Goal: Information Seeking & Learning: Learn about a topic

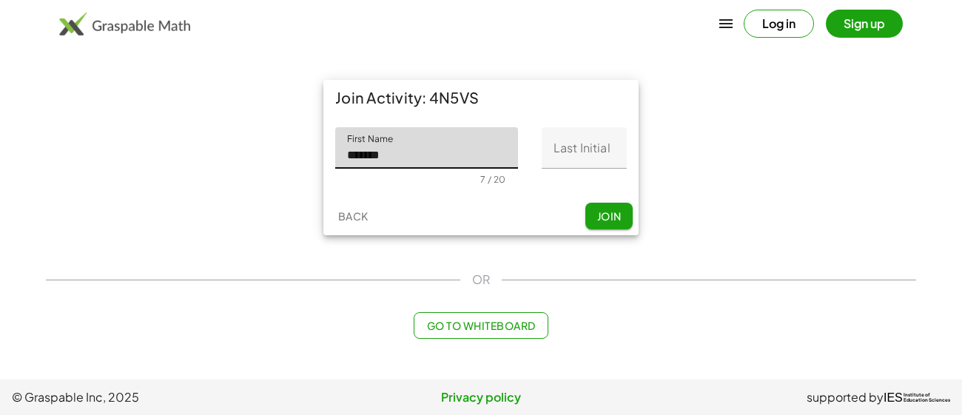
type input "*******"
click at [563, 151] on input "Last Initial" at bounding box center [584, 147] width 85 height 41
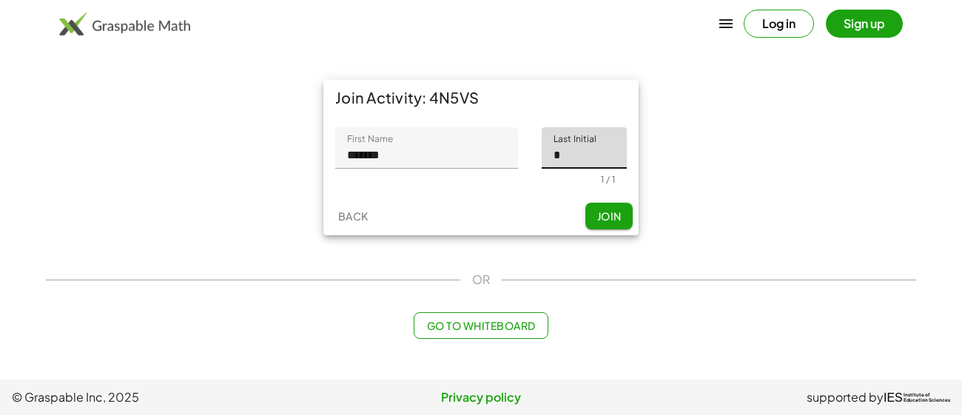
type input "*"
click at [612, 215] on span "Join" at bounding box center [609, 215] width 24 height 13
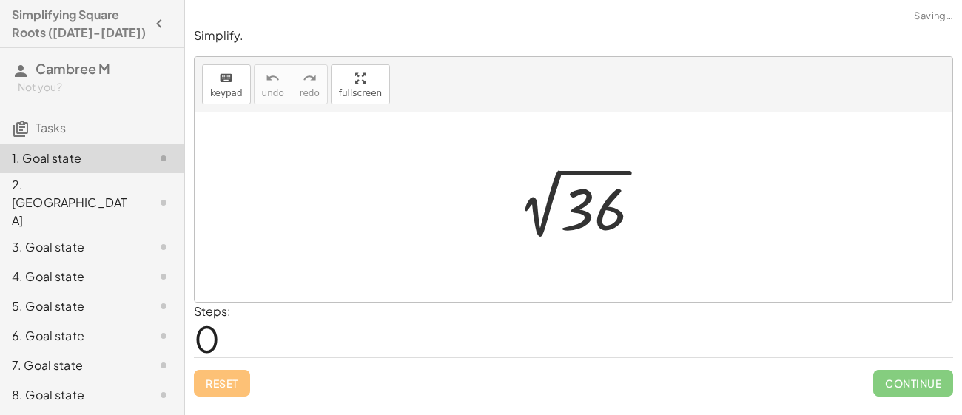
scroll to position [29, 0]
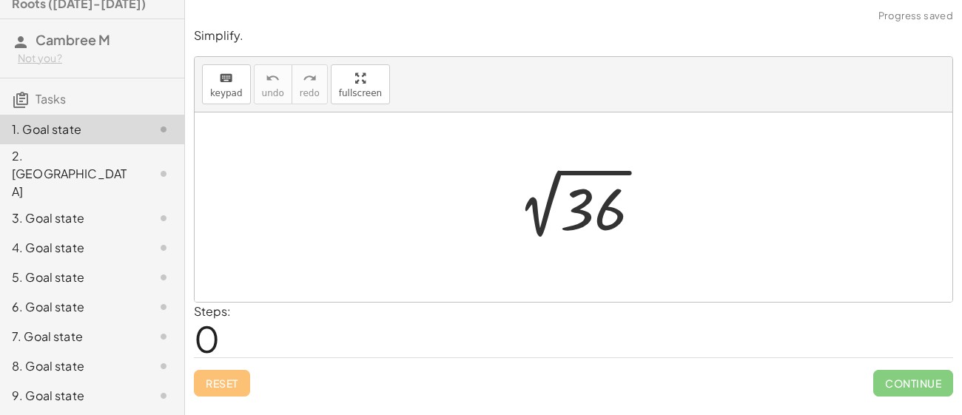
click at [272, 343] on div "Steps: 0" at bounding box center [573, 330] width 759 height 55
drag, startPoint x: 660, startPoint y: 204, endPoint x: 639, endPoint y: 203, distance: 21.5
click at [639, 203] on div "2 √ 36" at bounding box center [573, 208] width 181 height 82
click at [217, 86] on button "keyboard keypad" at bounding box center [226, 84] width 49 height 40
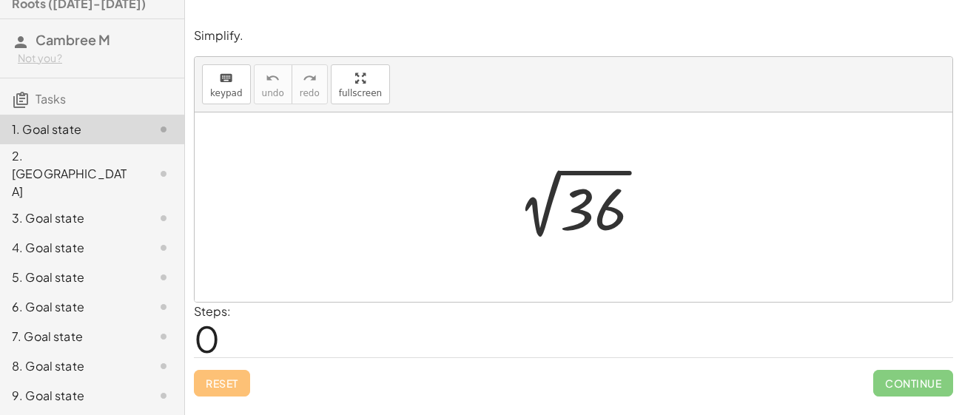
click at [234, 346] on div "Steps: 0" at bounding box center [573, 330] width 759 height 55
click at [214, 341] on span "0" at bounding box center [207, 338] width 26 height 45
click at [221, 338] on div "Steps: 0" at bounding box center [212, 330] width 37 height 55
click at [214, 338] on span "0" at bounding box center [207, 338] width 26 height 45
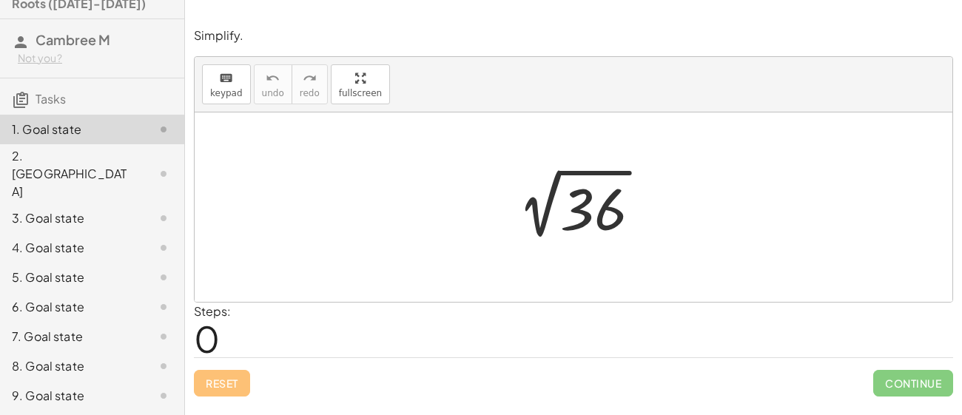
click at [214, 338] on span "0" at bounding box center [207, 338] width 26 height 45
click at [657, 190] on div at bounding box center [579, 207] width 162 height 75
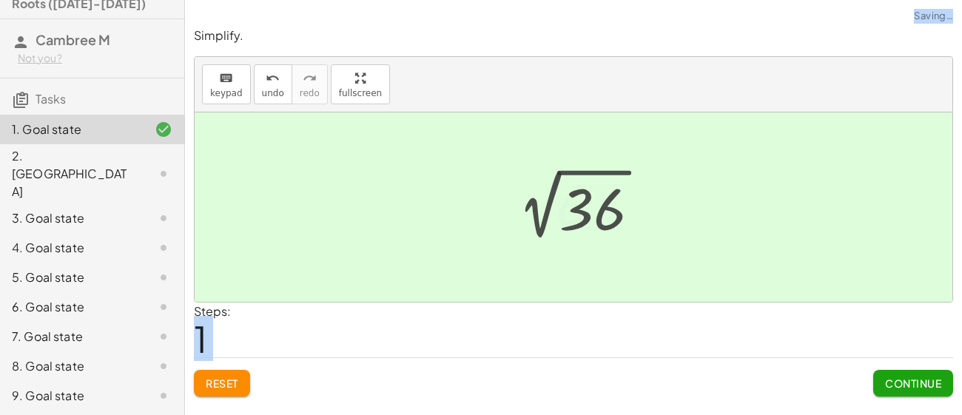
click at [657, 190] on div at bounding box center [574, 207] width 758 height 189
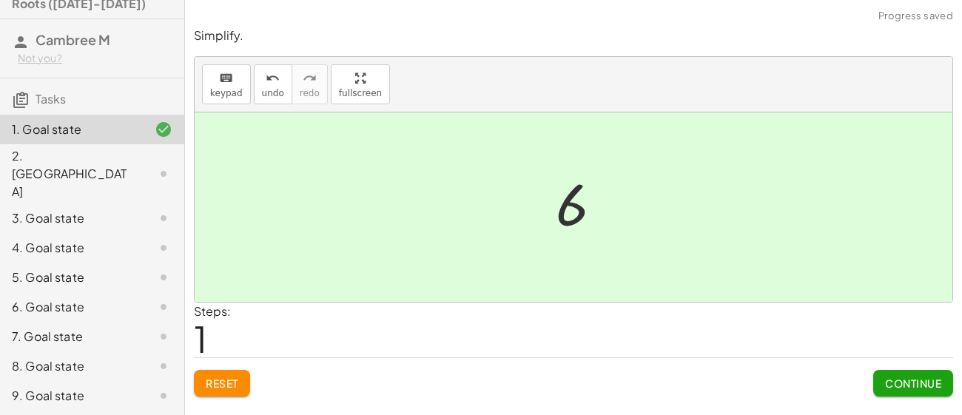
click at [657, 190] on div at bounding box center [574, 207] width 758 height 189
click at [918, 383] on span "Continue" at bounding box center [913, 383] width 56 height 13
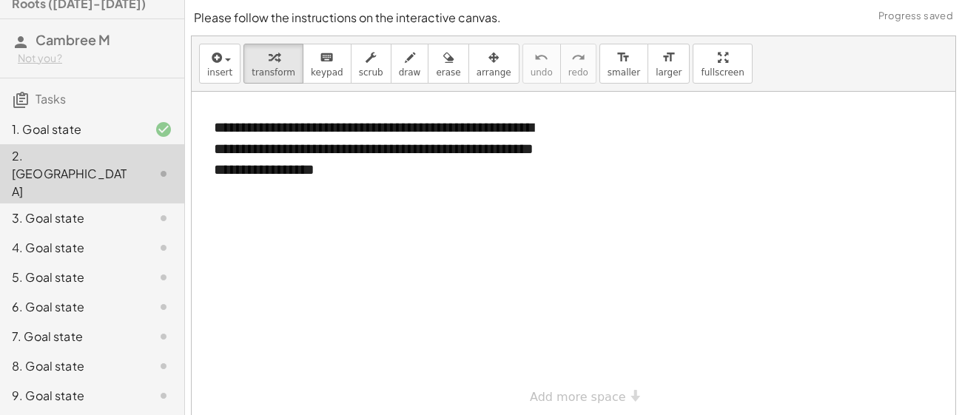
click at [387, 295] on div at bounding box center [574, 255] width 764 height 326
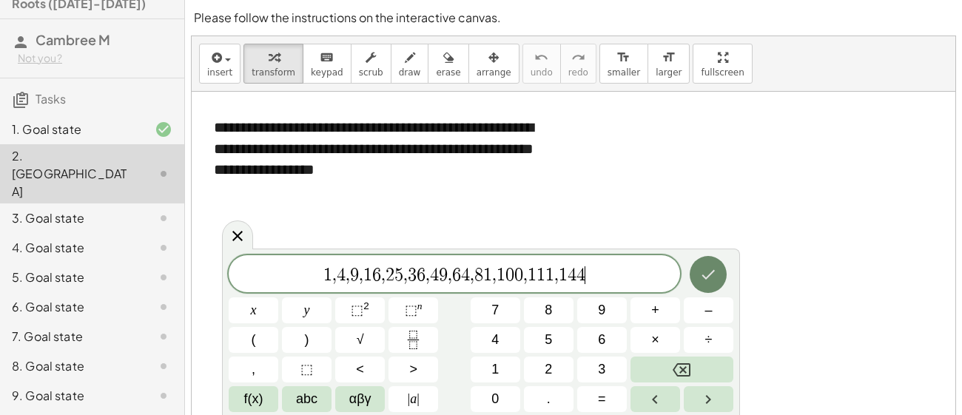
click at [726, 269] on button "Done" at bounding box center [708, 274] width 37 height 37
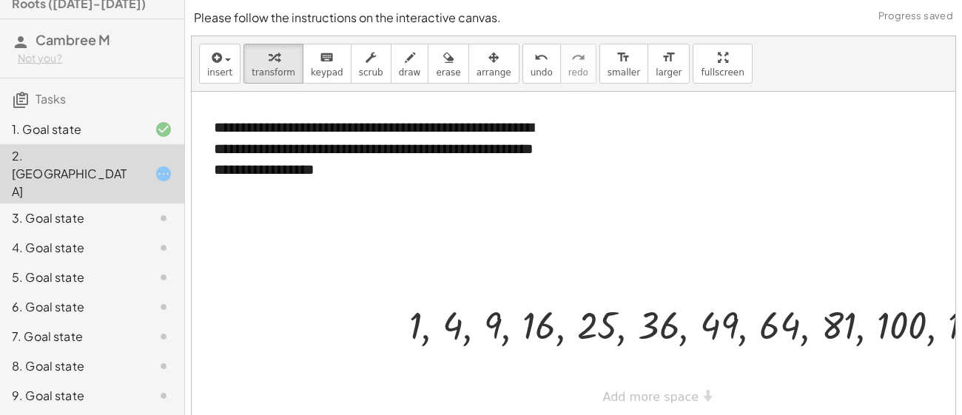
scroll to position [72, 0]
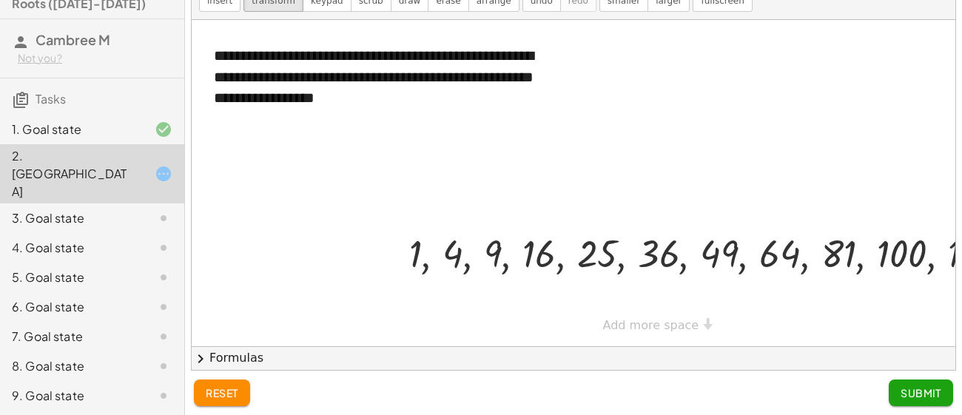
click at [930, 401] on button "Submit" at bounding box center [921, 393] width 64 height 27
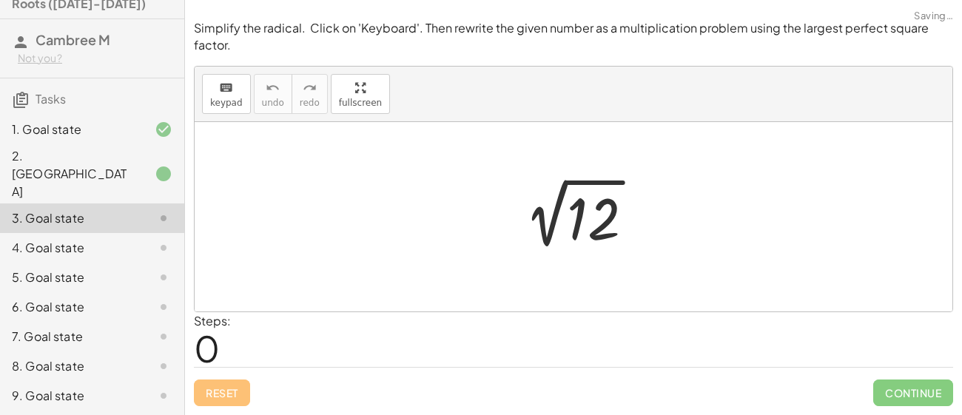
scroll to position [0, 0]
click at [486, 226] on div at bounding box center [574, 216] width 758 height 189
click at [215, 88] on div "keyboard" at bounding box center [226, 87] width 33 height 18
click at [224, 94] on icon "keyboard" at bounding box center [226, 88] width 14 height 18
click at [219, 92] on icon "keyboard" at bounding box center [226, 88] width 14 height 18
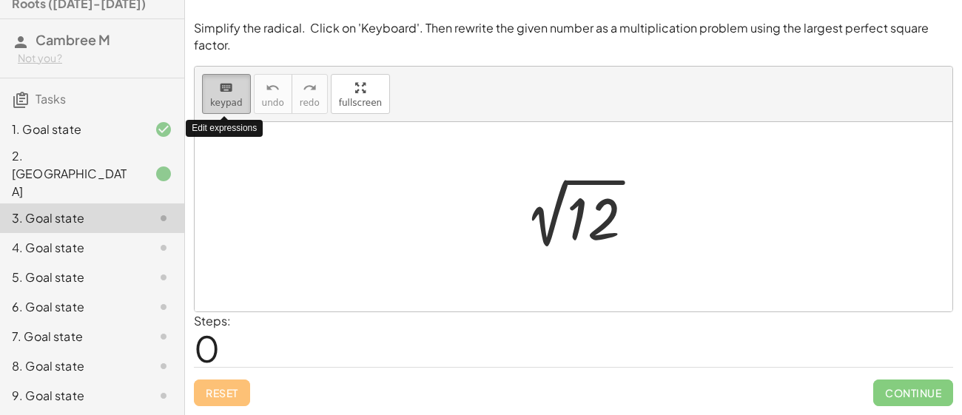
click at [219, 92] on icon "keyboard" at bounding box center [226, 88] width 14 height 18
click at [224, 93] on icon "keyboard" at bounding box center [226, 88] width 14 height 18
click at [512, 229] on div at bounding box center [579, 217] width 149 height 75
click at [511, 258] on div "2 √ 12" at bounding box center [573, 217] width 167 height 82
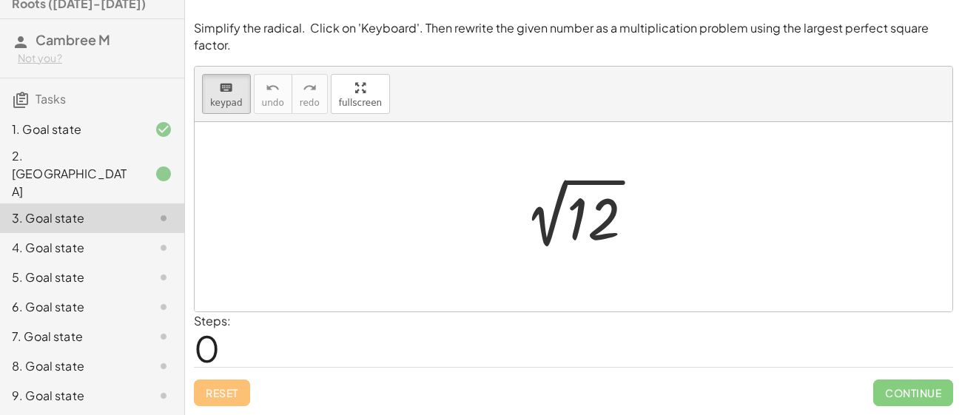
click at [511, 258] on div "2 √ 12" at bounding box center [573, 217] width 167 height 82
click at [221, 352] on div "Steps: 0" at bounding box center [212, 339] width 37 height 55
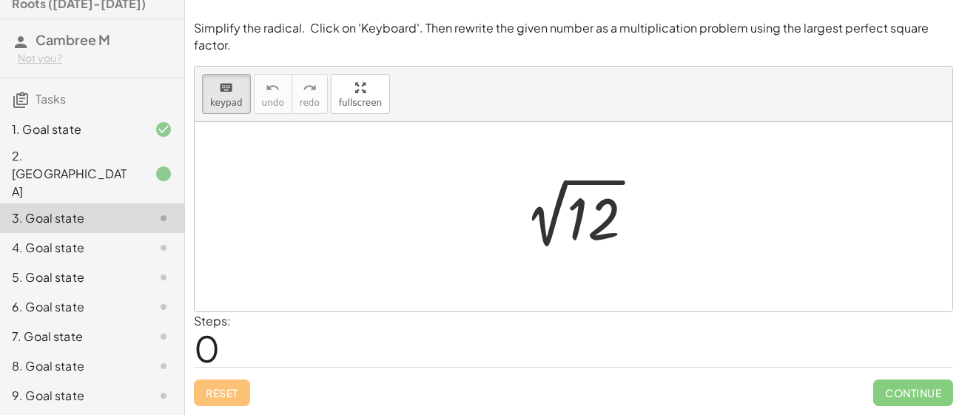
click at [214, 352] on span "0" at bounding box center [207, 348] width 26 height 45
click at [224, 99] on span "keypad" at bounding box center [226, 103] width 33 height 10
click at [445, 282] on div at bounding box center [574, 216] width 758 height 189
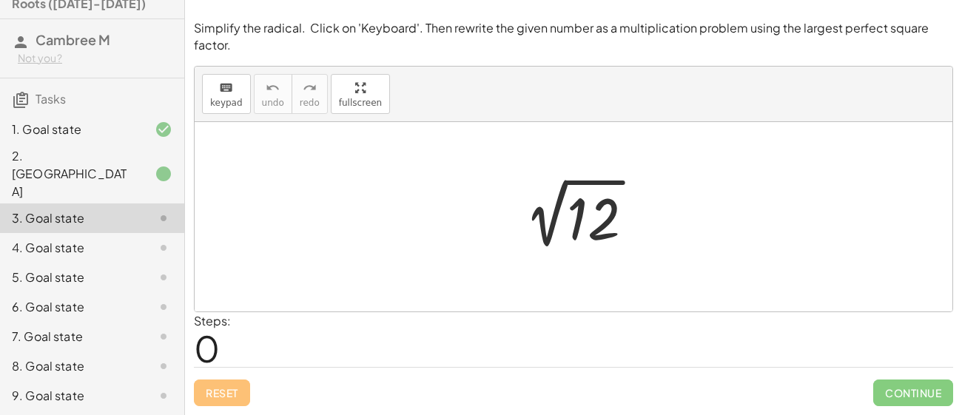
click at [445, 282] on div at bounding box center [574, 216] width 758 height 189
click at [604, 212] on div at bounding box center [579, 217] width 149 height 75
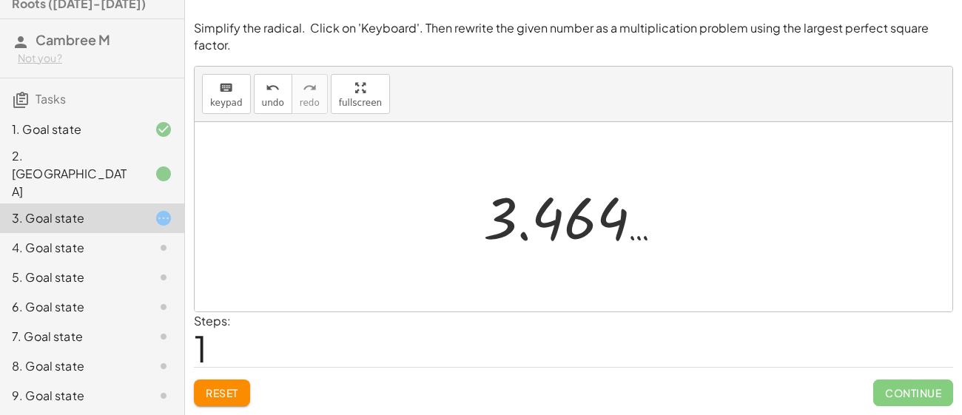
click at [604, 212] on div at bounding box center [579, 217] width 207 height 73
click at [577, 269] on div at bounding box center [574, 216] width 758 height 189
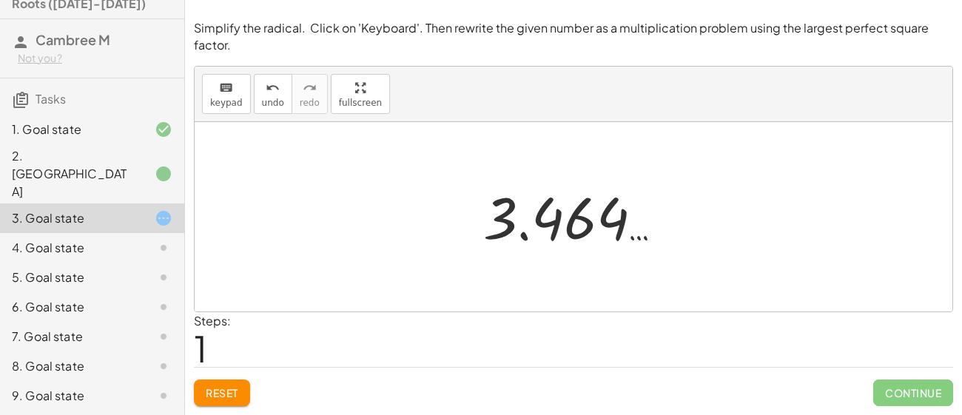
click at [577, 269] on div at bounding box center [574, 216] width 758 height 189
click at [531, 212] on div at bounding box center [579, 217] width 207 height 73
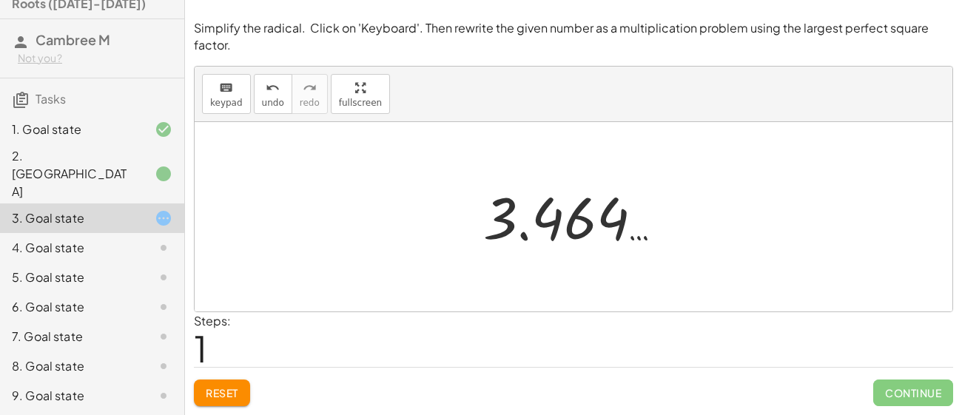
click at [494, 227] on div at bounding box center [579, 217] width 207 height 73
click at [206, 343] on span "1" at bounding box center [200, 348] width 13 height 45
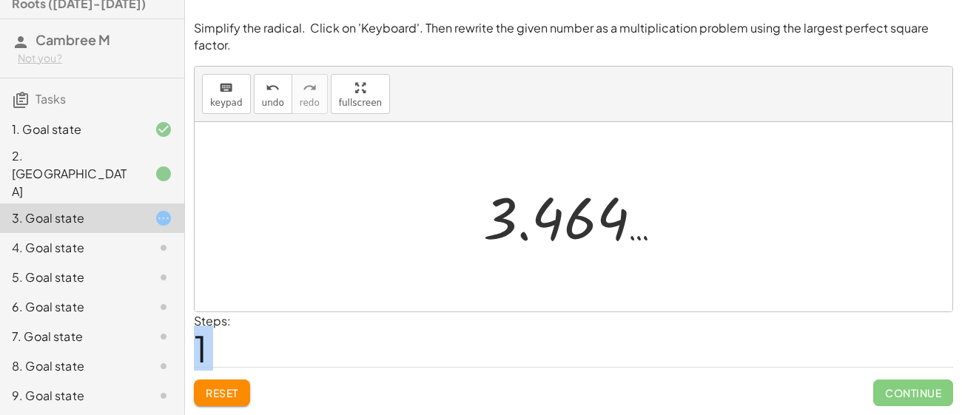
click at [214, 344] on div "Steps: 1" at bounding box center [212, 339] width 37 height 55
click at [603, 219] on div at bounding box center [579, 217] width 207 height 73
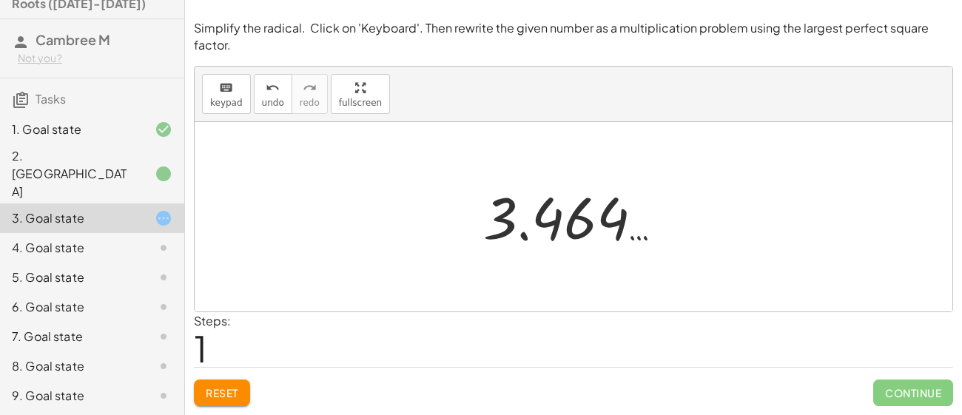
click at [603, 219] on div at bounding box center [579, 217] width 207 height 73
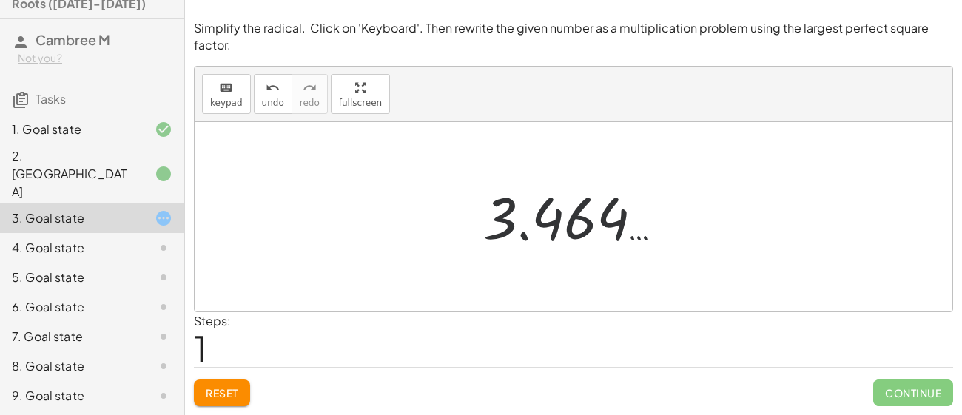
click at [603, 219] on div at bounding box center [579, 217] width 207 height 73
click at [477, 306] on div at bounding box center [574, 216] width 758 height 189
click at [163, 209] on icon at bounding box center [164, 218] width 18 height 18
click at [515, 234] on div at bounding box center [579, 217] width 207 height 73
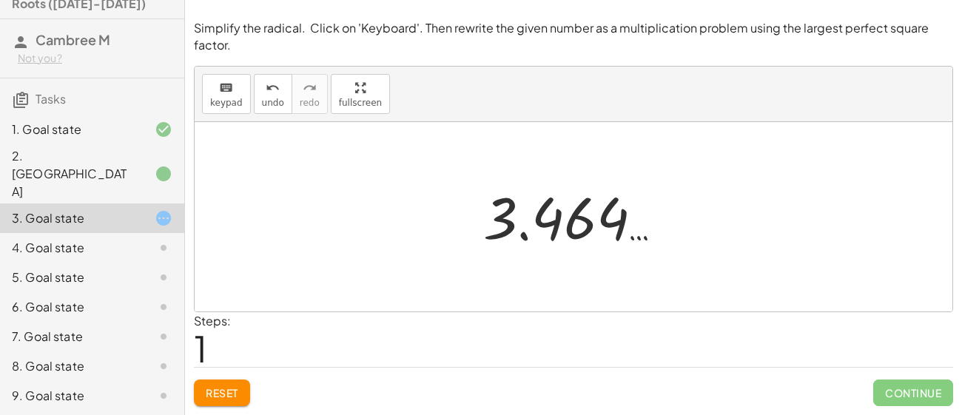
click at [515, 234] on div at bounding box center [579, 217] width 207 height 73
click at [225, 80] on icon "keyboard" at bounding box center [226, 88] width 14 height 18
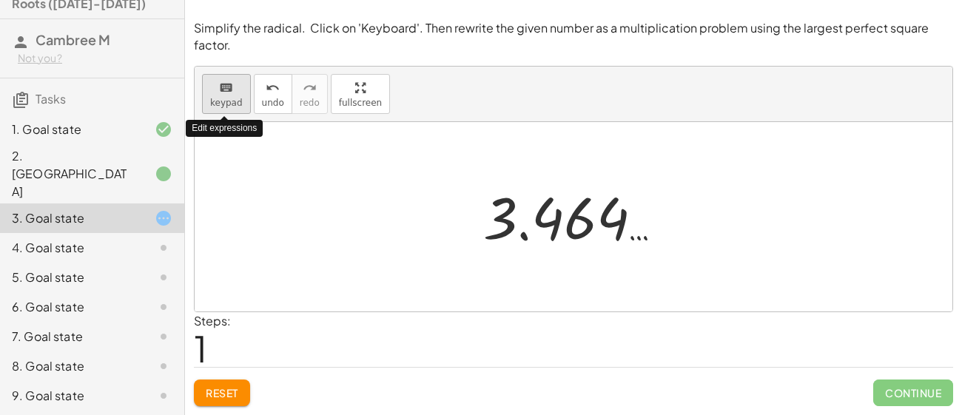
click at [225, 80] on icon "keyboard" at bounding box center [226, 88] width 14 height 18
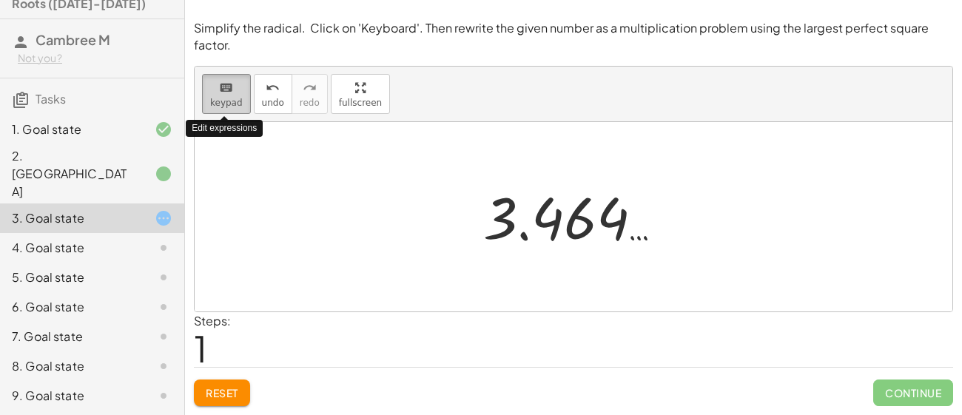
click at [225, 80] on icon "keyboard" at bounding box center [226, 88] width 14 height 18
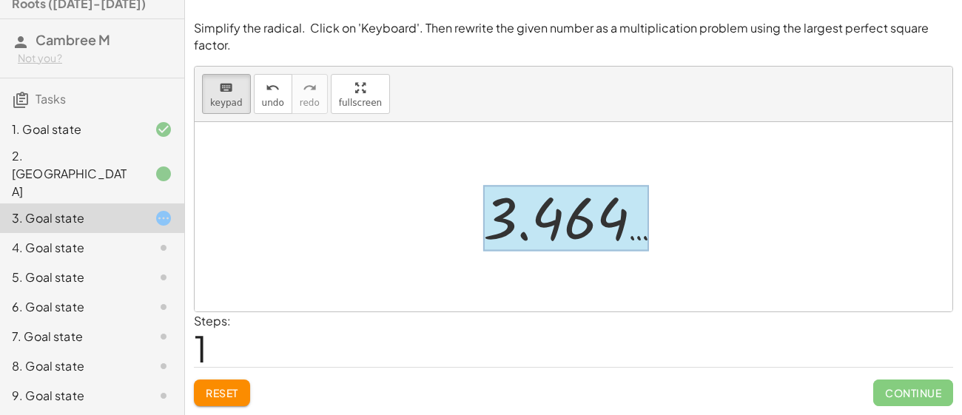
click at [486, 200] on div at bounding box center [566, 219] width 166 height 66
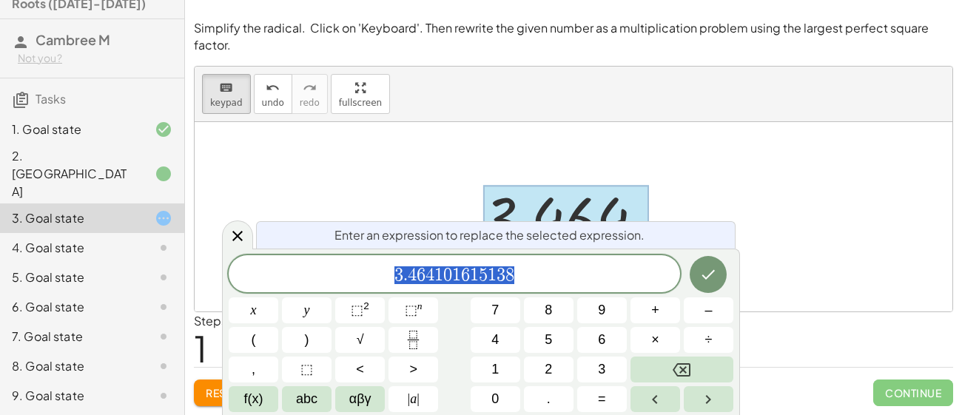
click at [486, 200] on div at bounding box center [566, 219] width 166 height 66
click at [540, 278] on span "3 . 4 6 4 1 0 1 6 1 5 1 3 8" at bounding box center [454, 275] width 451 height 21
click at [713, 272] on icon "Done" at bounding box center [708, 275] width 13 height 10
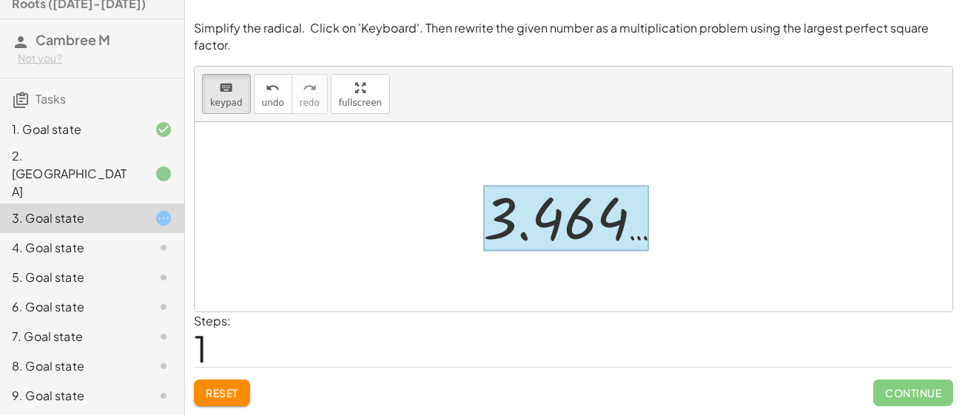
click at [555, 193] on div at bounding box center [566, 219] width 166 height 66
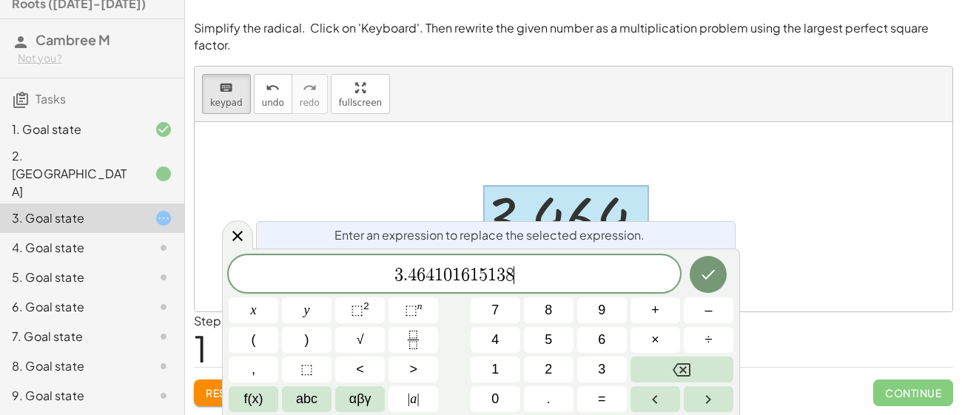
click at [533, 272] on span "3 . 4 6 4 1 0 1 6 1 5 1 3 8 ​" at bounding box center [454, 275] width 451 height 21
click at [695, 279] on button "Done" at bounding box center [708, 274] width 37 height 37
click at [383, 337] on button "√" at bounding box center [360, 340] width 50 height 26
click at [701, 279] on icon "Done" at bounding box center [708, 274] width 18 height 18
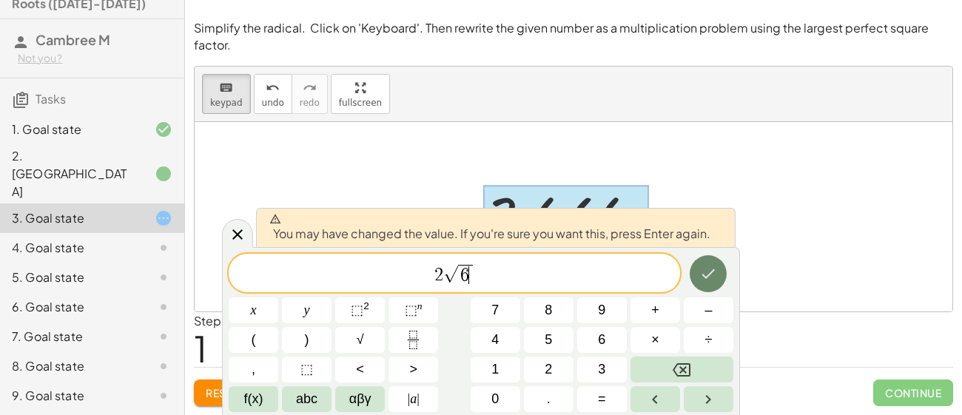
click at [708, 273] on icon "Done" at bounding box center [708, 274] width 18 height 18
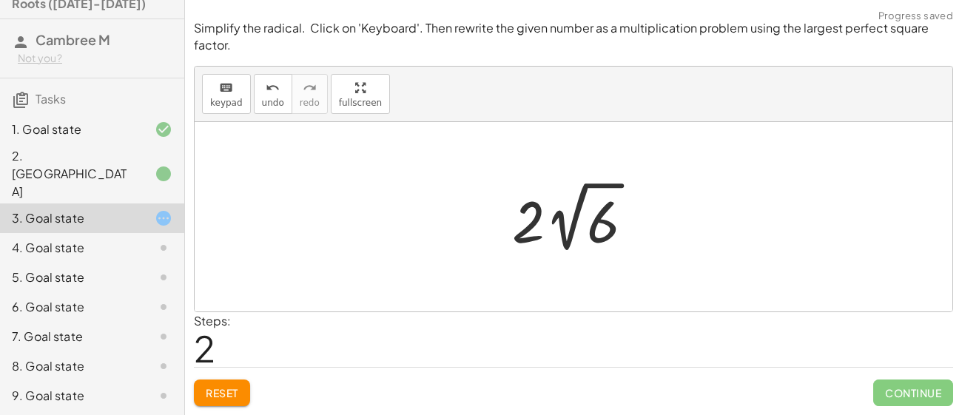
click at [551, 246] on div at bounding box center [579, 216] width 148 height 81
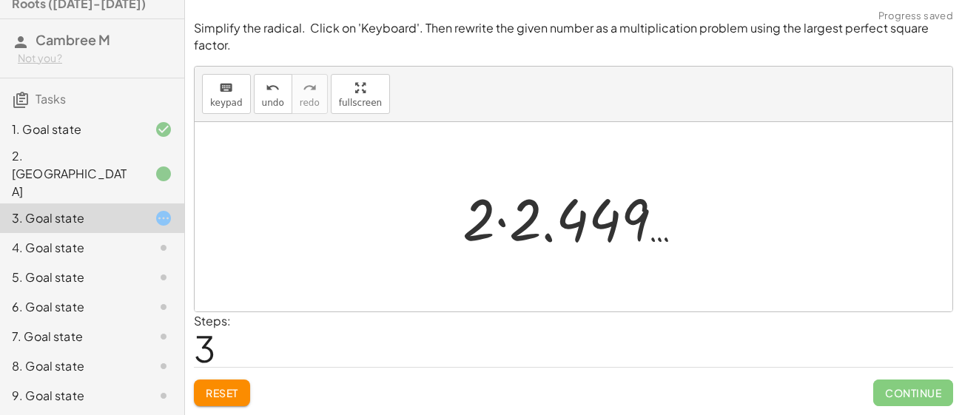
click at [567, 233] on div at bounding box center [579, 217] width 248 height 76
click at [567, 233] on div at bounding box center [579, 217] width 201 height 73
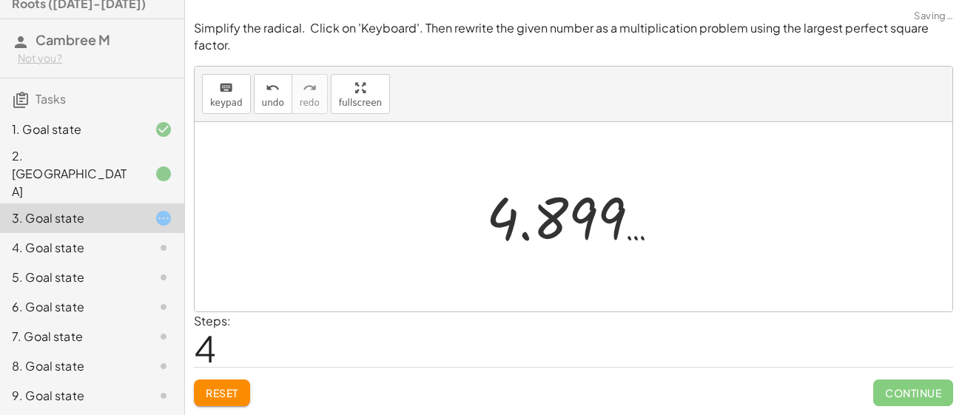
click at [567, 233] on div at bounding box center [579, 217] width 201 height 73
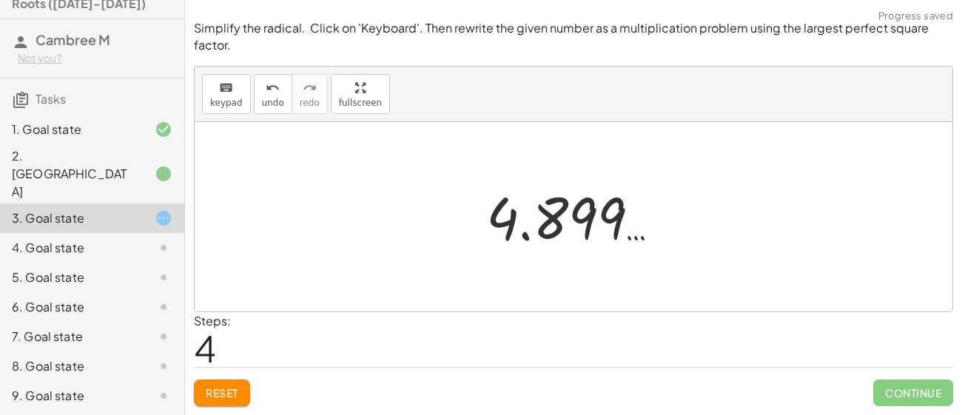
click at [567, 233] on div at bounding box center [579, 217] width 201 height 73
click at [218, 399] on span "Reset" at bounding box center [222, 392] width 33 height 13
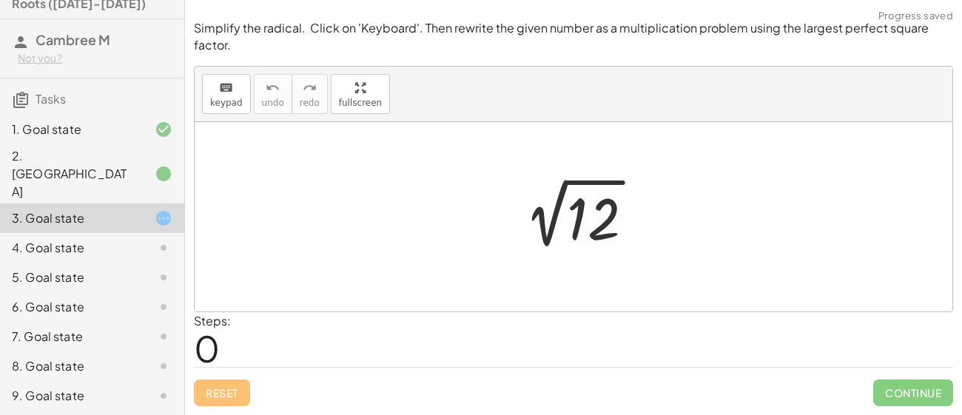
click at [580, 215] on div at bounding box center [579, 217] width 149 height 75
click at [580, 215] on div at bounding box center [586, 213] width 207 height 73
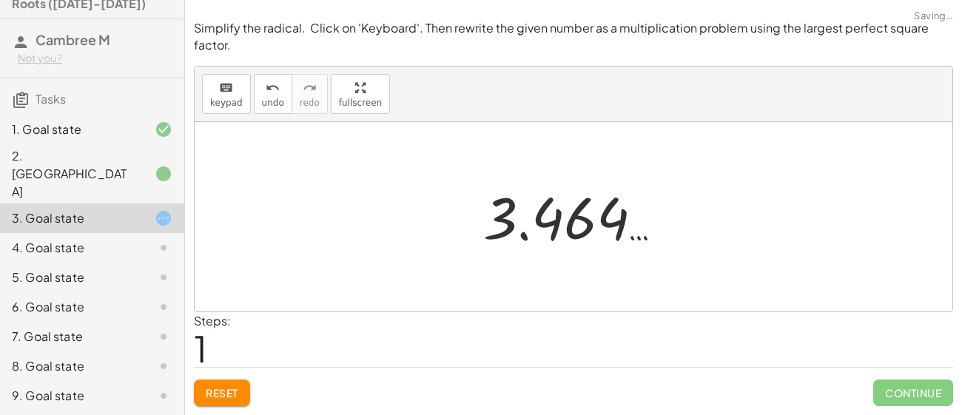
click at [580, 215] on div at bounding box center [579, 217] width 207 height 73
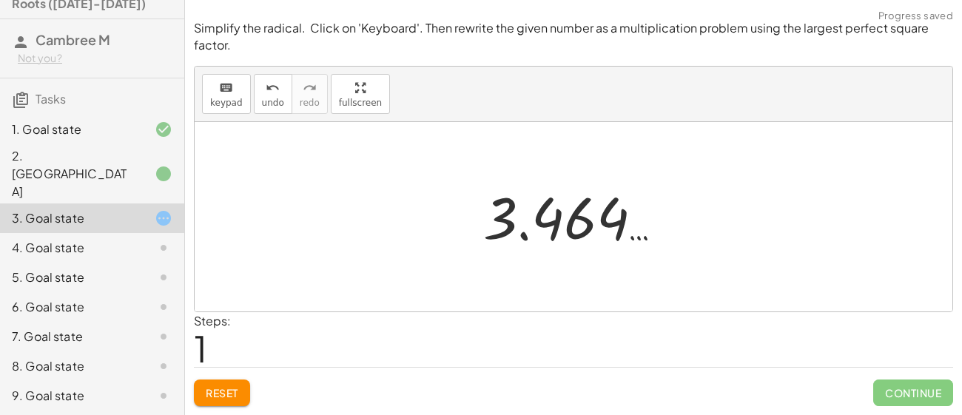
click at [580, 215] on div at bounding box center [579, 217] width 207 height 73
click at [644, 237] on div at bounding box center [579, 217] width 207 height 73
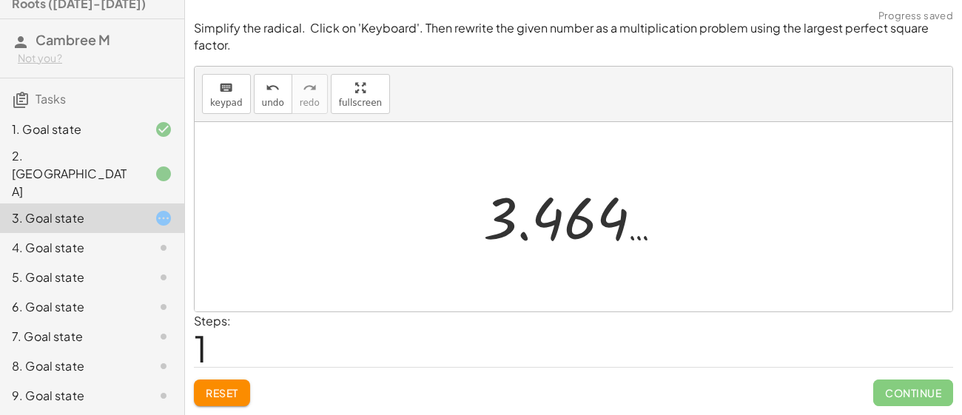
click at [487, 211] on div at bounding box center [579, 217] width 207 height 73
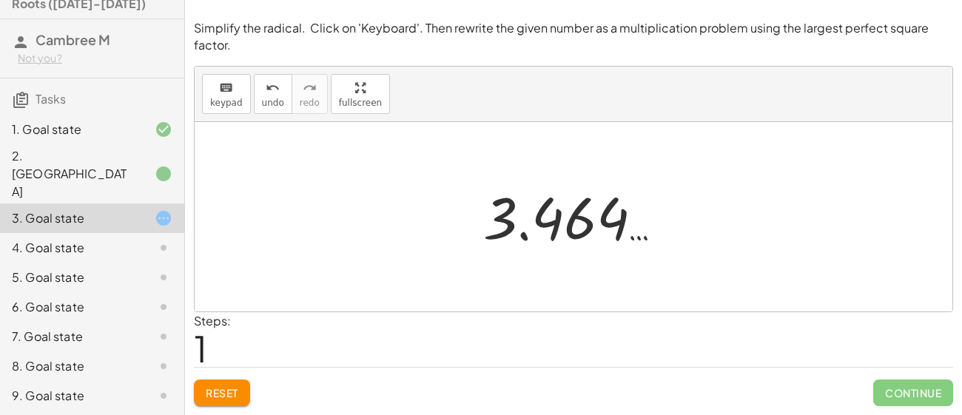
click at [487, 211] on div at bounding box center [579, 217] width 207 height 73
click at [290, 274] on div at bounding box center [574, 216] width 758 height 189
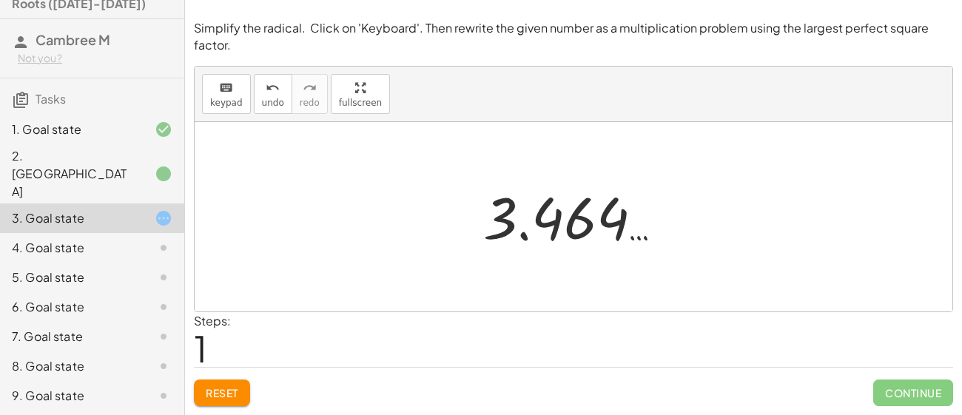
click at [290, 274] on div at bounding box center [574, 216] width 758 height 189
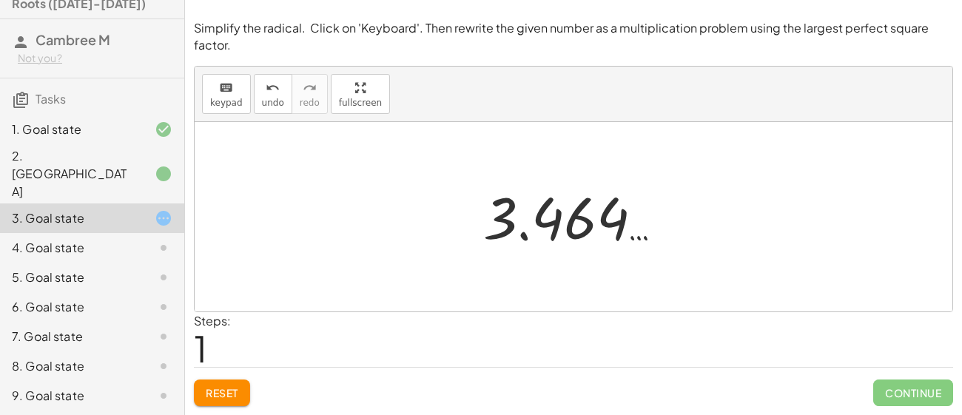
click at [290, 274] on div at bounding box center [574, 216] width 758 height 189
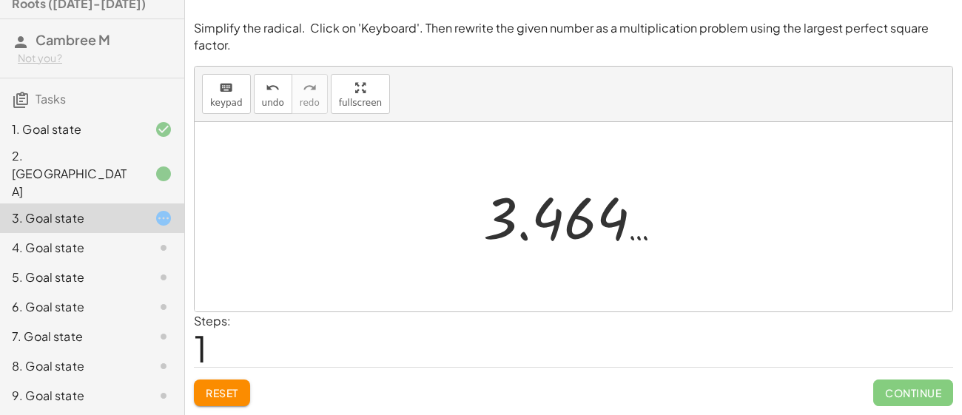
click at [290, 274] on div at bounding box center [574, 216] width 758 height 189
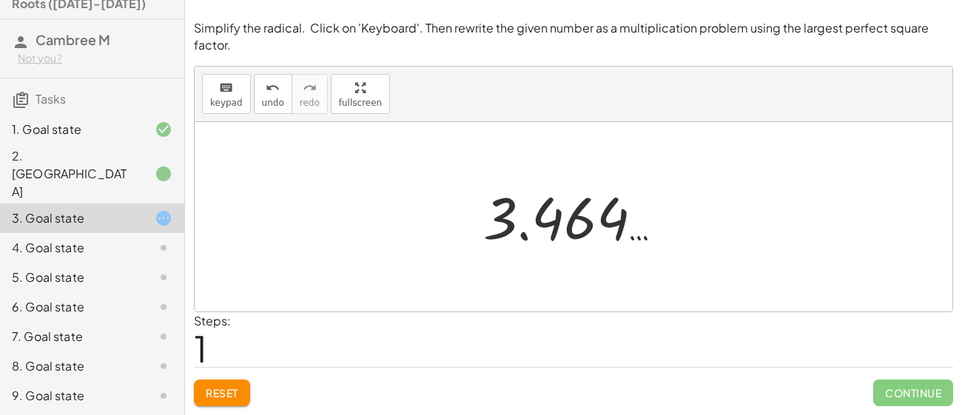
click at [290, 274] on div at bounding box center [574, 216] width 758 height 189
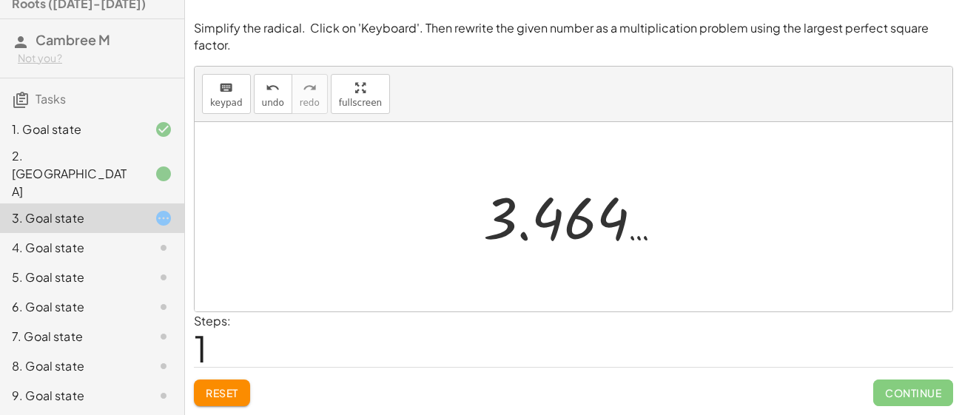
click at [290, 274] on div at bounding box center [574, 216] width 758 height 189
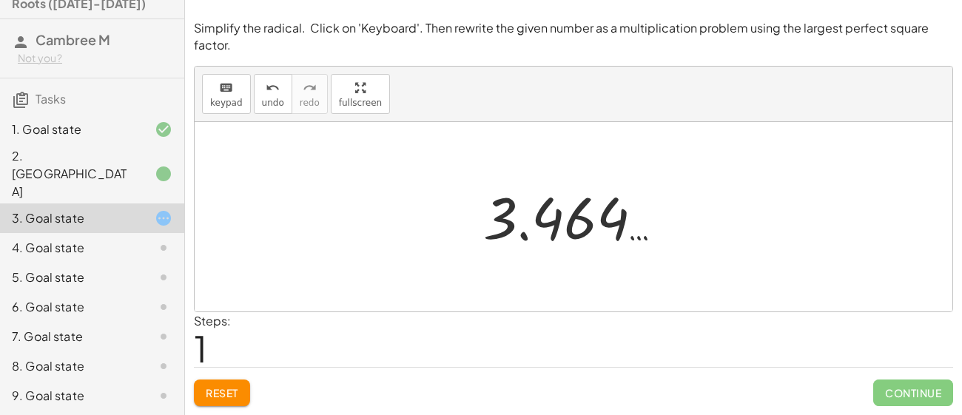
click at [290, 274] on div at bounding box center [574, 216] width 758 height 189
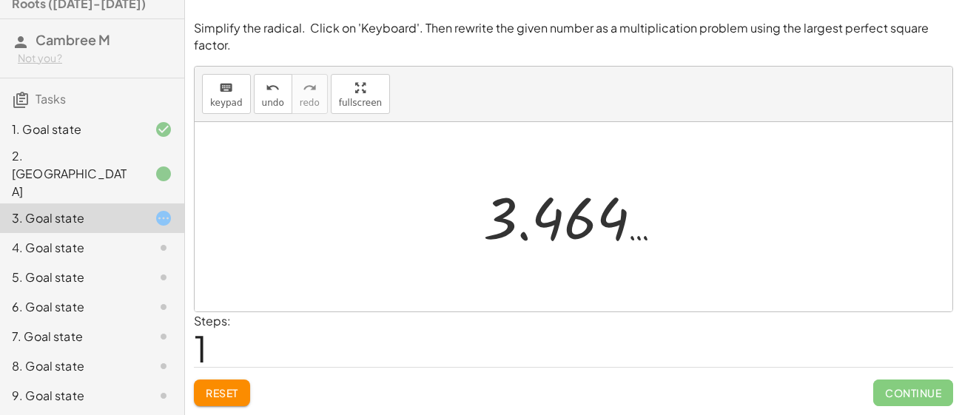
click at [290, 274] on div at bounding box center [574, 216] width 758 height 189
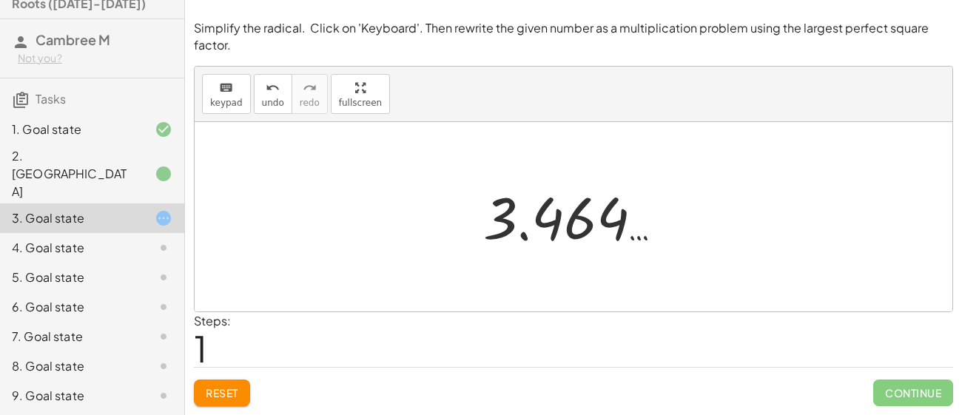
click at [290, 274] on div at bounding box center [574, 216] width 758 height 189
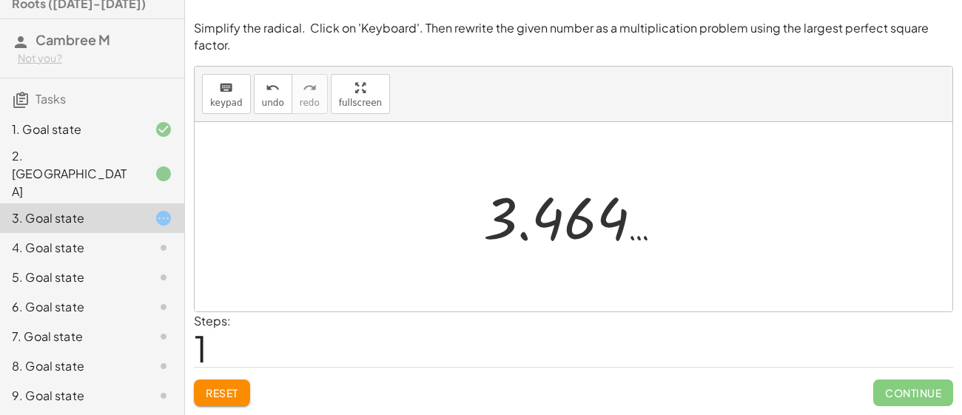
click at [290, 274] on div at bounding box center [574, 216] width 758 height 189
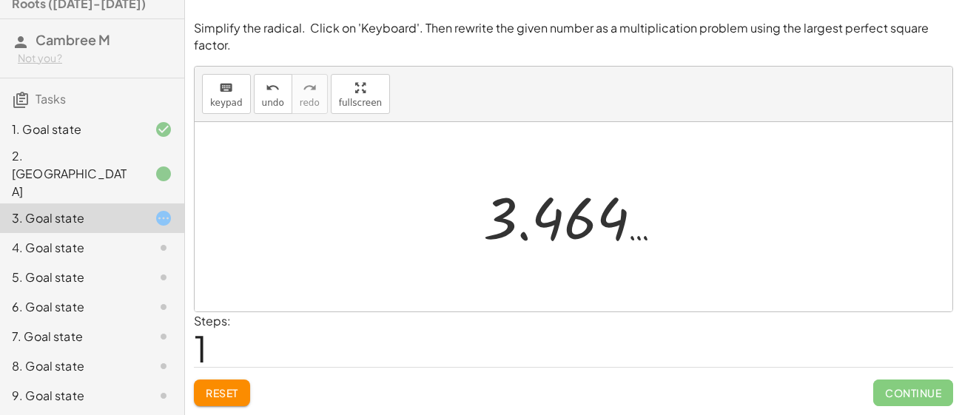
click at [290, 274] on div at bounding box center [574, 216] width 758 height 189
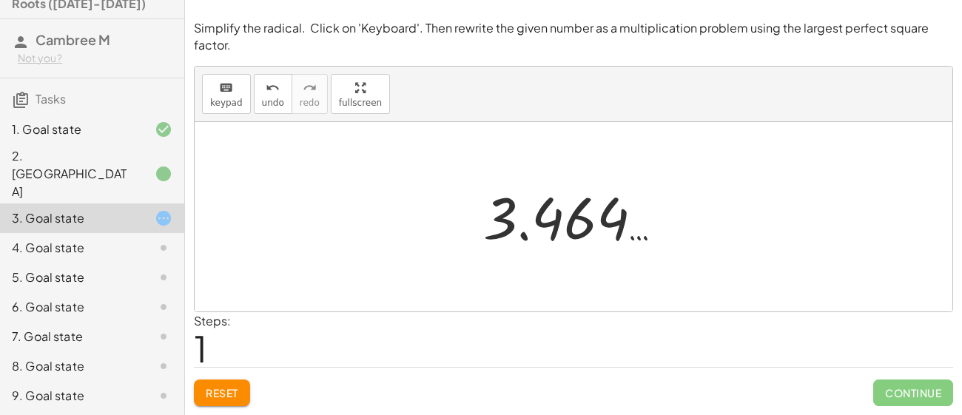
click at [290, 274] on div at bounding box center [574, 216] width 758 height 189
click at [355, 291] on div at bounding box center [574, 216] width 758 height 189
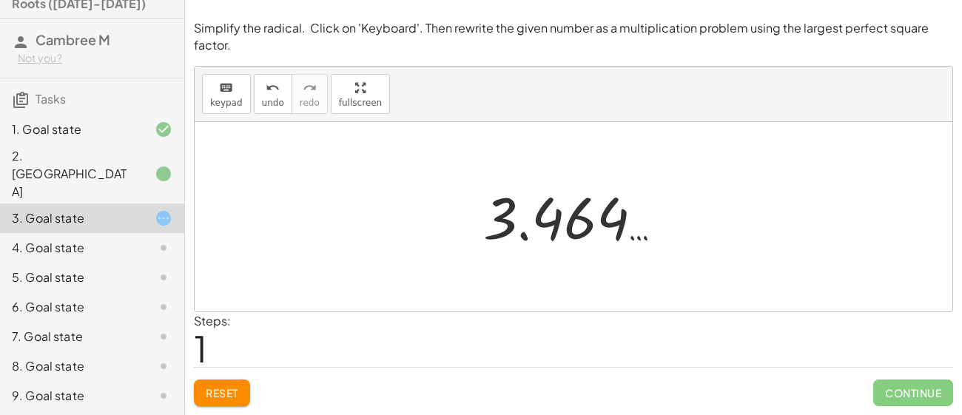
click at [355, 291] on div at bounding box center [574, 216] width 758 height 189
click at [221, 386] on span "Reset" at bounding box center [222, 392] width 33 height 13
click at [221, 386] on div "Reset Continue" at bounding box center [573, 386] width 759 height 39
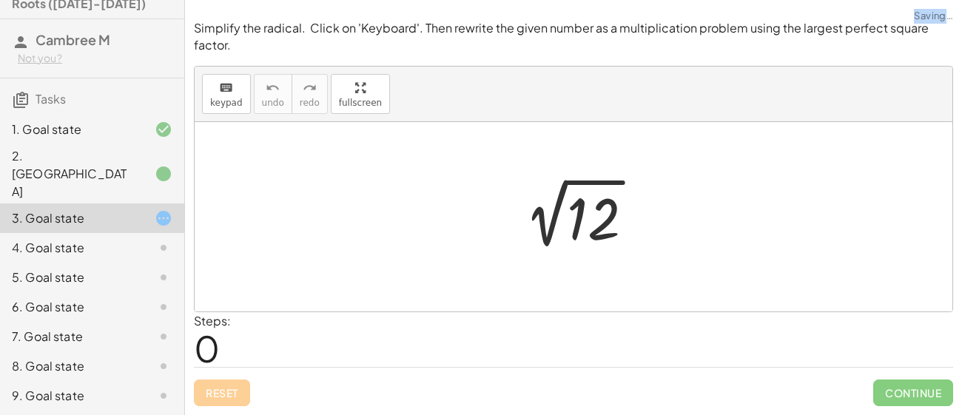
click at [221, 386] on div "Reset Continue" at bounding box center [573, 386] width 759 height 39
click at [372, 197] on div at bounding box center [574, 216] width 758 height 189
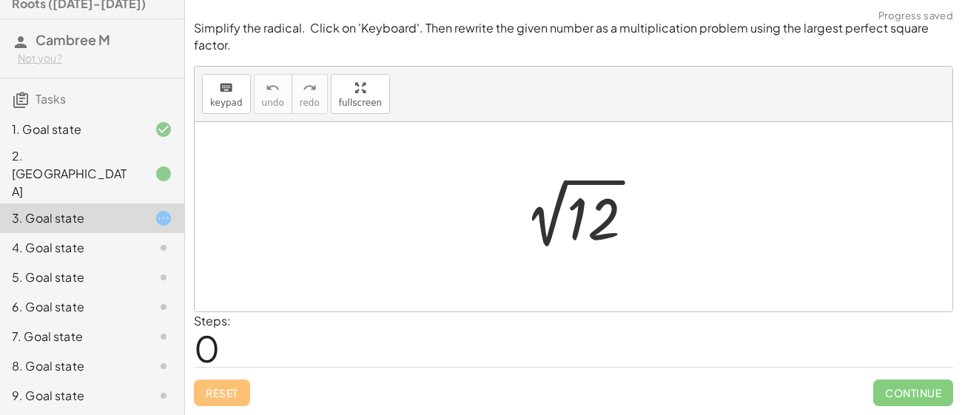
click at [372, 197] on div at bounding box center [574, 216] width 758 height 189
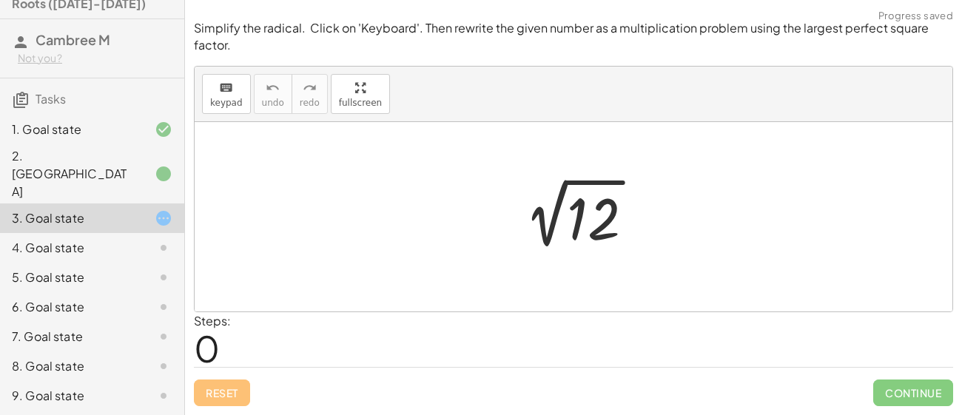
click at [372, 197] on div at bounding box center [574, 216] width 758 height 189
click at [611, 224] on div at bounding box center [579, 217] width 149 height 75
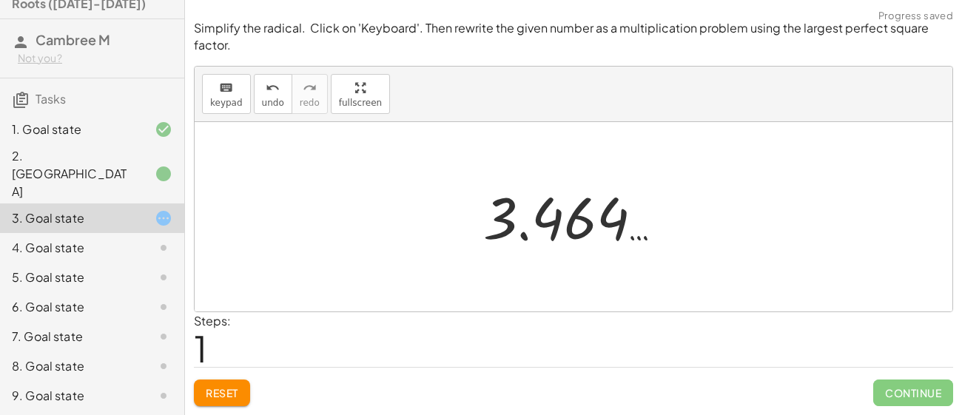
click at [611, 224] on div at bounding box center [579, 217] width 207 height 73
click at [219, 390] on span "Reset" at bounding box center [222, 392] width 33 height 13
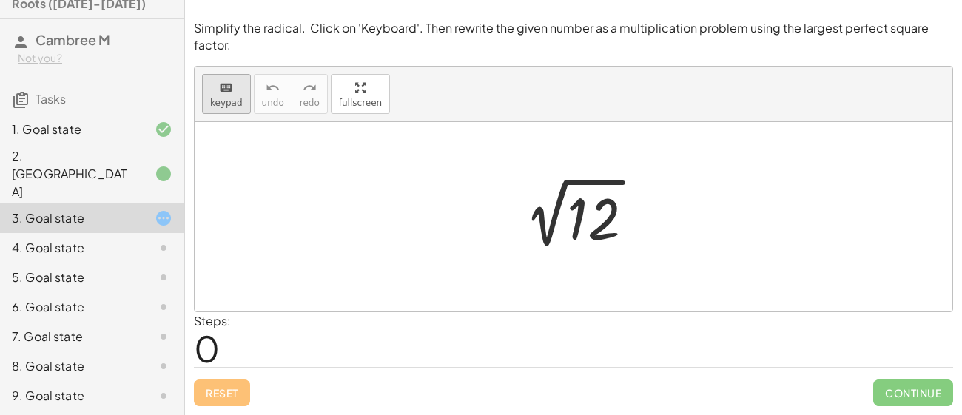
click at [235, 91] on div "keyboard" at bounding box center [226, 87] width 33 height 18
click at [226, 127] on div at bounding box center [574, 216] width 758 height 189
click at [227, 105] on span "keypad" at bounding box center [226, 103] width 33 height 10
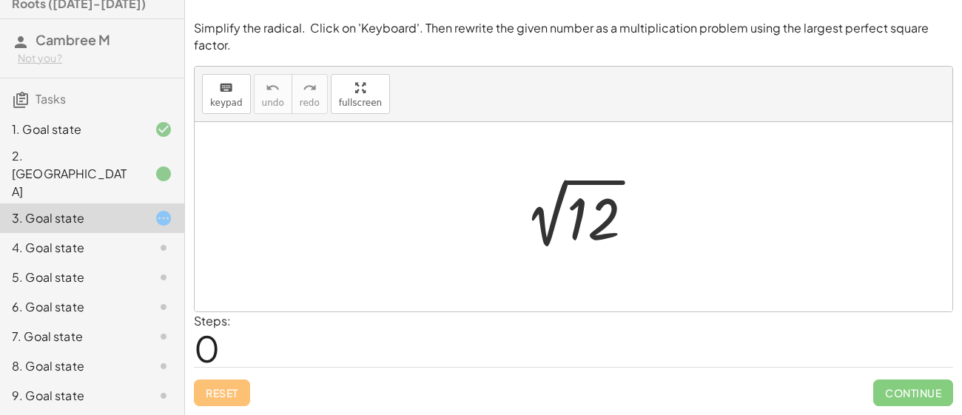
click at [599, 214] on div at bounding box center [579, 217] width 149 height 75
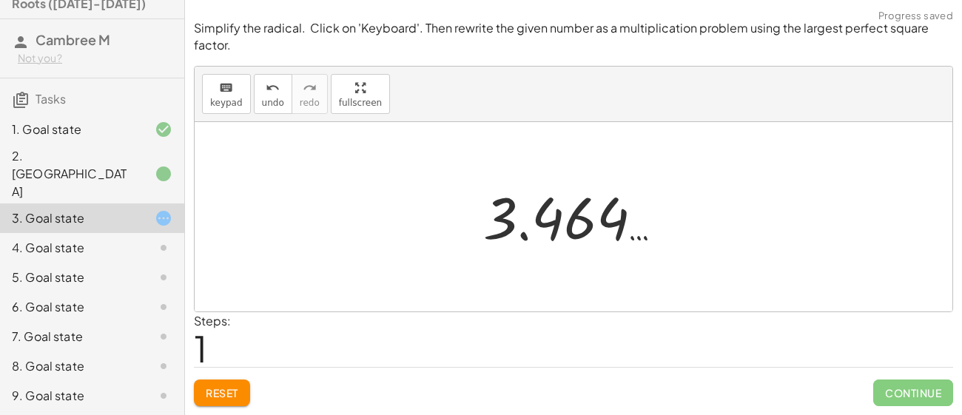
click at [219, 388] on span "Reset" at bounding box center [222, 392] width 33 height 13
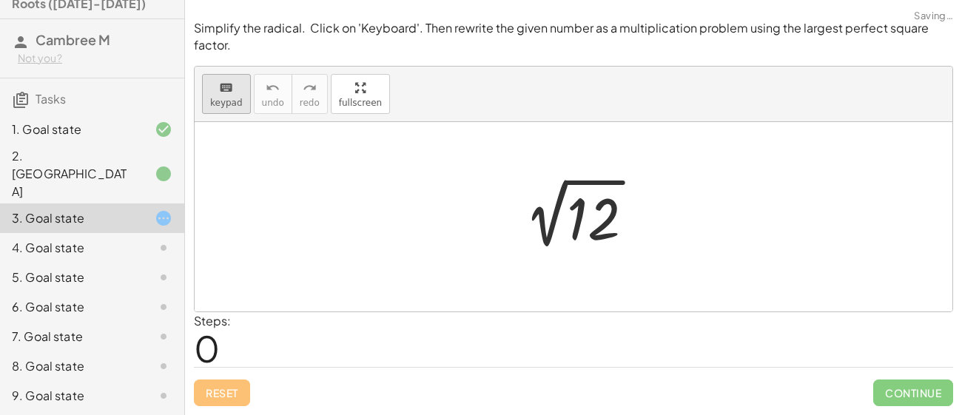
click at [231, 111] on button "keyboard keypad" at bounding box center [226, 94] width 49 height 40
click at [596, 207] on div at bounding box center [593, 220] width 53 height 66
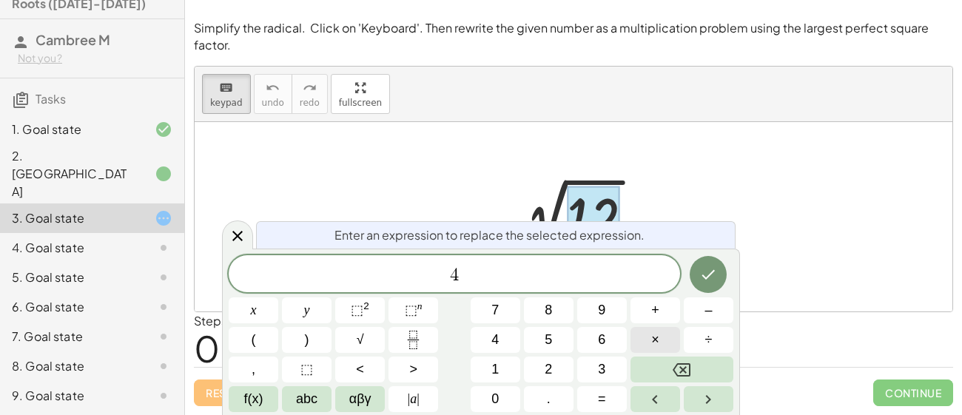
click at [659, 346] on button "×" at bounding box center [656, 340] width 50 height 26
click at [663, 269] on span "4 · 3 ​" at bounding box center [454, 275] width 451 height 21
click at [705, 272] on icon "Done" at bounding box center [708, 275] width 18 height 18
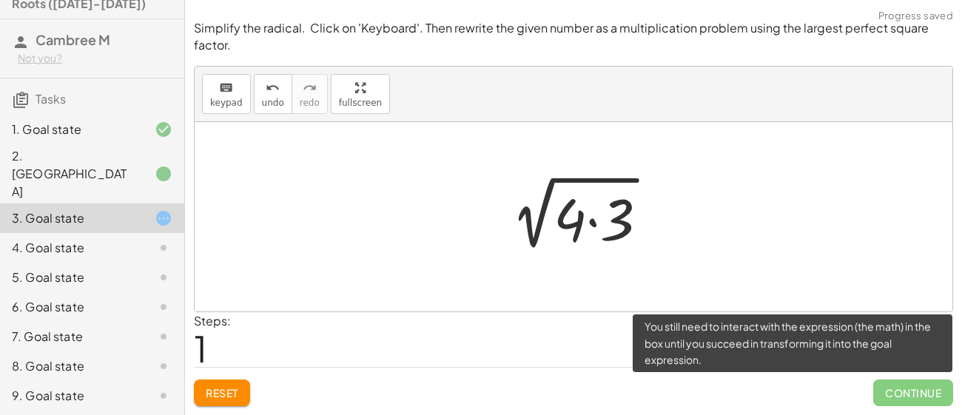
click at [904, 395] on span "Continue" at bounding box center [913, 393] width 80 height 27
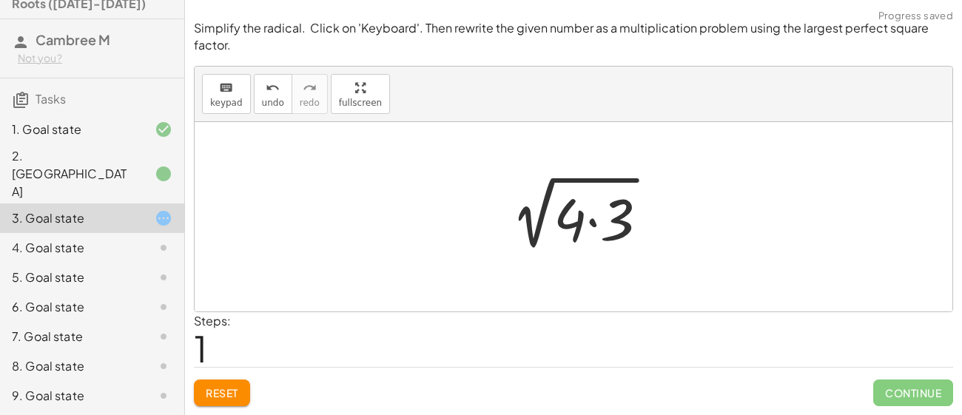
click at [560, 223] on div at bounding box center [579, 217] width 176 height 76
click at [543, 225] on div at bounding box center [579, 217] width 176 height 76
click at [197, 79] on div "keyboard keypad undo [PERSON_NAME] redo fullscreen" at bounding box center [574, 95] width 758 height 56
click at [219, 95] on icon "keyboard" at bounding box center [226, 88] width 14 height 18
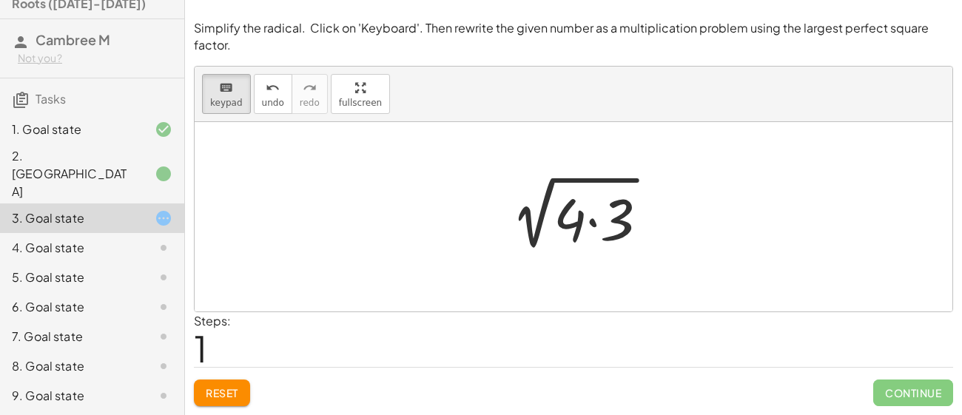
click at [528, 232] on div at bounding box center [579, 217] width 176 height 76
click at [577, 229] on div at bounding box center [570, 218] width 33 height 69
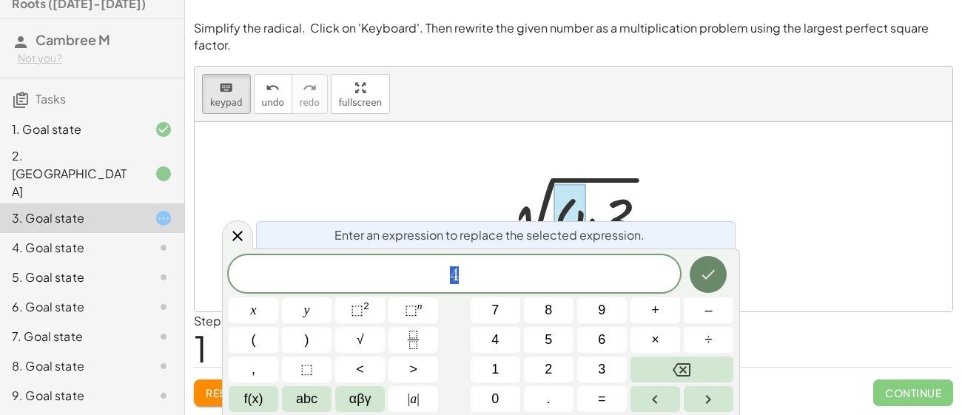
click at [701, 273] on icon "Done" at bounding box center [708, 275] width 18 height 18
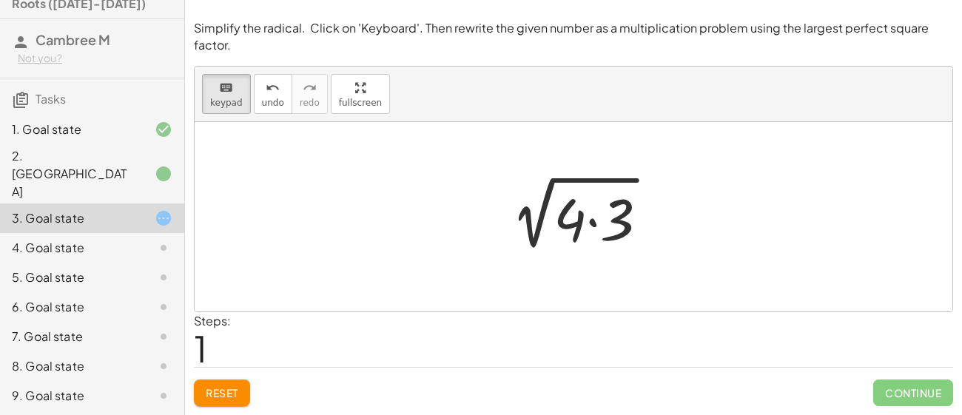
click at [429, 208] on div at bounding box center [574, 216] width 758 height 189
drag, startPoint x: 573, startPoint y: 226, endPoint x: 522, endPoint y: 225, distance: 51.1
click at [222, 102] on span "keypad" at bounding box center [226, 103] width 33 height 10
click at [579, 215] on div at bounding box center [579, 217] width 176 height 76
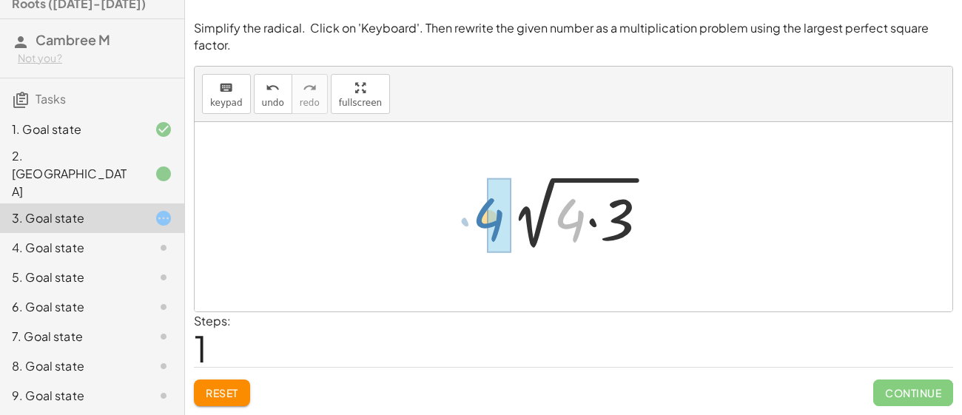
drag, startPoint x: 579, startPoint y: 215, endPoint x: 497, endPoint y: 215, distance: 82.2
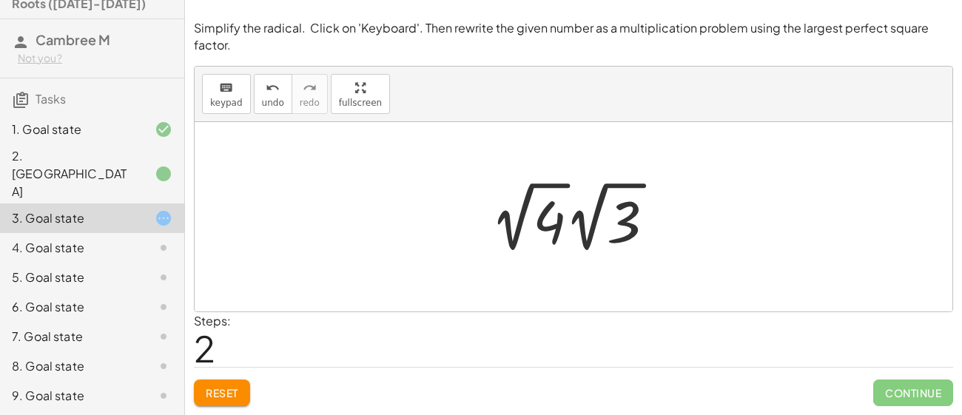
click at [516, 234] on div at bounding box center [578, 216] width 191 height 81
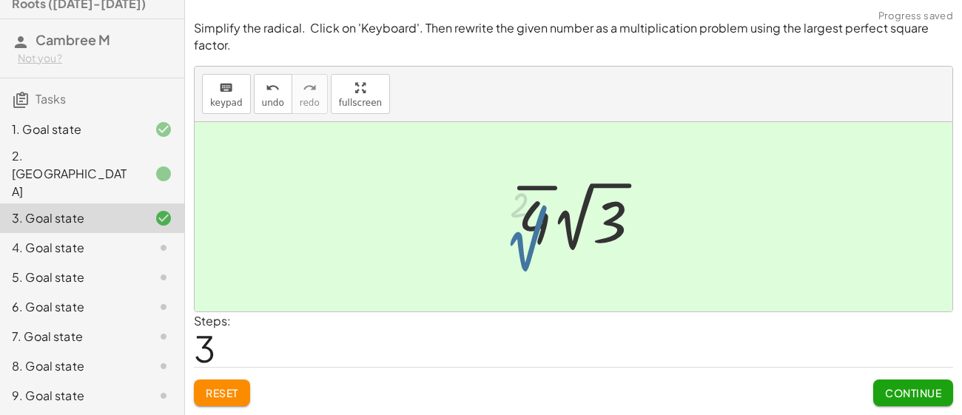
click at [516, 234] on div at bounding box center [579, 216] width 149 height 81
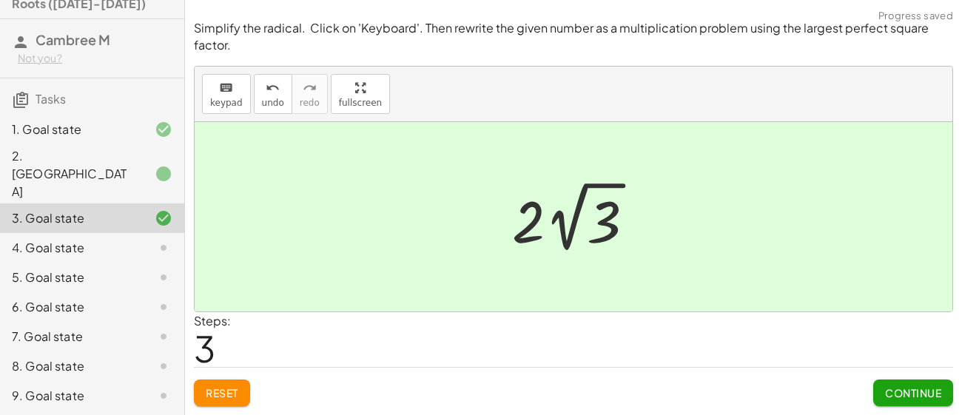
click at [917, 397] on span "Continue" at bounding box center [913, 392] width 56 height 13
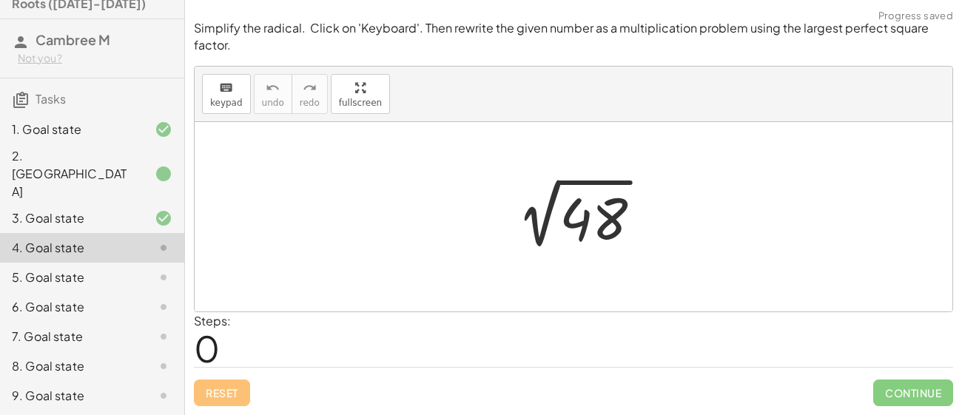
click at [598, 206] on div at bounding box center [579, 217] width 164 height 75
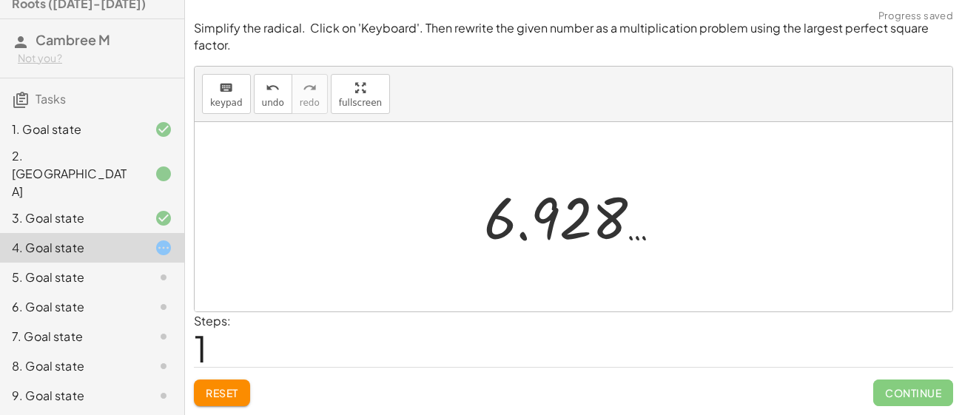
click at [229, 393] on span "Reset" at bounding box center [222, 392] width 33 height 13
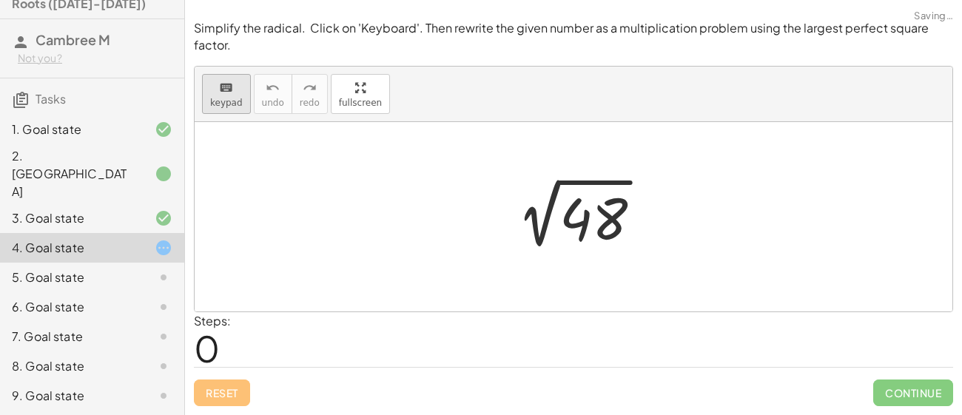
click at [224, 113] on button "keyboard keypad" at bounding box center [226, 94] width 49 height 40
click at [605, 226] on div at bounding box center [594, 220] width 68 height 66
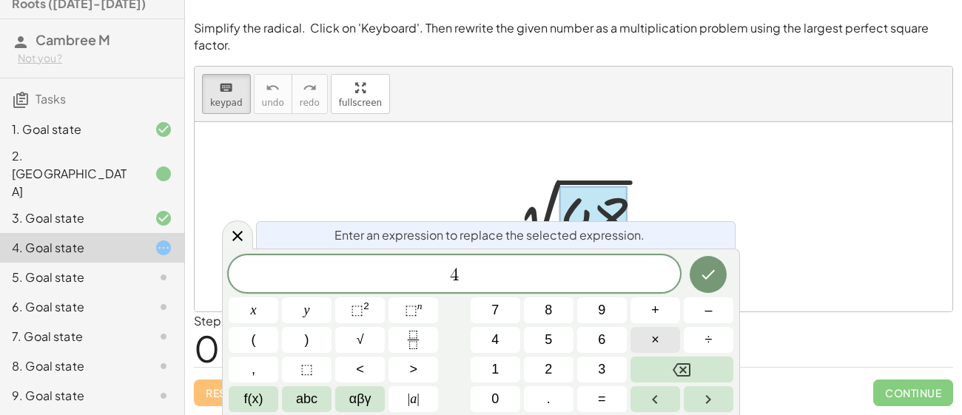
click at [654, 343] on span "×" at bounding box center [655, 340] width 8 height 20
click at [703, 273] on icon "Done" at bounding box center [708, 275] width 18 height 18
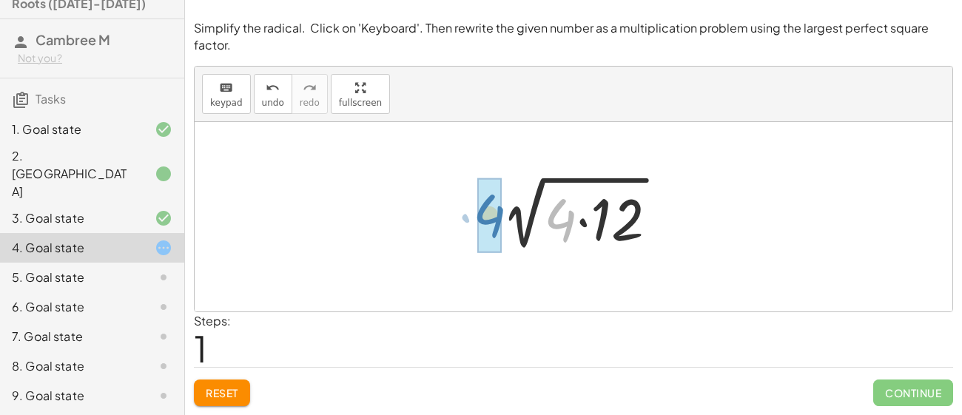
drag, startPoint x: 551, startPoint y: 220, endPoint x: 479, endPoint y: 215, distance: 71.9
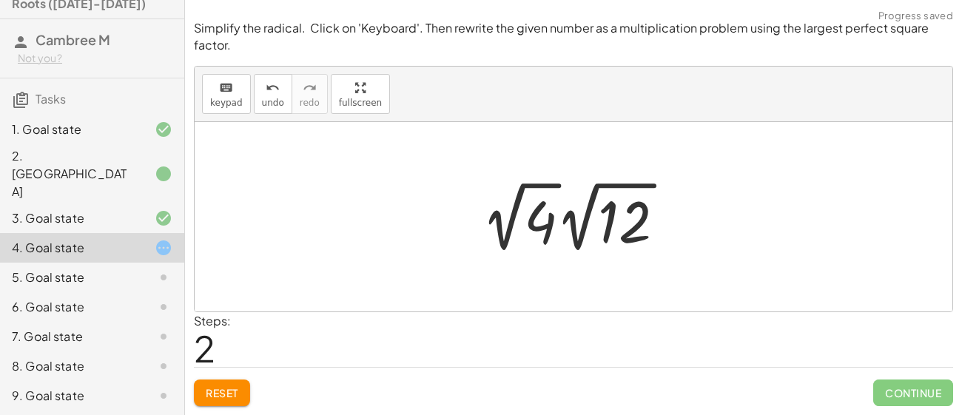
click at [515, 212] on div at bounding box center [579, 216] width 210 height 81
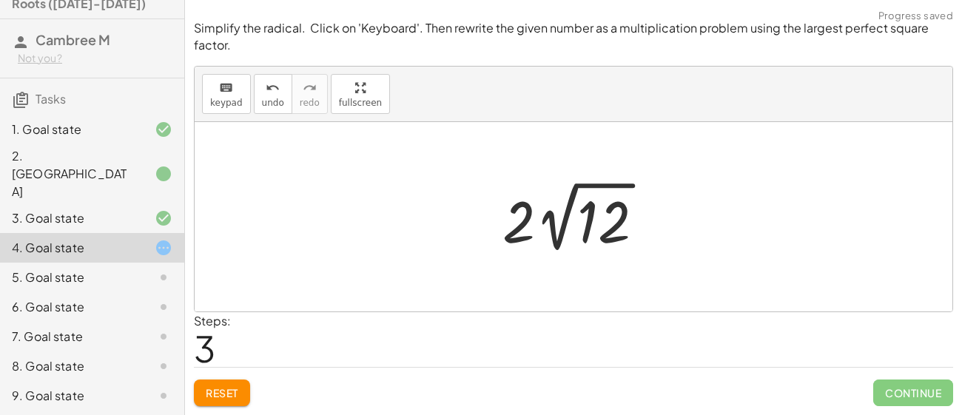
click at [520, 215] on div at bounding box center [579, 216] width 168 height 81
click at [554, 229] on div at bounding box center [579, 216] width 168 height 81
click at [554, 229] on div at bounding box center [579, 217] width 253 height 76
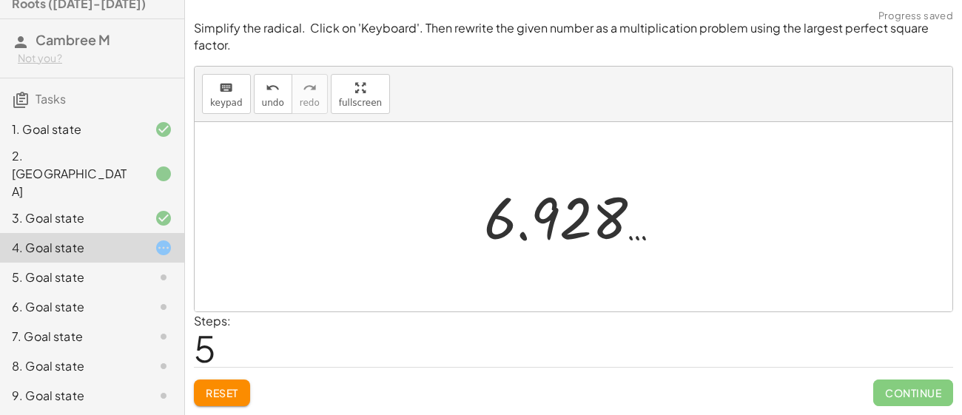
click at [543, 219] on div at bounding box center [579, 217] width 204 height 73
click at [228, 392] on span "Reset" at bounding box center [222, 392] width 33 height 13
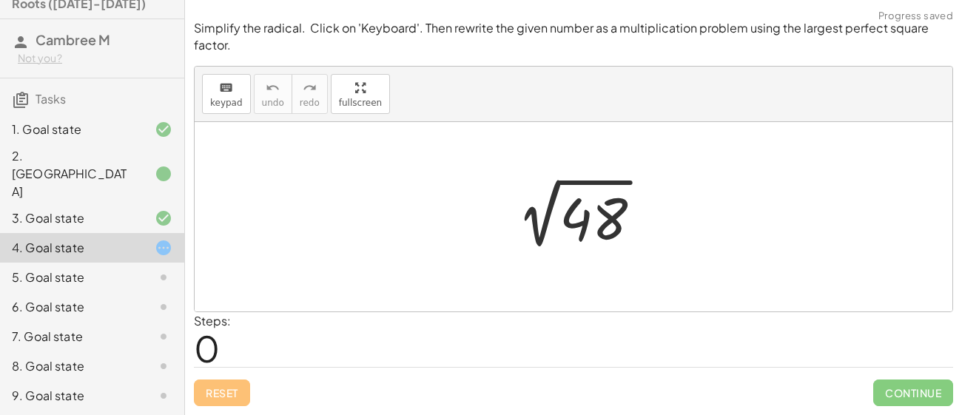
click at [599, 224] on div at bounding box center [579, 217] width 164 height 75
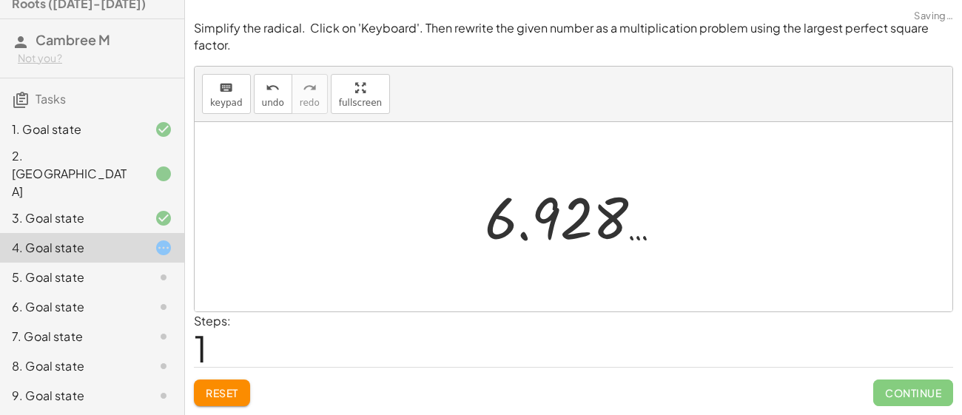
click at [206, 389] on span "Reset" at bounding box center [222, 392] width 33 height 13
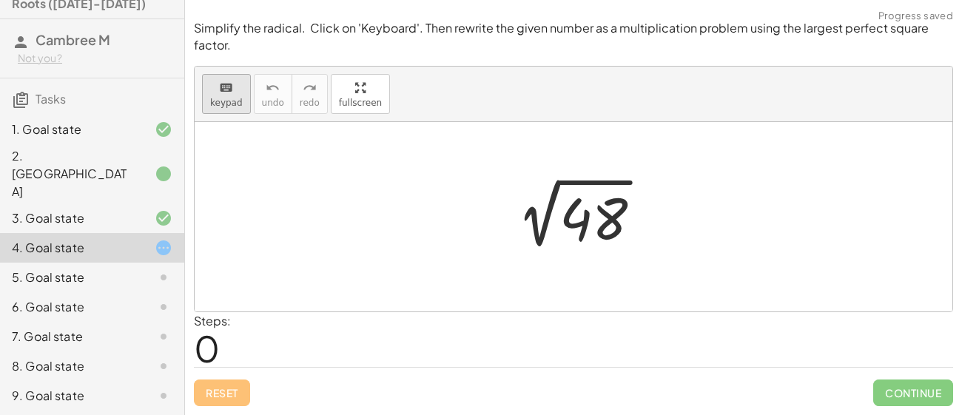
click at [226, 110] on button "keyboard keypad" at bounding box center [226, 94] width 49 height 40
click at [570, 210] on div at bounding box center [594, 220] width 68 height 66
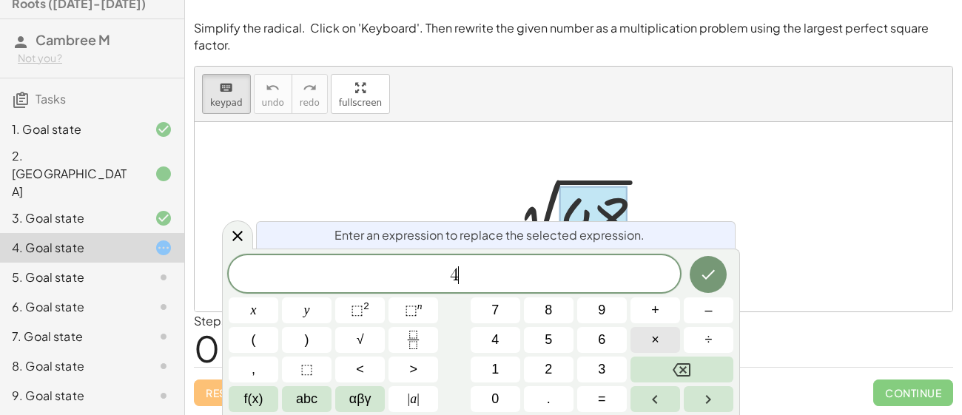
click at [639, 345] on button "×" at bounding box center [656, 340] width 50 height 26
click at [718, 280] on button "Done" at bounding box center [708, 274] width 37 height 37
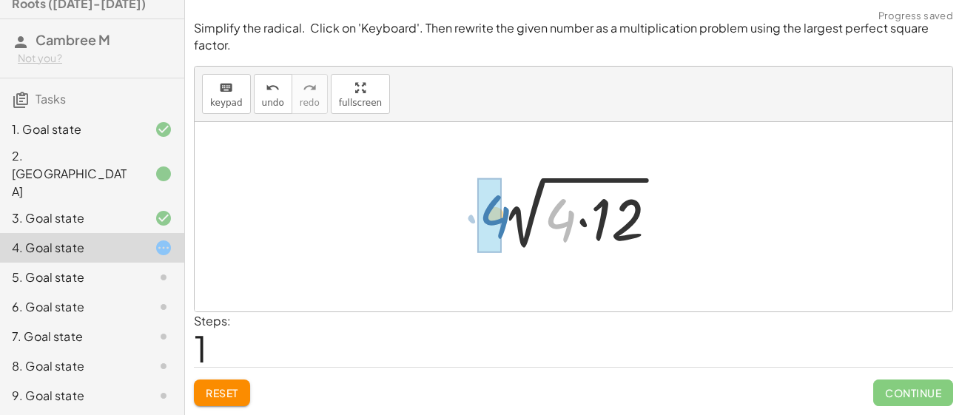
drag, startPoint x: 570, startPoint y: 221, endPoint x: 501, endPoint y: 216, distance: 69.0
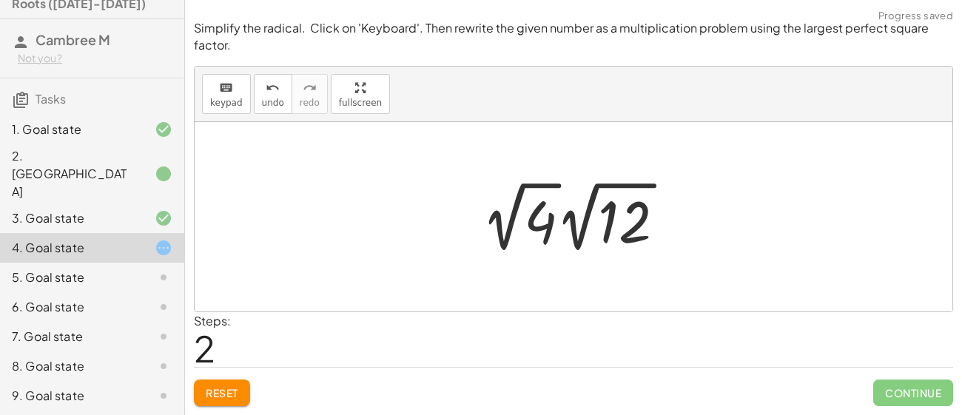
click at [514, 215] on div at bounding box center [579, 216] width 210 height 81
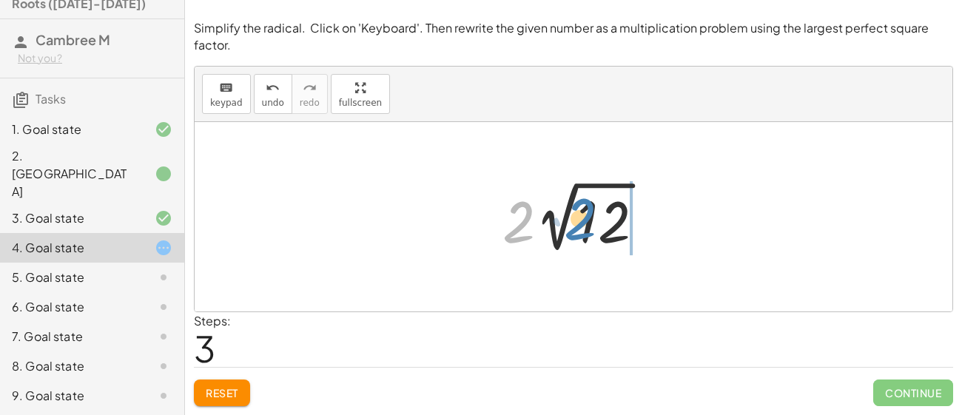
drag, startPoint x: 521, startPoint y: 226, endPoint x: 583, endPoint y: 223, distance: 61.5
click at [583, 223] on div at bounding box center [579, 216] width 168 height 81
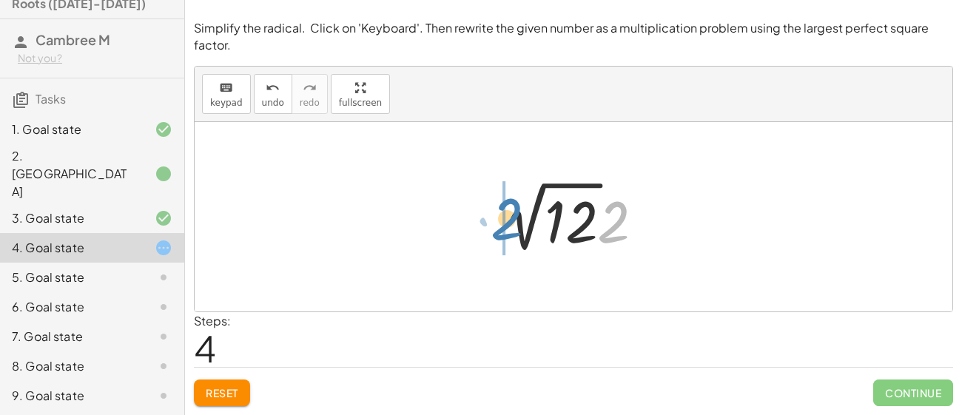
drag, startPoint x: 614, startPoint y: 230, endPoint x: 506, endPoint y: 227, distance: 108.1
click at [506, 227] on div at bounding box center [579, 216] width 168 height 81
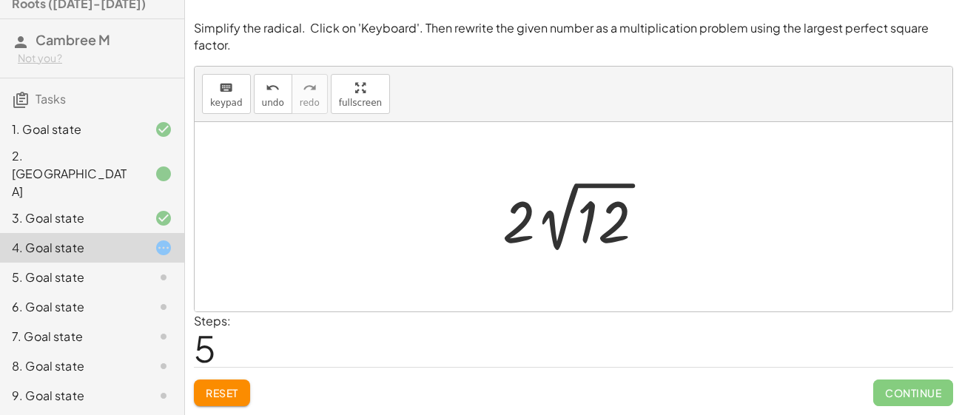
click at [228, 391] on span "Reset" at bounding box center [222, 392] width 33 height 13
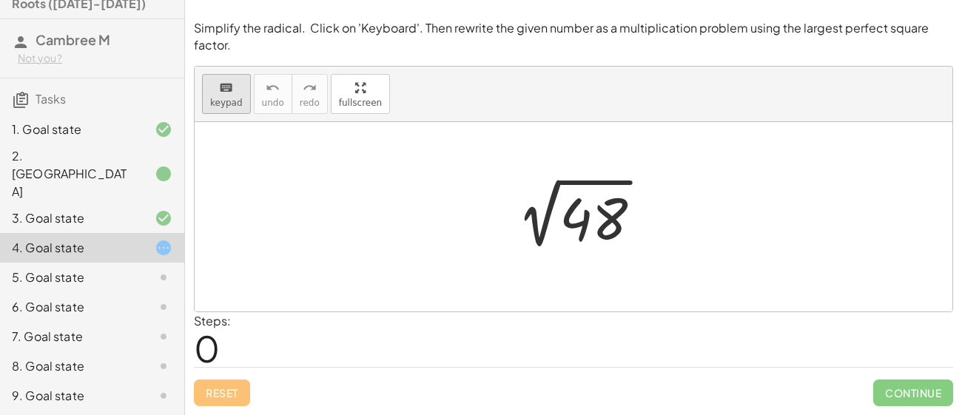
click at [229, 90] on icon "keyboard" at bounding box center [226, 88] width 14 height 18
click at [599, 224] on div at bounding box center [594, 220] width 68 height 66
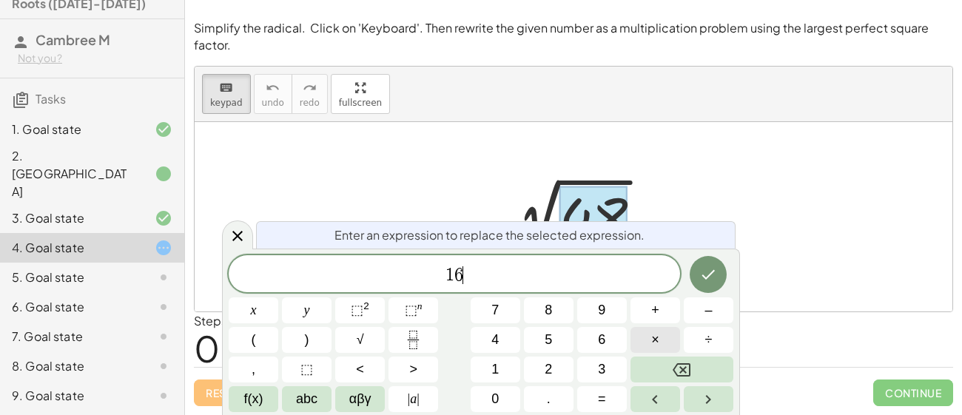
click at [661, 342] on button "×" at bounding box center [656, 340] width 50 height 26
click at [716, 286] on button "Done" at bounding box center [708, 274] width 37 height 37
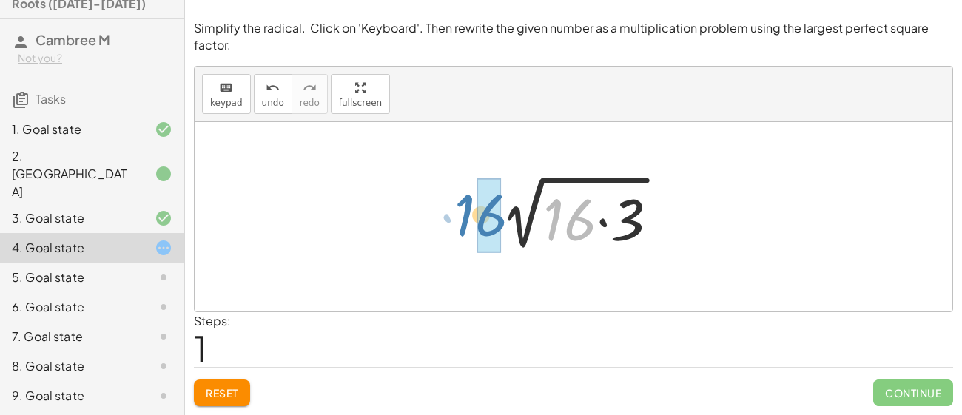
drag, startPoint x: 573, startPoint y: 232, endPoint x: 483, endPoint y: 227, distance: 90.4
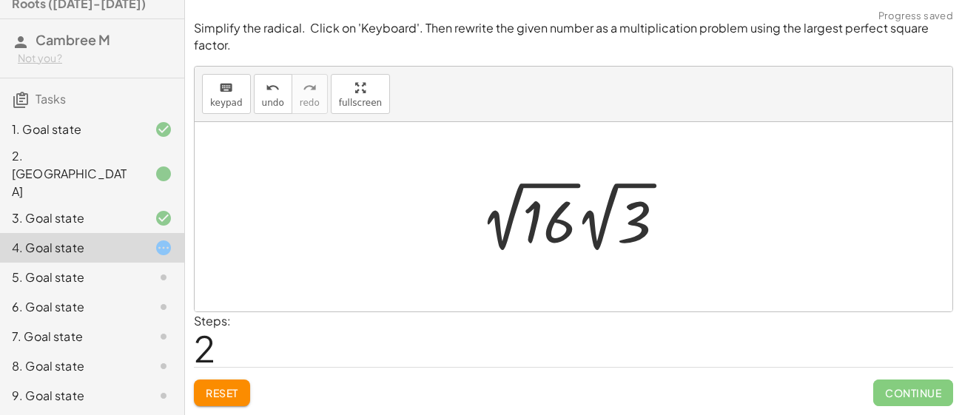
click at [511, 212] on div at bounding box center [579, 216] width 212 height 81
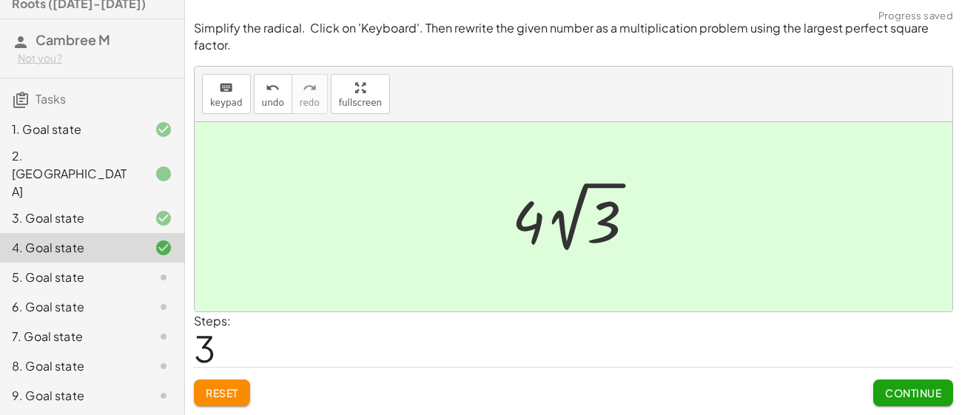
click at [898, 386] on button "Continue" at bounding box center [913, 393] width 80 height 27
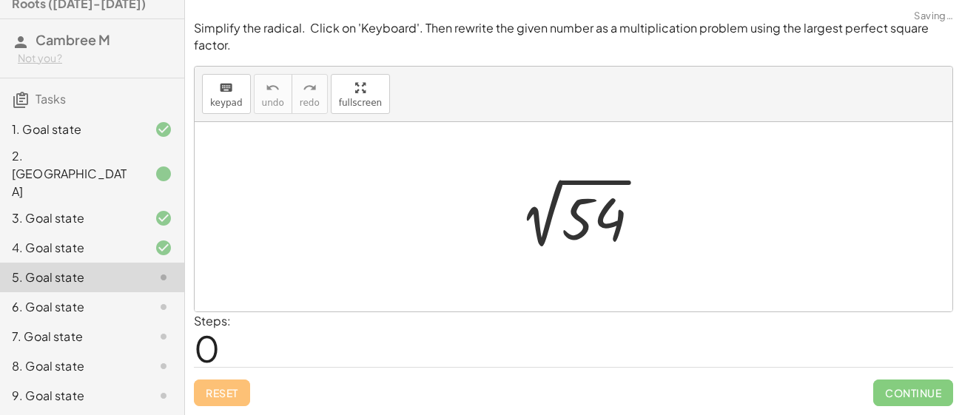
click at [588, 214] on div at bounding box center [580, 217] width 160 height 75
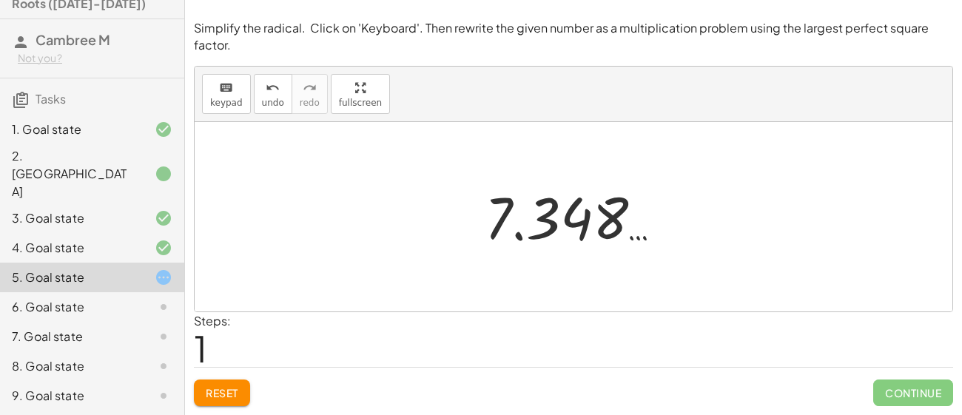
click at [230, 400] on button "Reset" at bounding box center [222, 393] width 56 height 27
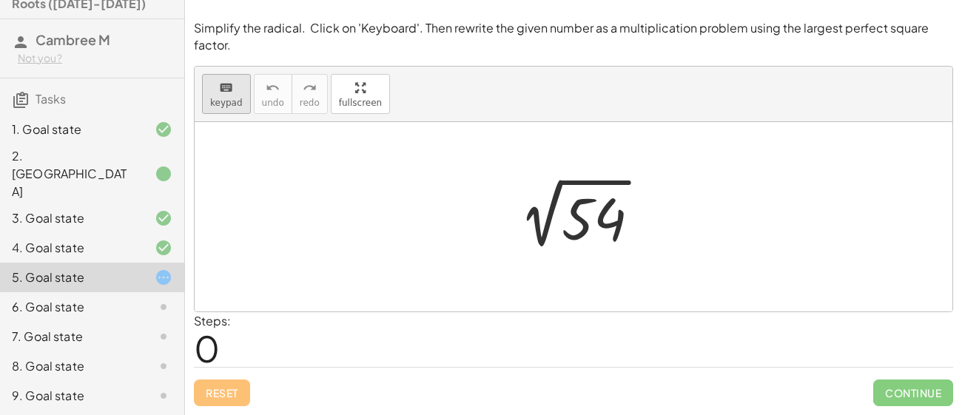
click at [221, 104] on span "keypad" at bounding box center [226, 103] width 33 height 10
click at [574, 207] on div at bounding box center [594, 220] width 64 height 66
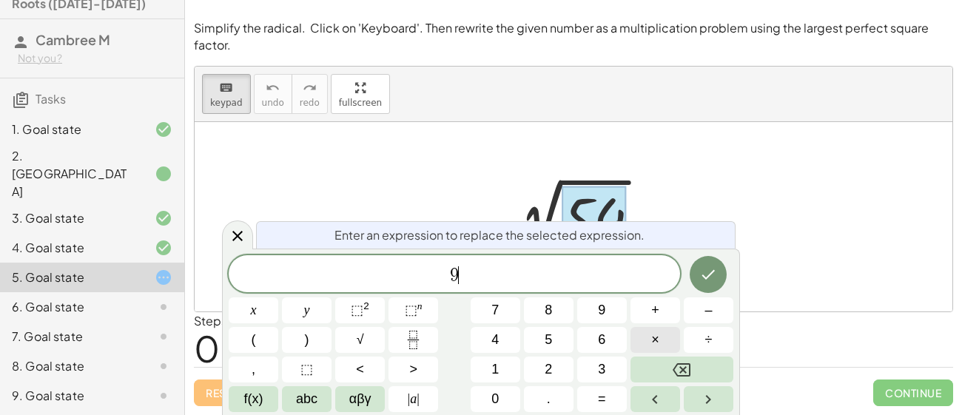
click at [654, 335] on span "×" at bounding box center [655, 340] width 8 height 20
click at [714, 264] on button "Done" at bounding box center [708, 274] width 37 height 37
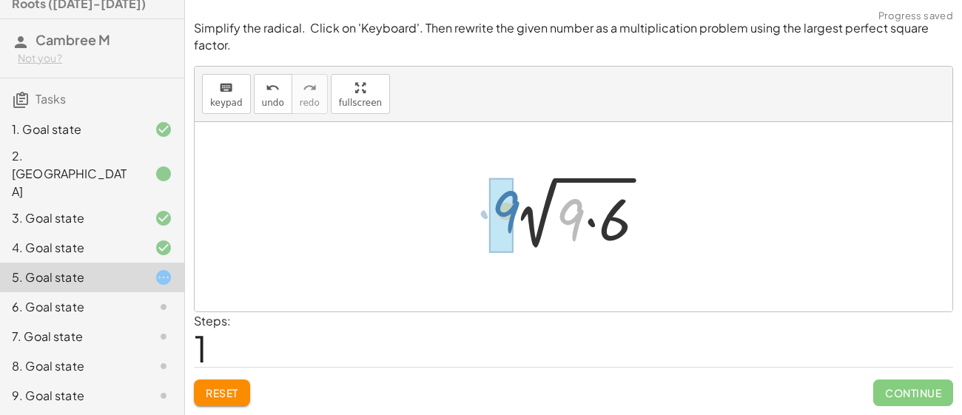
drag, startPoint x: 574, startPoint y: 230, endPoint x: 508, endPoint y: 222, distance: 66.4
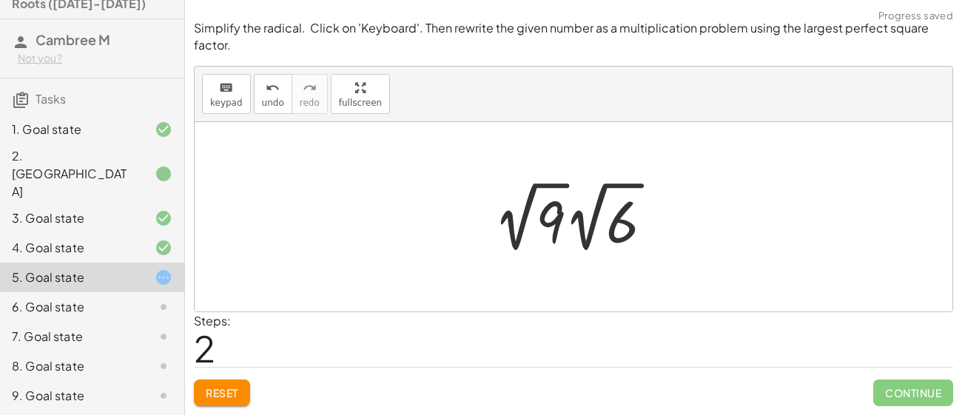
click at [523, 220] on div at bounding box center [579, 216] width 187 height 81
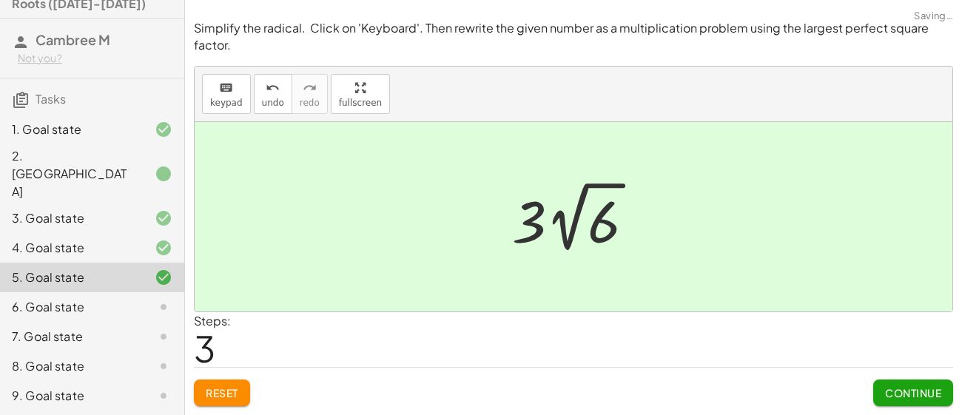
click at [929, 387] on span "Continue" at bounding box center [913, 392] width 56 height 13
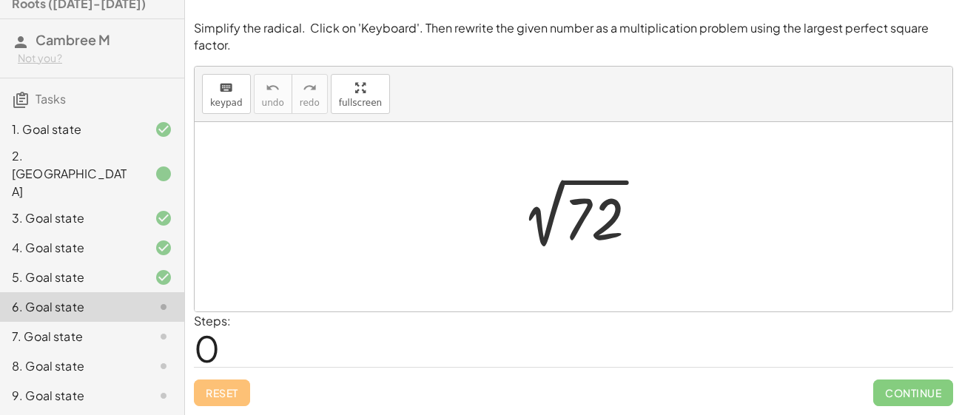
click at [574, 198] on div at bounding box center [579, 217] width 155 height 75
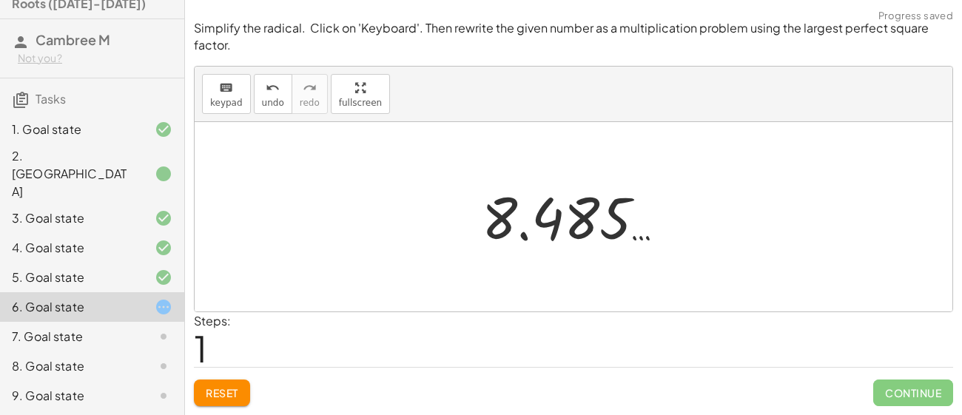
click at [221, 392] on span "Reset" at bounding box center [222, 392] width 33 height 13
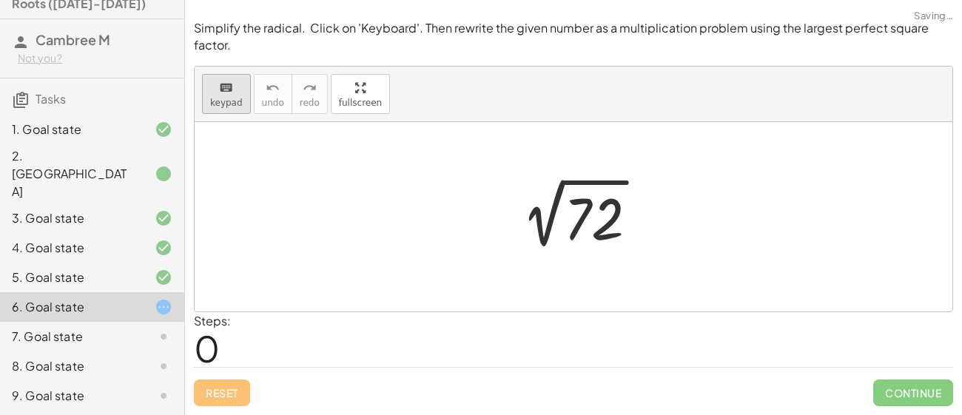
click at [231, 82] on icon "keyboard" at bounding box center [226, 88] width 14 height 18
click at [576, 216] on div at bounding box center [594, 220] width 60 height 66
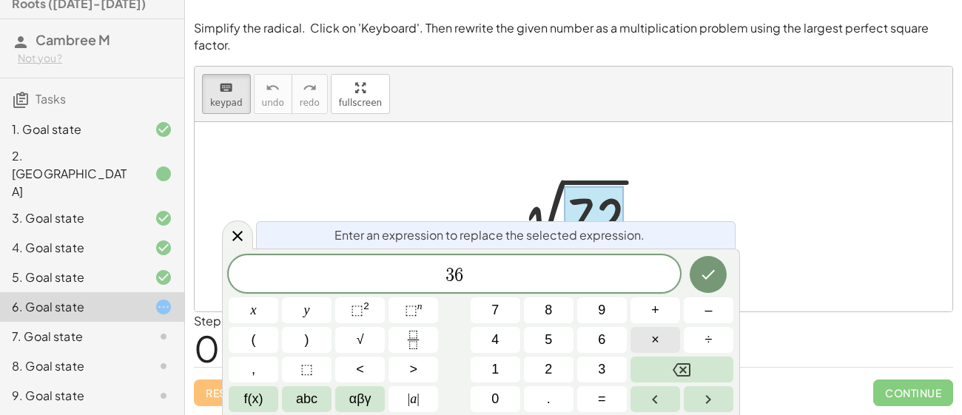
click at [671, 335] on button "×" at bounding box center [656, 340] width 50 height 26
click at [709, 269] on icon "Done" at bounding box center [708, 275] width 18 height 18
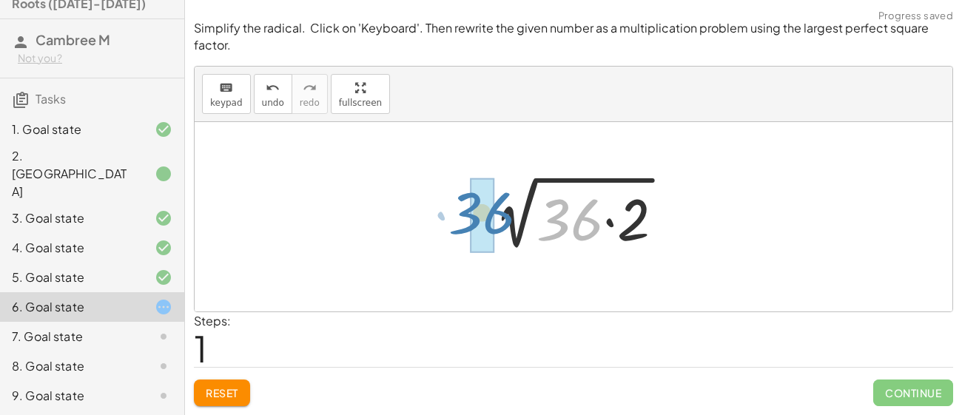
drag, startPoint x: 568, startPoint y: 218, endPoint x: 477, endPoint y: 211, distance: 92.0
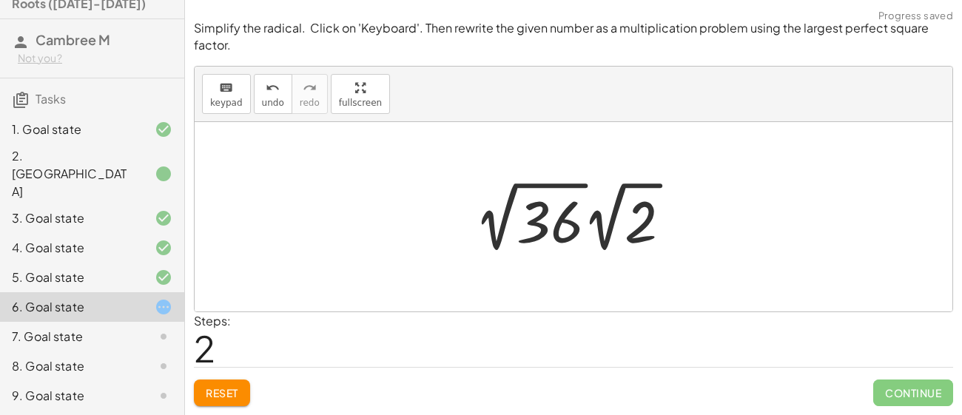
click at [510, 210] on div at bounding box center [579, 216] width 224 height 81
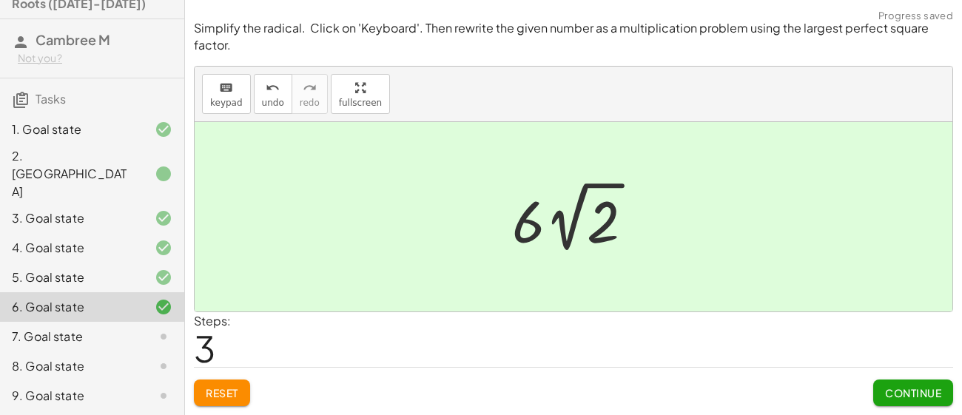
click at [914, 389] on span "Continue" at bounding box center [913, 392] width 56 height 13
click at [0, 0] on span "Continue" at bounding box center [0, 0] width 0 height 0
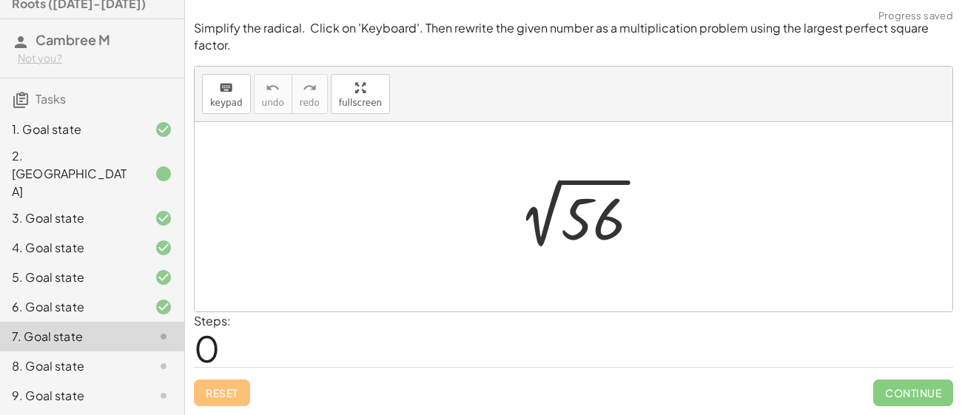
click at [594, 226] on div at bounding box center [579, 217] width 160 height 75
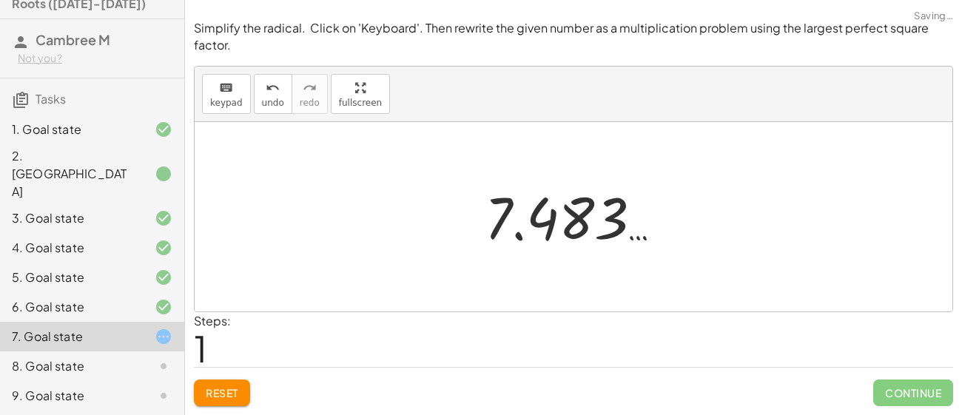
click at [215, 400] on button "Reset" at bounding box center [222, 393] width 56 height 27
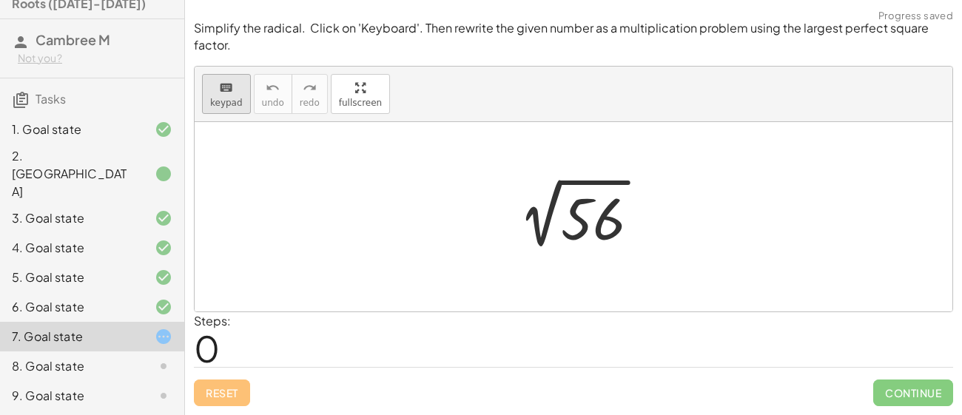
click at [220, 98] on span "keypad" at bounding box center [226, 103] width 33 height 10
click at [605, 220] on div at bounding box center [593, 220] width 64 height 66
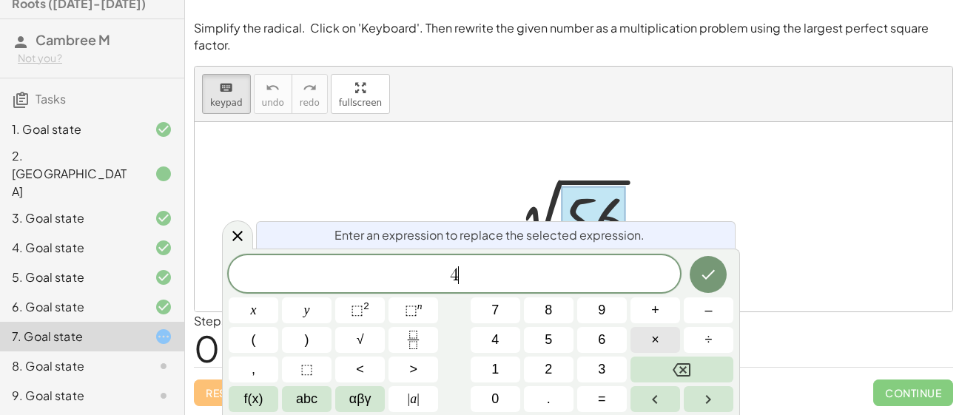
click at [665, 349] on button "×" at bounding box center [656, 340] width 50 height 26
click at [702, 275] on icon "Done" at bounding box center [708, 275] width 18 height 18
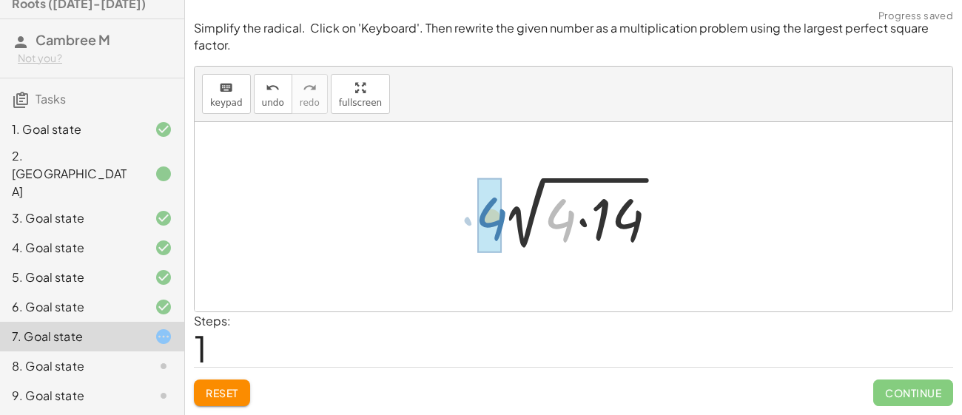
drag, startPoint x: 566, startPoint y: 227, endPoint x: 496, endPoint y: 226, distance: 70.3
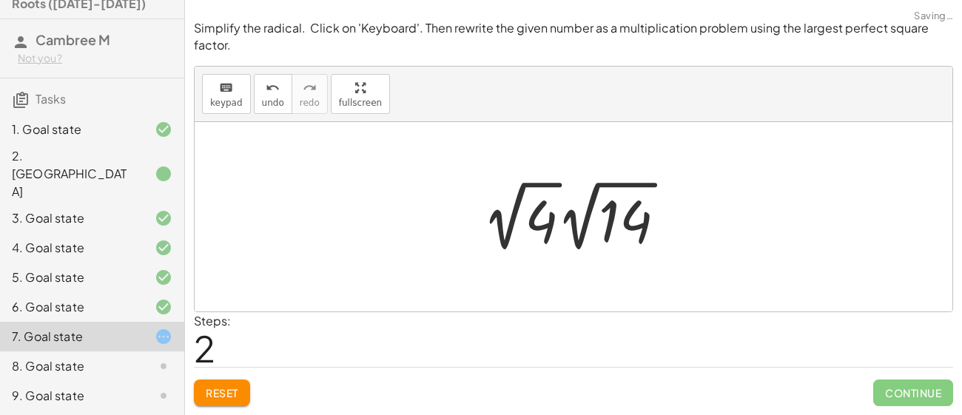
click at [518, 218] on div at bounding box center [580, 215] width 210 height 81
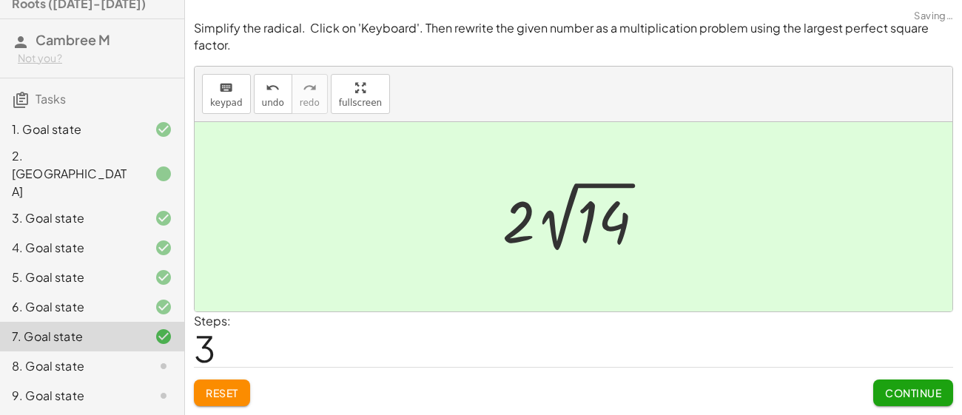
click at [930, 386] on span "Continue" at bounding box center [913, 392] width 56 height 13
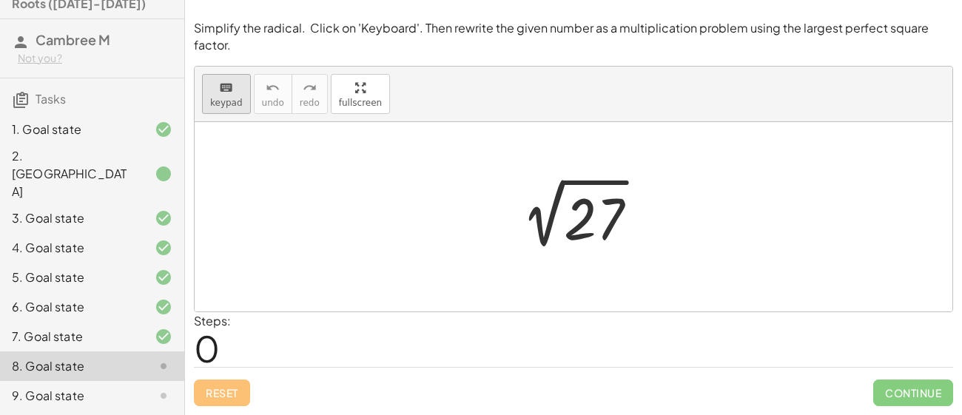
click at [225, 93] on icon "keyboard" at bounding box center [226, 88] width 14 height 18
click at [586, 229] on div at bounding box center [594, 220] width 60 height 66
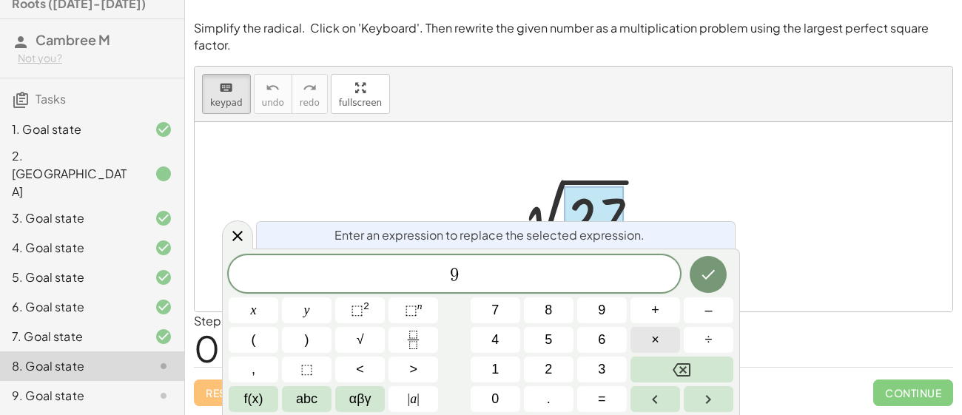
click at [664, 348] on button "×" at bounding box center [656, 340] width 50 height 26
click at [716, 289] on button "Done" at bounding box center [708, 274] width 37 height 37
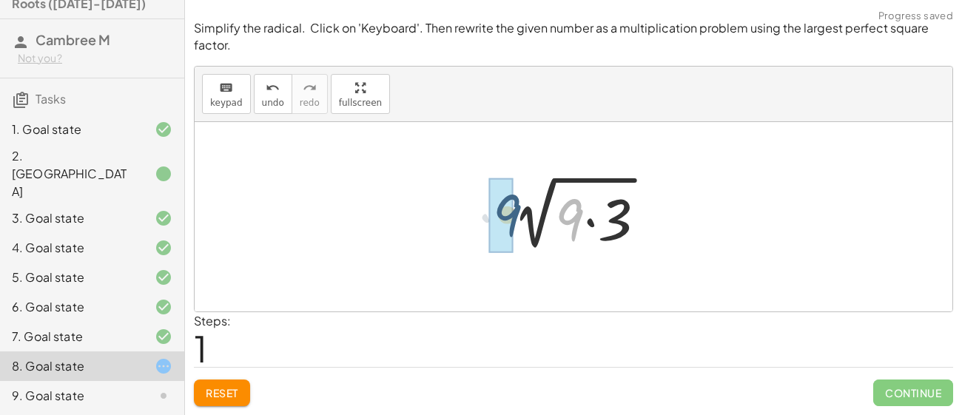
drag, startPoint x: 577, startPoint y: 216, endPoint x: 507, endPoint y: 211, distance: 70.5
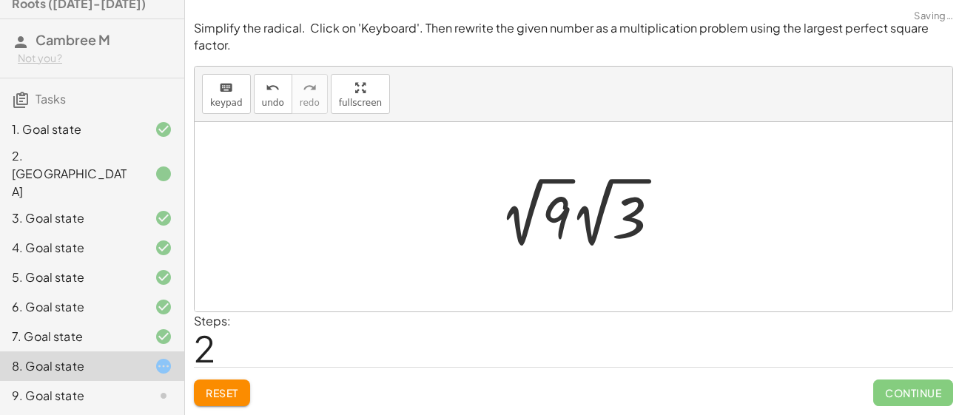
click at [528, 210] on div at bounding box center [585, 212] width 187 height 81
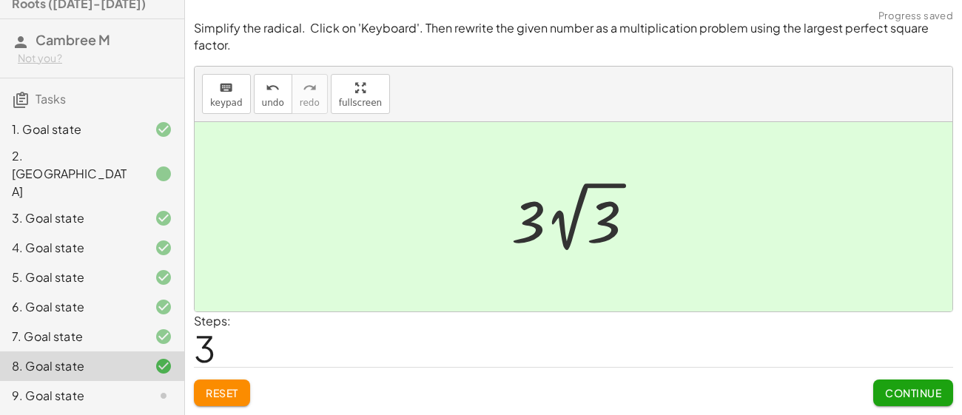
click at [914, 389] on span "Continue" at bounding box center [913, 392] width 56 height 13
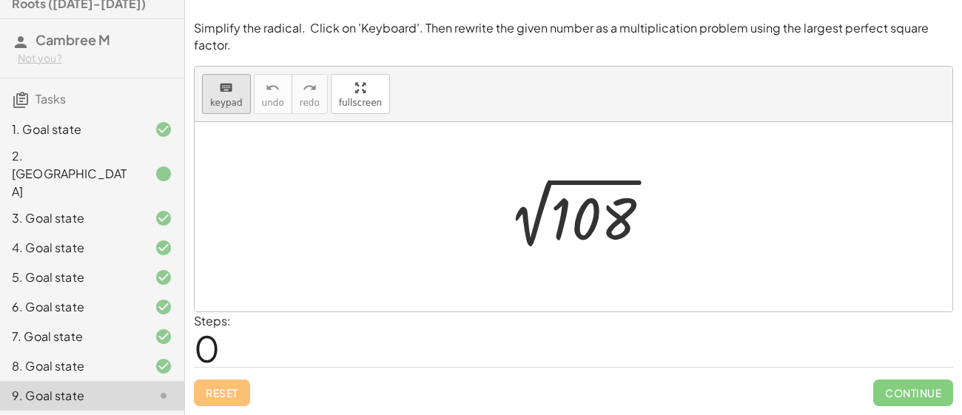
click at [219, 81] on icon "keyboard" at bounding box center [226, 88] width 14 height 18
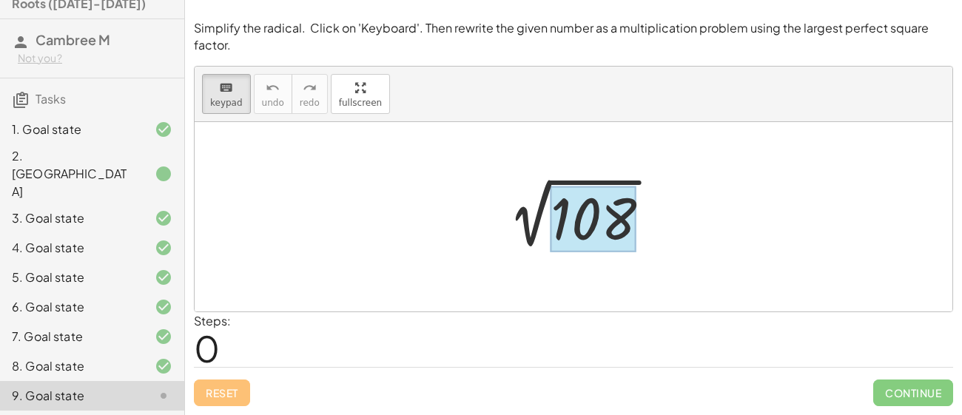
click at [588, 240] on div at bounding box center [594, 220] width 86 height 66
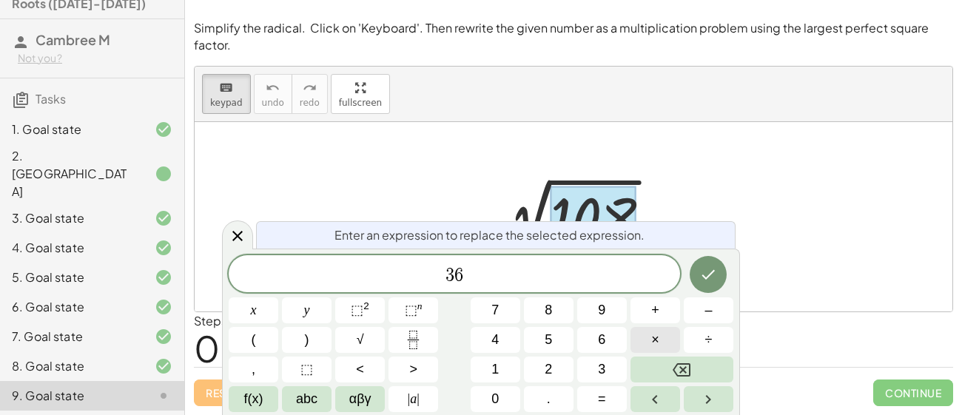
click at [662, 337] on button "×" at bounding box center [656, 340] width 50 height 26
click at [692, 282] on button "Done" at bounding box center [708, 274] width 37 height 37
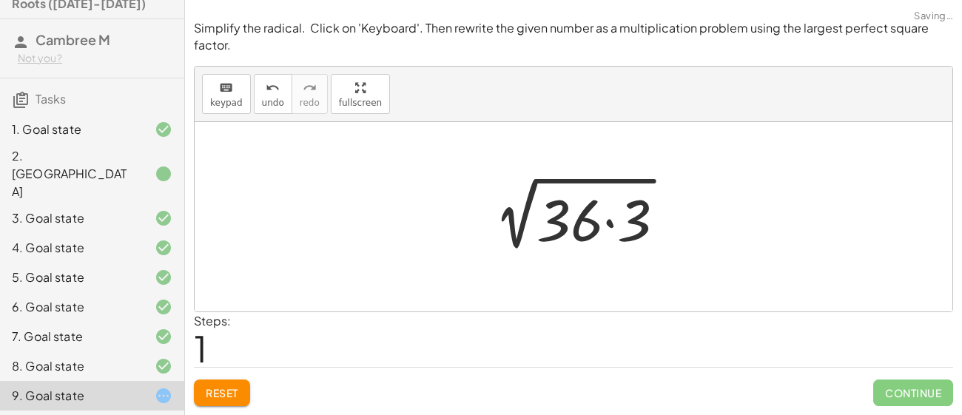
click at [696, 281] on div at bounding box center [574, 216] width 758 height 189
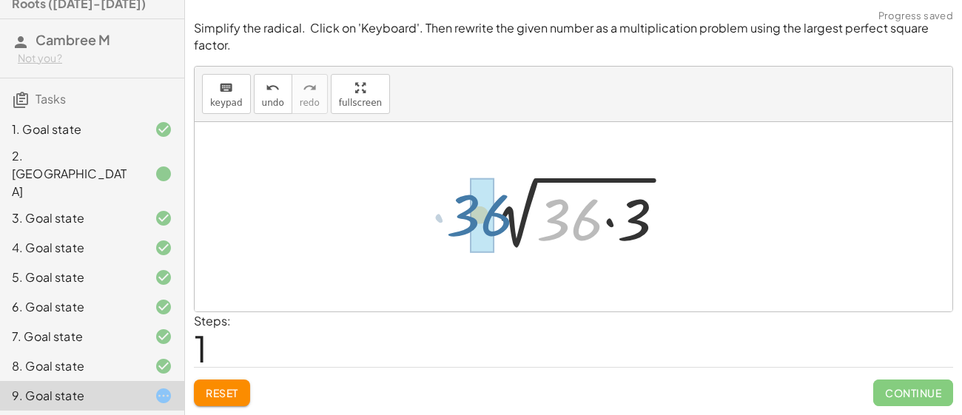
drag, startPoint x: 580, startPoint y: 222, endPoint x: 486, endPoint y: 218, distance: 94.1
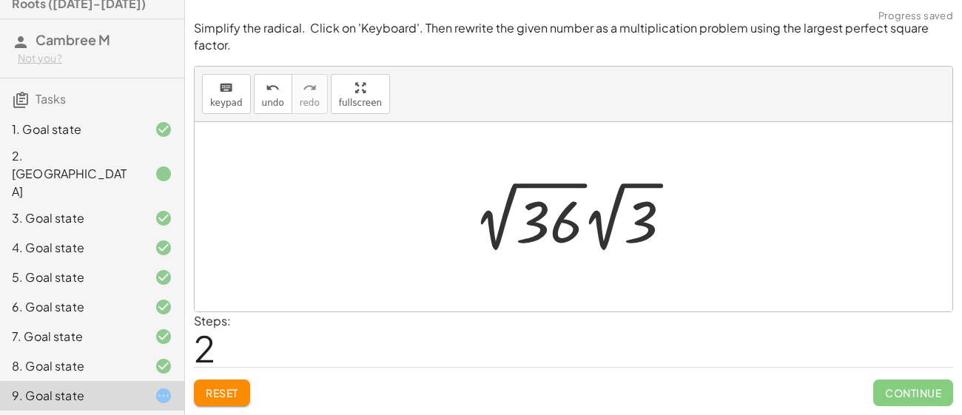
click at [511, 218] on div at bounding box center [578, 216] width 225 height 81
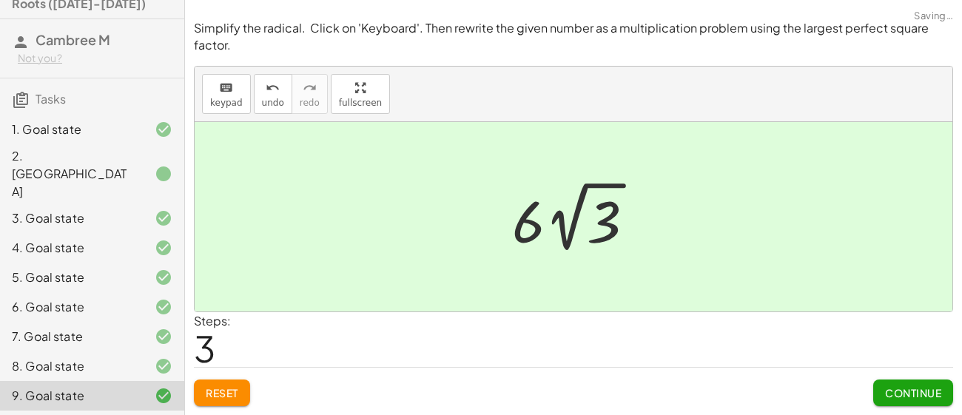
click at [878, 394] on button "Continue" at bounding box center [913, 393] width 80 height 27
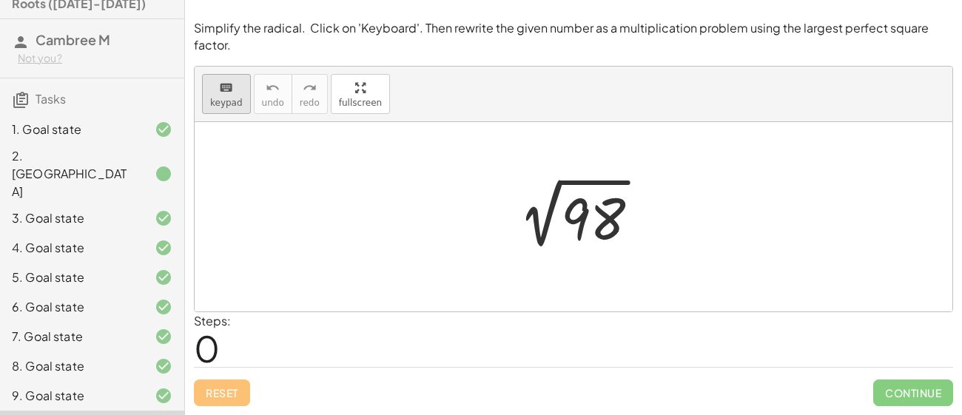
click at [222, 103] on span "keypad" at bounding box center [226, 103] width 33 height 10
click at [579, 226] on div at bounding box center [593, 220] width 64 height 66
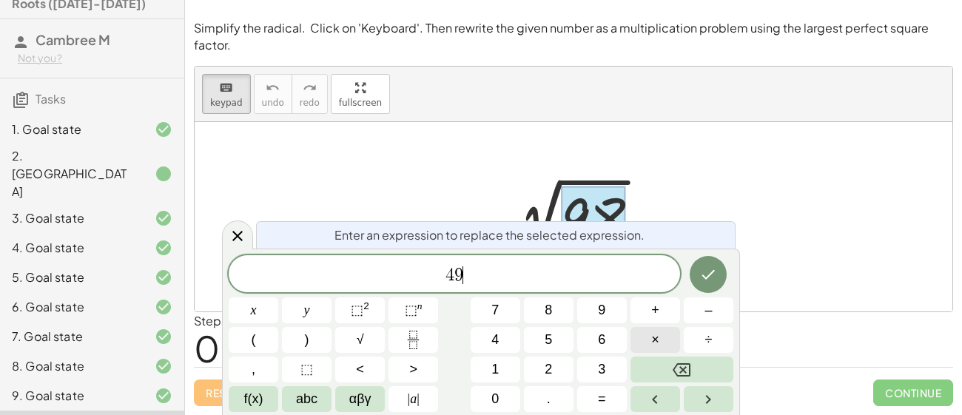
click at [638, 337] on button "×" at bounding box center [656, 340] width 50 height 26
click at [706, 283] on icon "Done" at bounding box center [708, 275] width 18 height 18
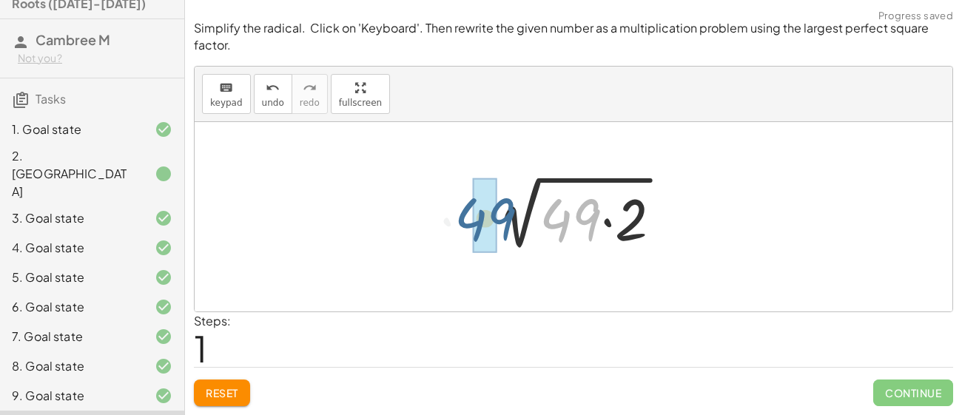
drag, startPoint x: 566, startPoint y: 218, endPoint x: 459, endPoint y: 215, distance: 107.4
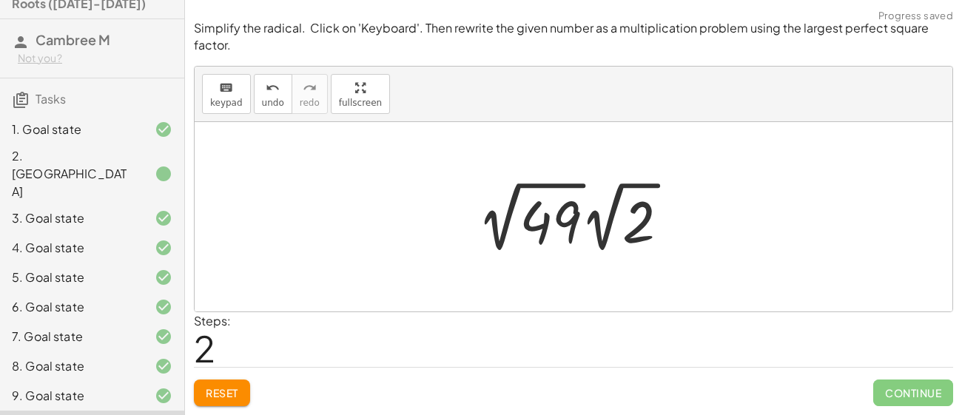
click at [520, 218] on div at bounding box center [579, 216] width 218 height 81
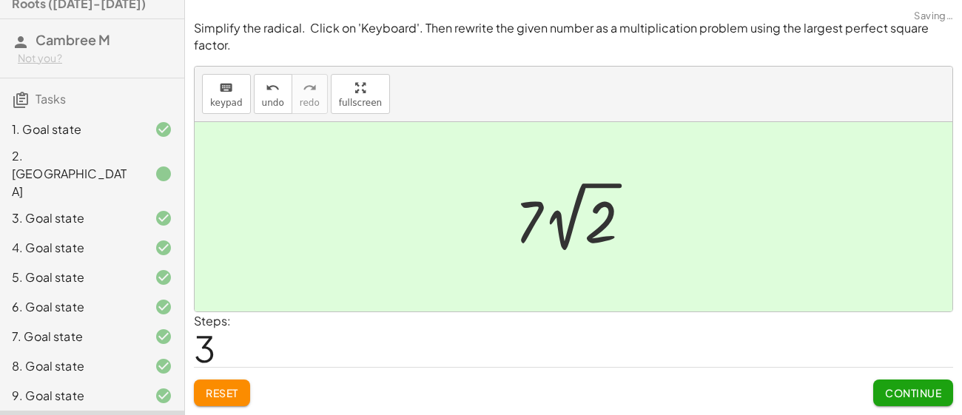
click at [914, 388] on span "Continue" at bounding box center [913, 392] width 56 height 13
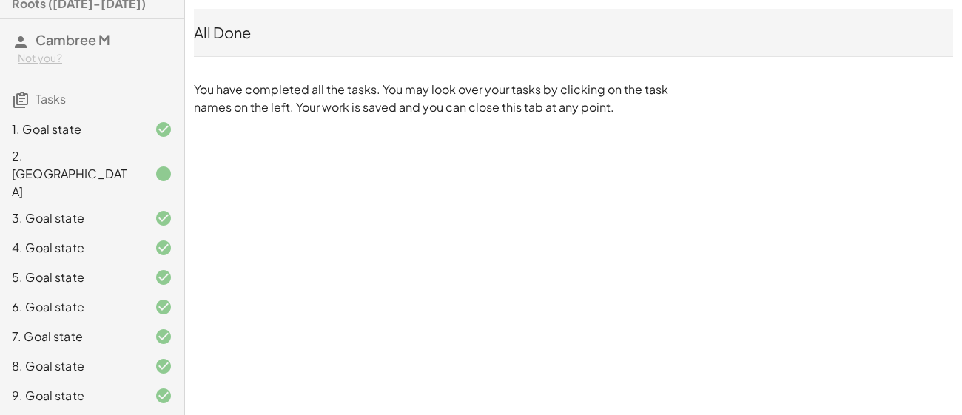
click at [17, 99] on icon at bounding box center [21, 100] width 18 height 18
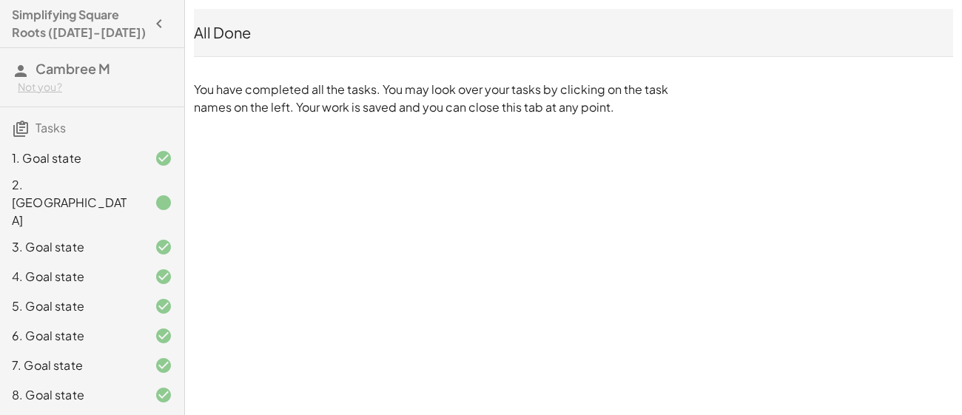
scroll to position [29, 0]
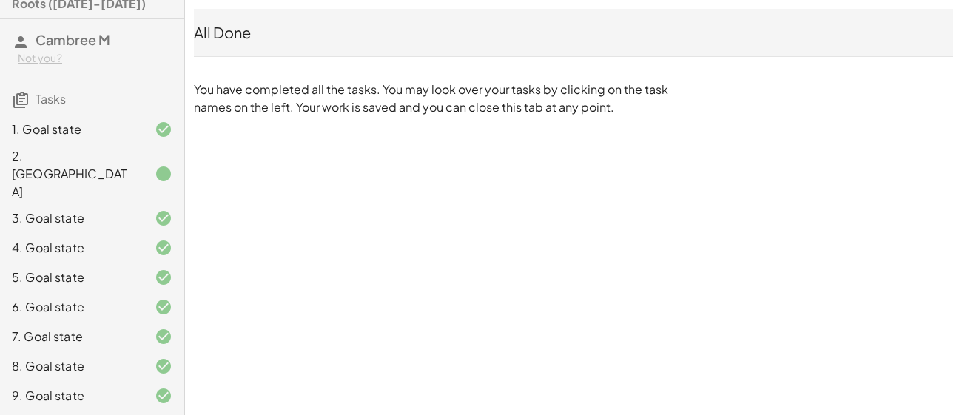
click at [219, 75] on div "All Done You have completed all the tasks. You may look over your tasks by clic…" at bounding box center [573, 62] width 777 height 125
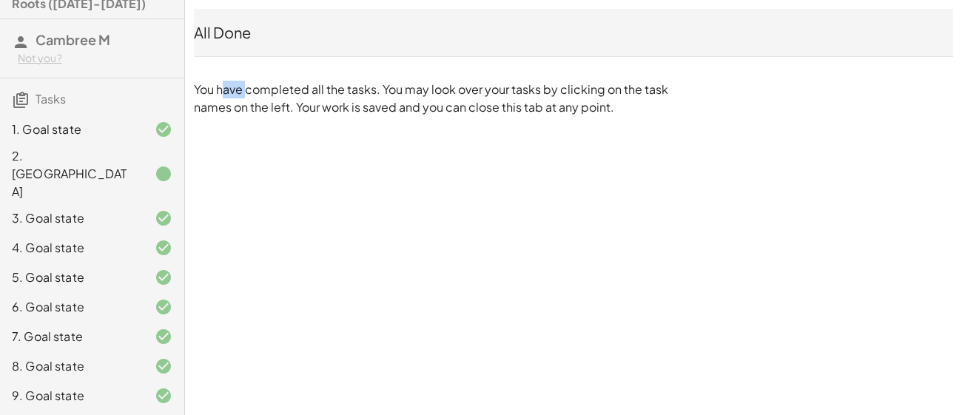
click at [219, 75] on div "All Done You have completed all the tasks. You may look over your tasks by clic…" at bounding box center [573, 62] width 777 height 125
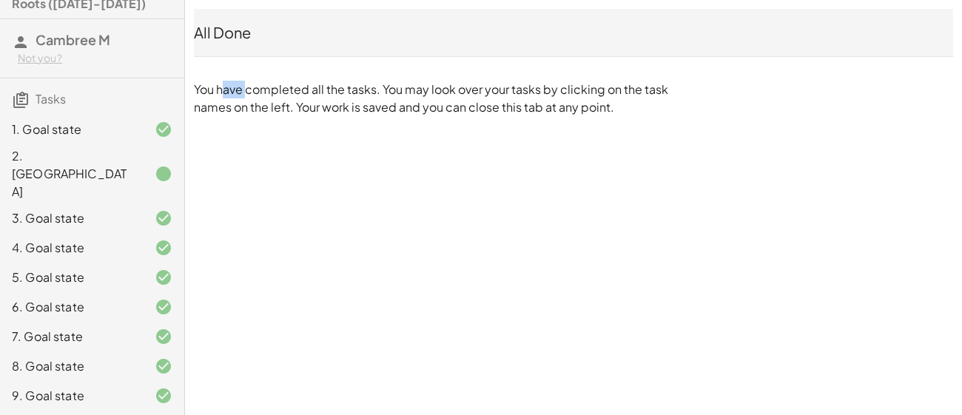
click at [219, 75] on div "All Done You have completed all the tasks. You may look over your tasks by clic…" at bounding box center [573, 62] width 777 height 125
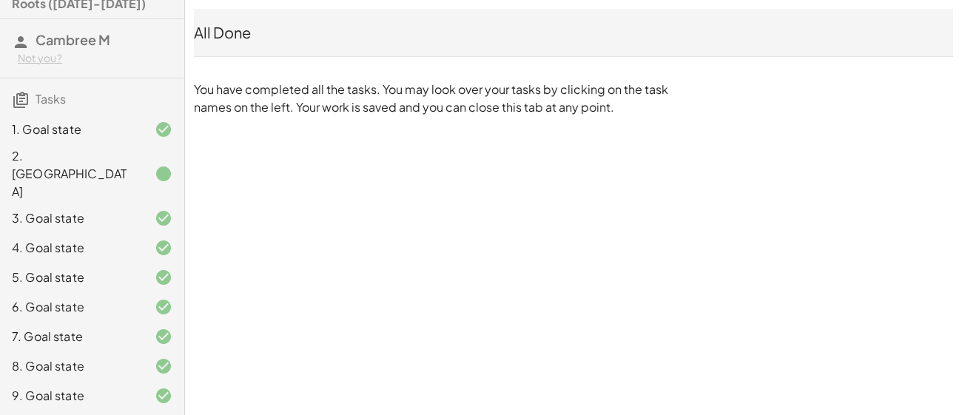
click at [219, 75] on div "All Done You have completed all the tasks. You may look over your tasks by clic…" at bounding box center [573, 62] width 777 height 125
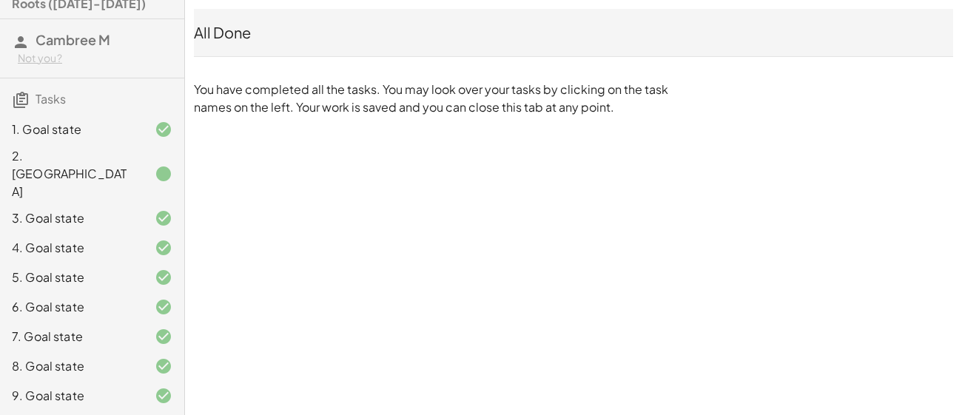
click at [219, 75] on div "All Done You have completed all the tasks. You may look over your tasks by clic…" at bounding box center [573, 62] width 777 height 125
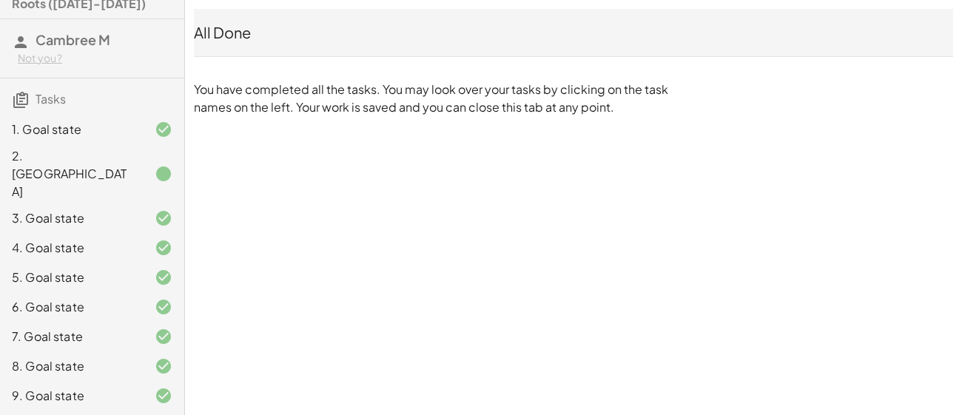
click at [119, 239] on div "4. Goal state" at bounding box center [71, 248] width 119 height 18
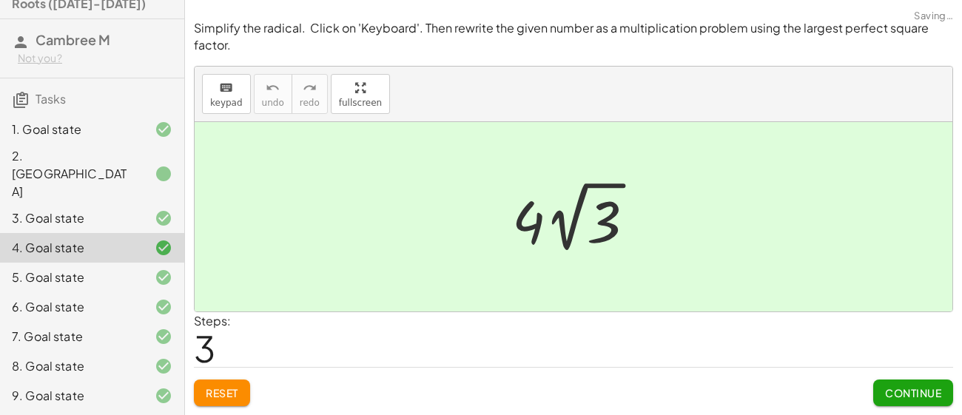
click at [119, 239] on div "4. Goal state" at bounding box center [71, 248] width 119 height 18
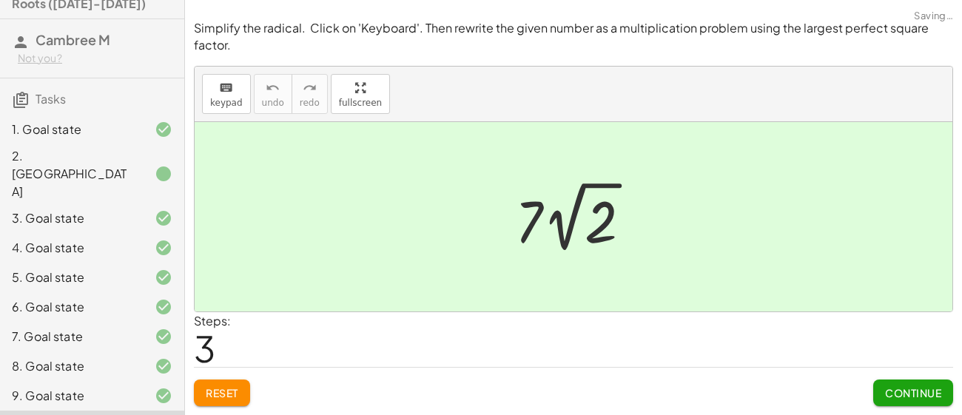
click at [232, 391] on span "Reset" at bounding box center [222, 392] width 33 height 13
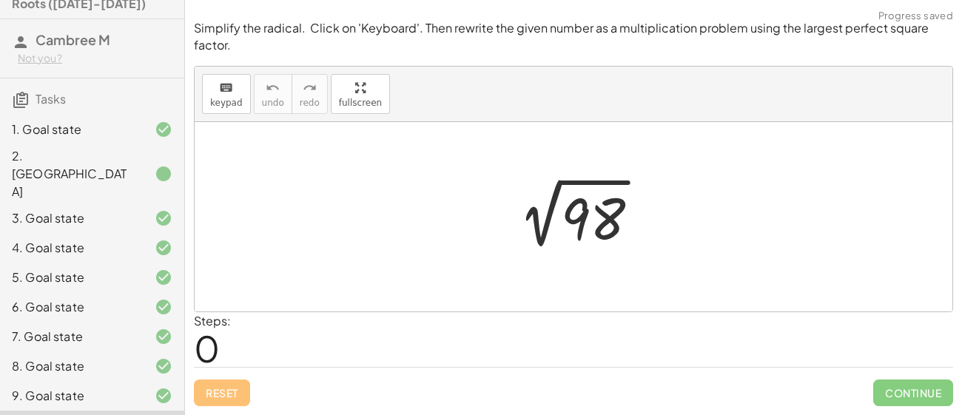
click at [221, 92] on icon "keyboard" at bounding box center [226, 88] width 14 height 18
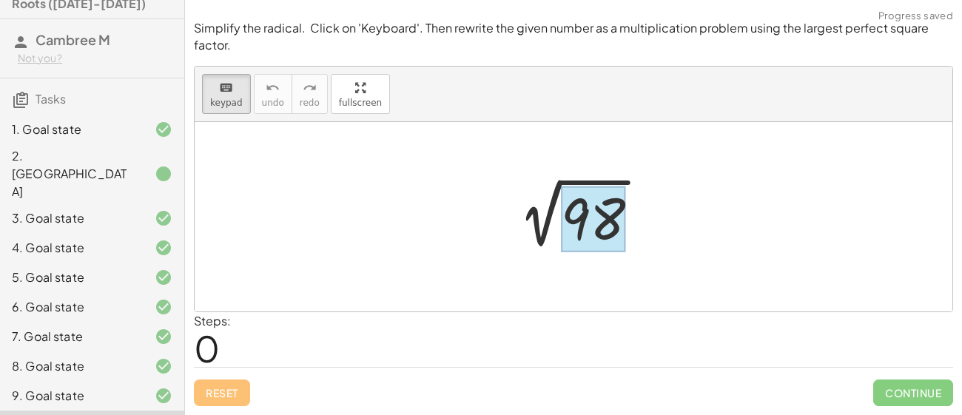
click at [597, 215] on div at bounding box center [593, 220] width 64 height 66
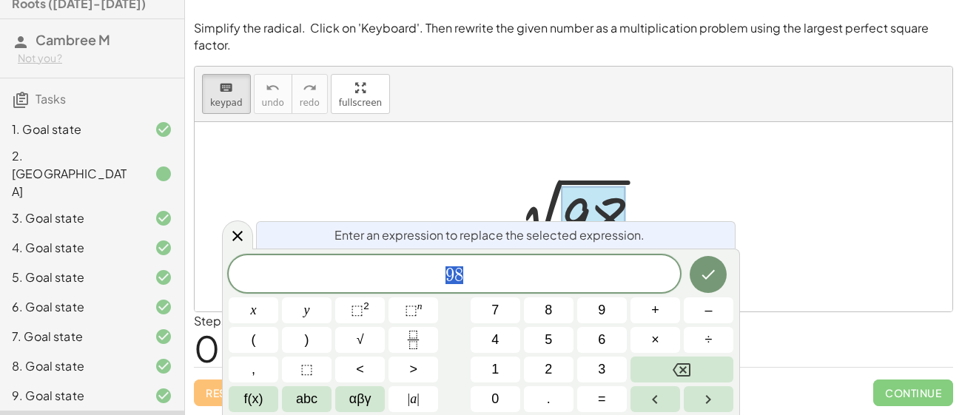
click at [597, 215] on div at bounding box center [593, 220] width 64 height 66
click at [535, 287] on div "9 8" at bounding box center [454, 273] width 451 height 37
click at [664, 344] on button "×" at bounding box center [656, 340] width 50 height 26
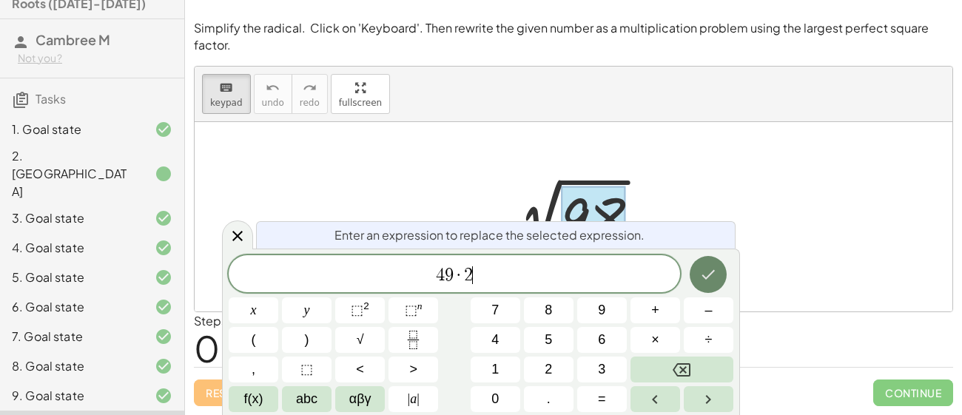
click at [715, 280] on icon "Done" at bounding box center [708, 275] width 18 height 18
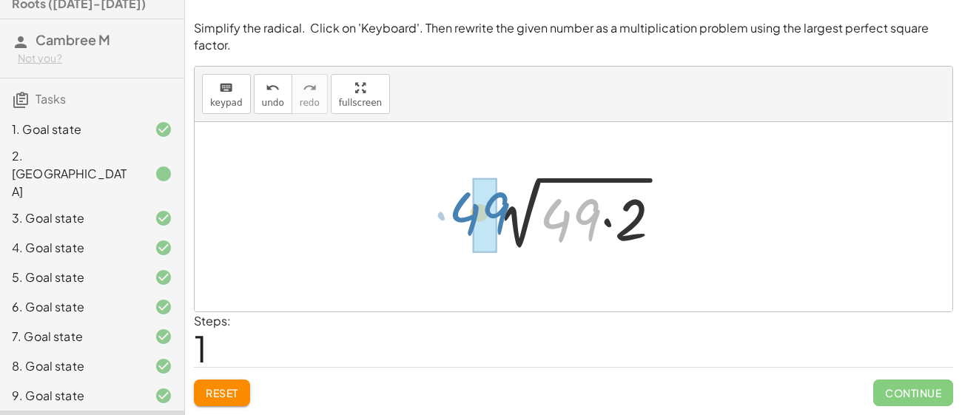
drag, startPoint x: 565, startPoint y: 217, endPoint x: 474, endPoint y: 210, distance: 91.3
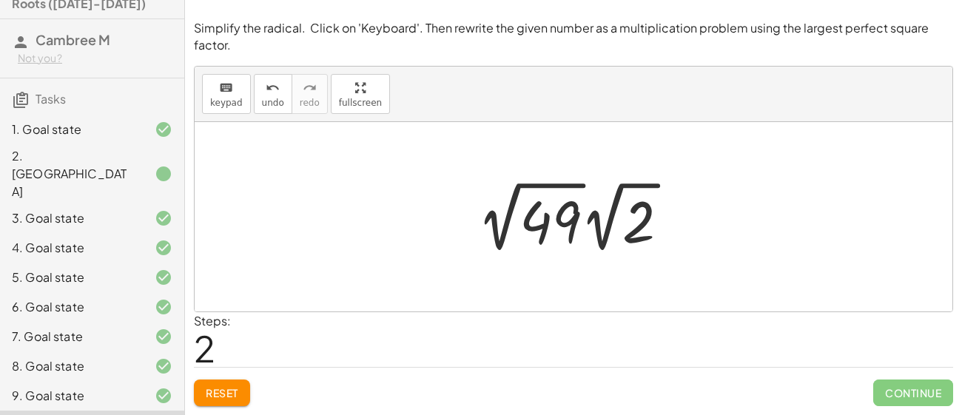
click at [508, 217] on div at bounding box center [579, 216] width 218 height 81
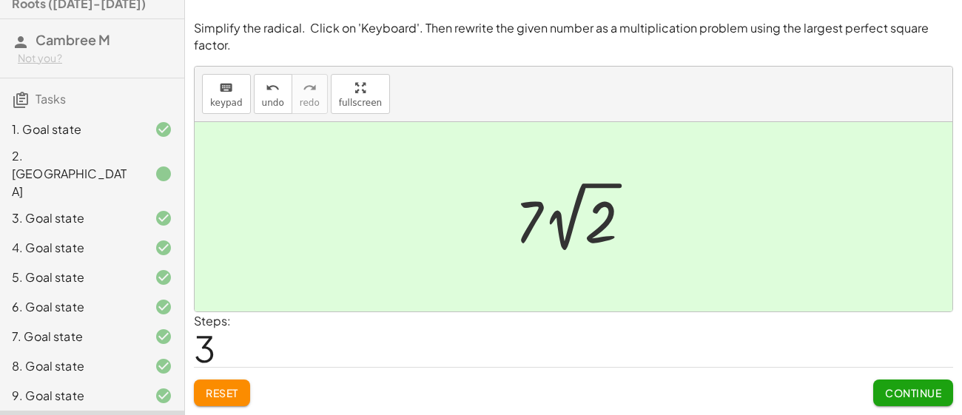
click at [918, 403] on button "Continue" at bounding box center [913, 393] width 80 height 27
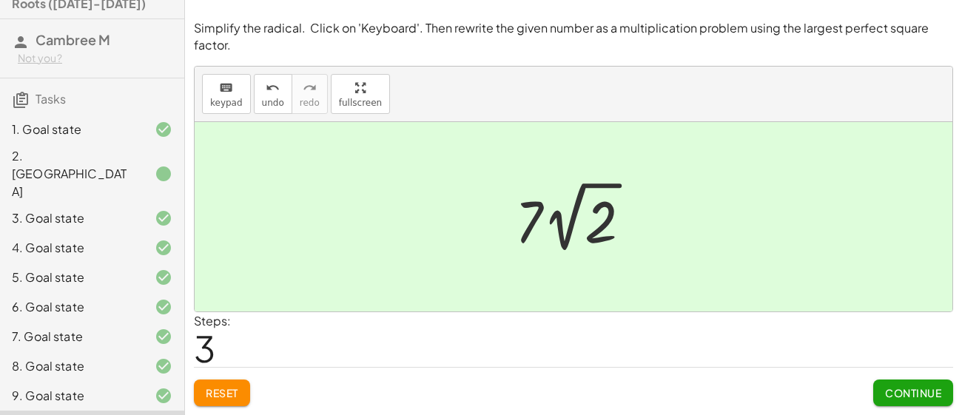
click at [380, 369] on div "Reset Continue" at bounding box center [573, 386] width 759 height 39
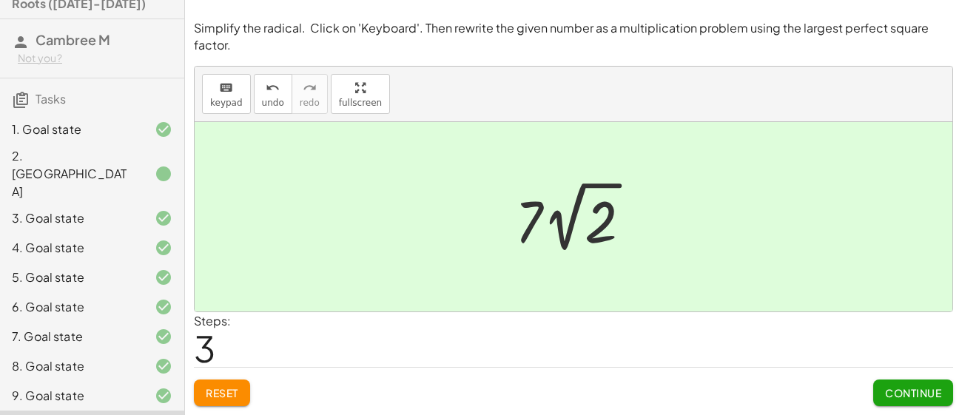
click at [380, 369] on div "Reset Continue" at bounding box center [573, 386] width 759 height 39
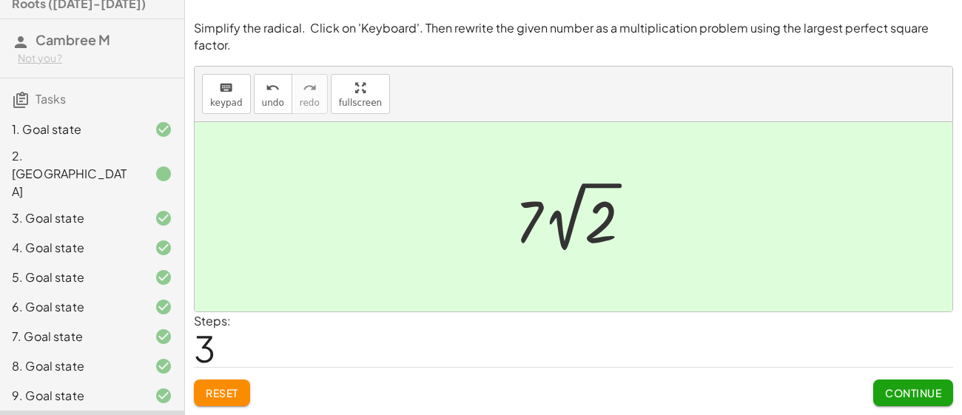
click at [380, 369] on div "Reset Continue" at bounding box center [573, 386] width 759 height 39
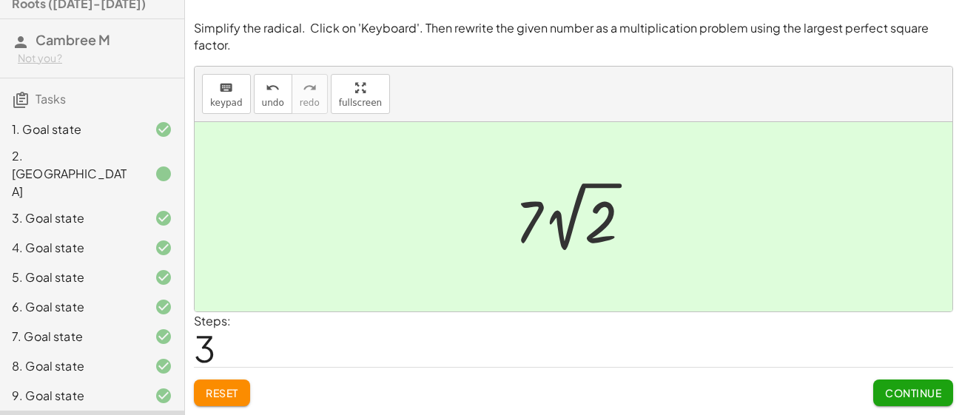
click at [380, 369] on div "Reset Continue" at bounding box center [573, 386] width 759 height 39
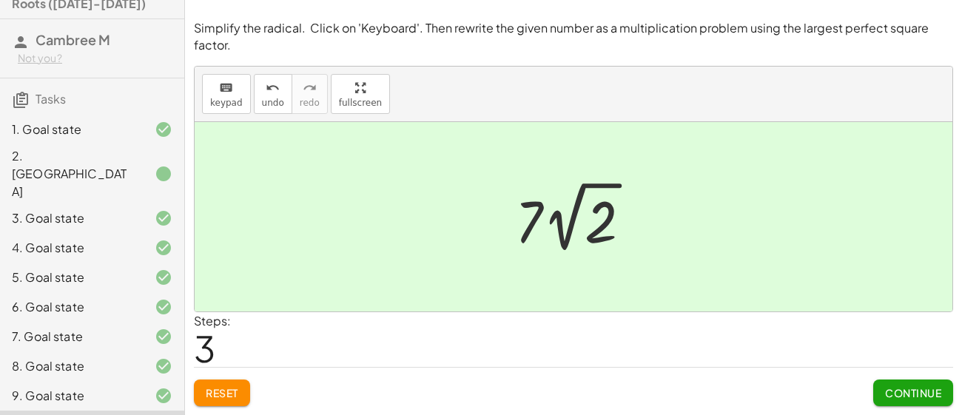
click at [380, 369] on div "Reset Continue" at bounding box center [573, 386] width 759 height 39
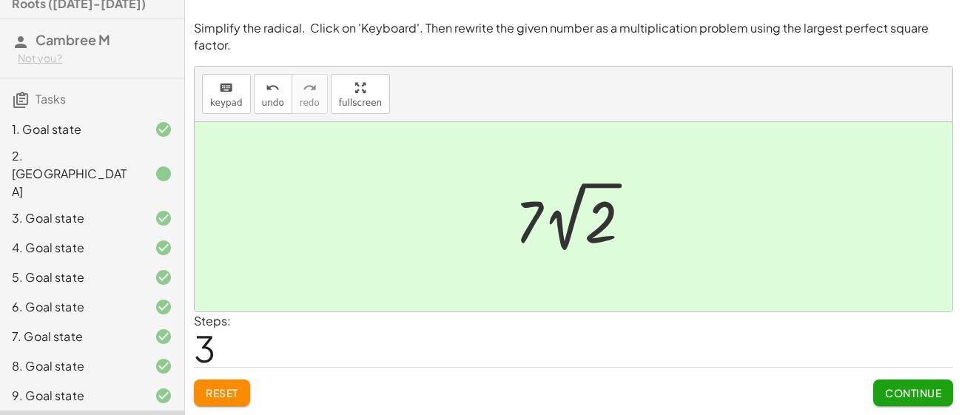
click at [380, 369] on div "Reset Continue" at bounding box center [573, 386] width 759 height 39
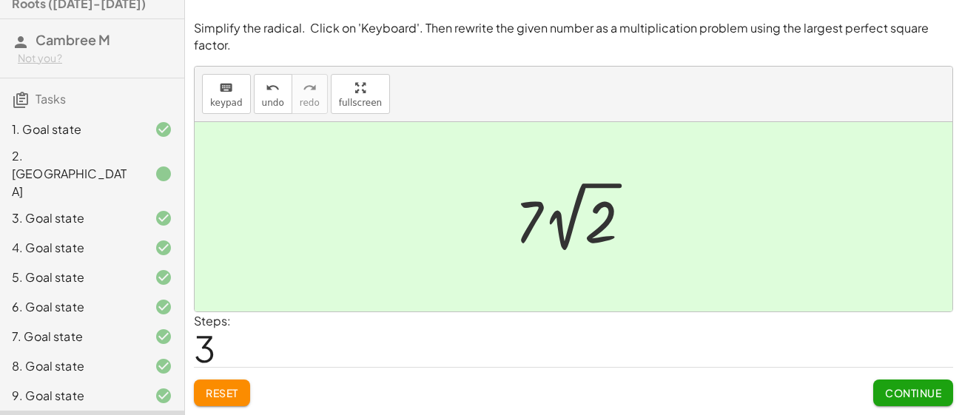
click at [380, 369] on div "Reset Continue" at bounding box center [573, 386] width 759 height 39
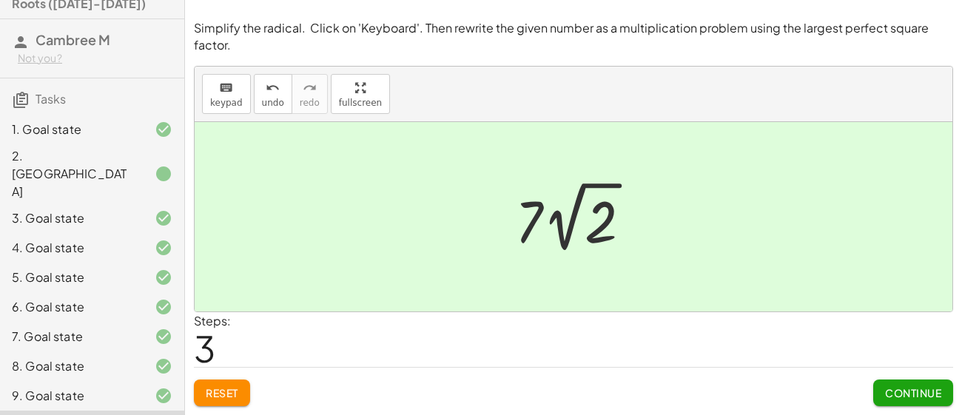
click at [380, 369] on div "Reset Continue" at bounding box center [573, 386] width 759 height 39
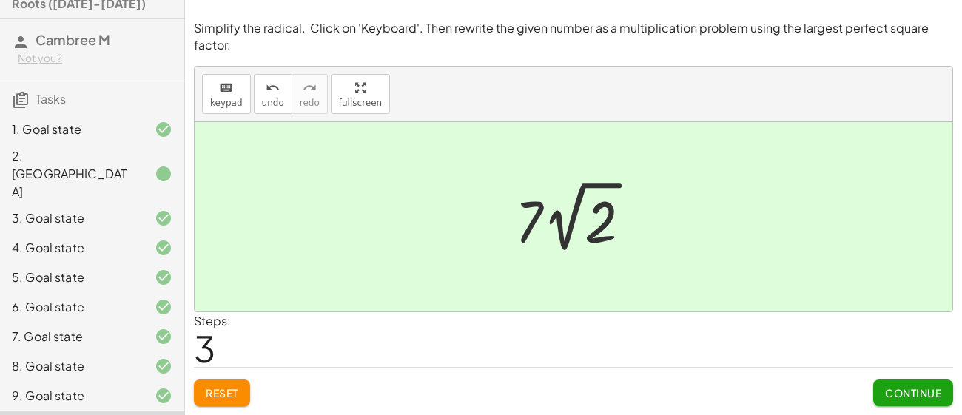
click at [380, 369] on div "Reset Continue" at bounding box center [573, 386] width 759 height 39
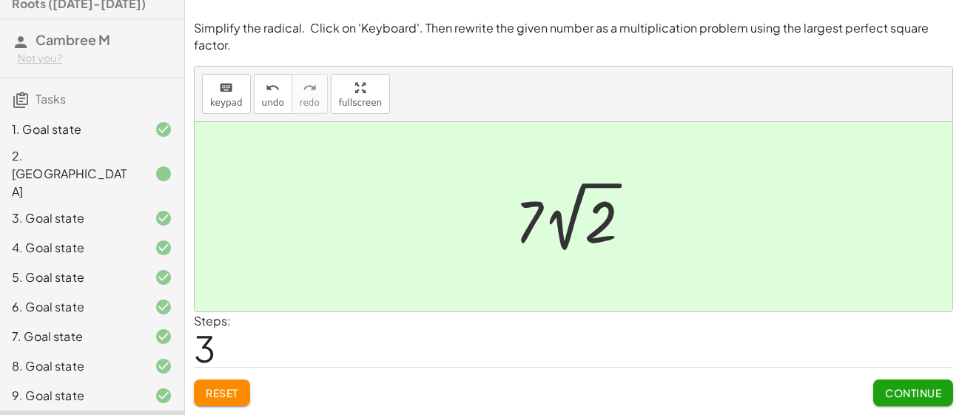
click at [380, 369] on div "Reset Continue" at bounding box center [573, 386] width 759 height 39
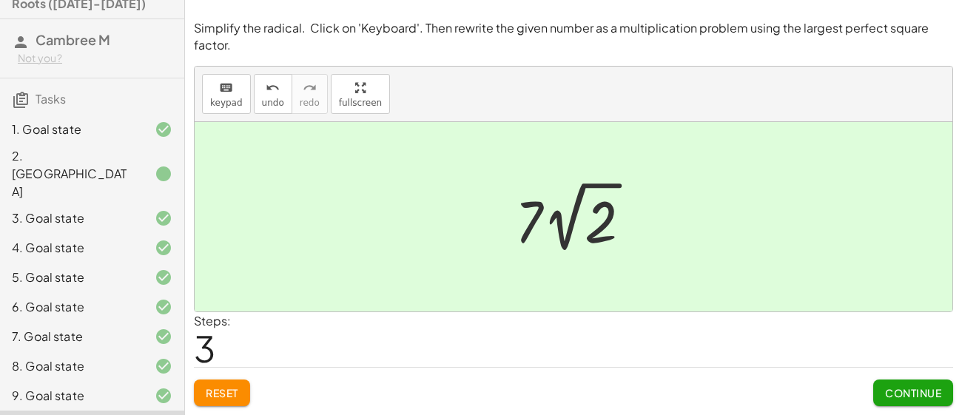
click at [380, 369] on div "Reset Continue" at bounding box center [573, 386] width 759 height 39
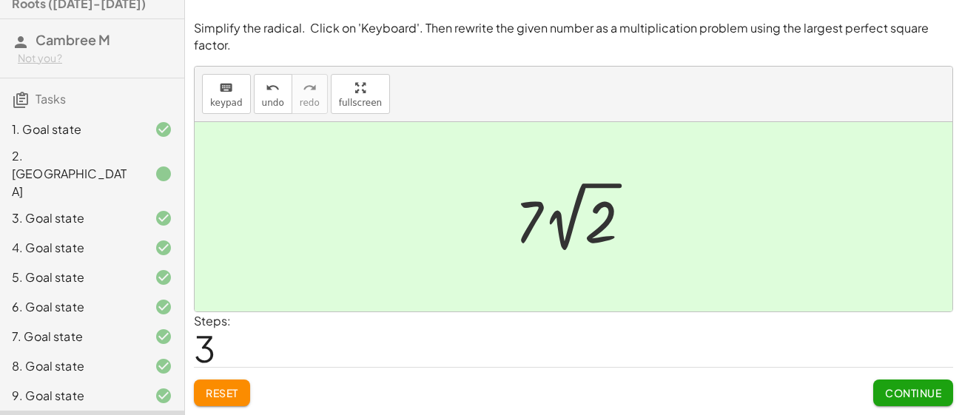
click at [380, 369] on div "Reset Continue" at bounding box center [573, 386] width 759 height 39
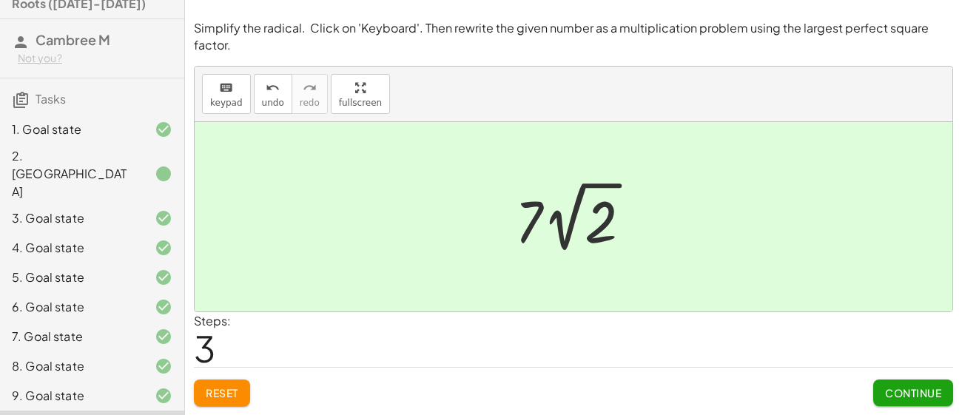
click at [380, 369] on div "Reset Continue" at bounding box center [573, 386] width 759 height 39
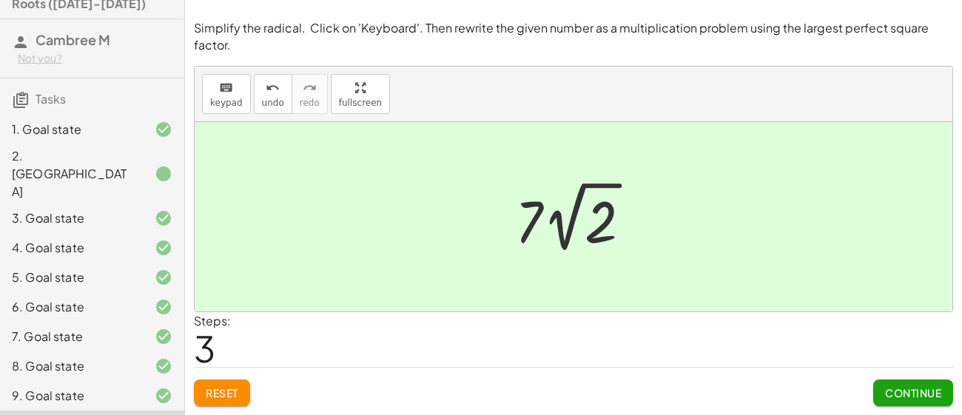
click at [380, 369] on div "Reset Continue" at bounding box center [573, 386] width 759 height 39
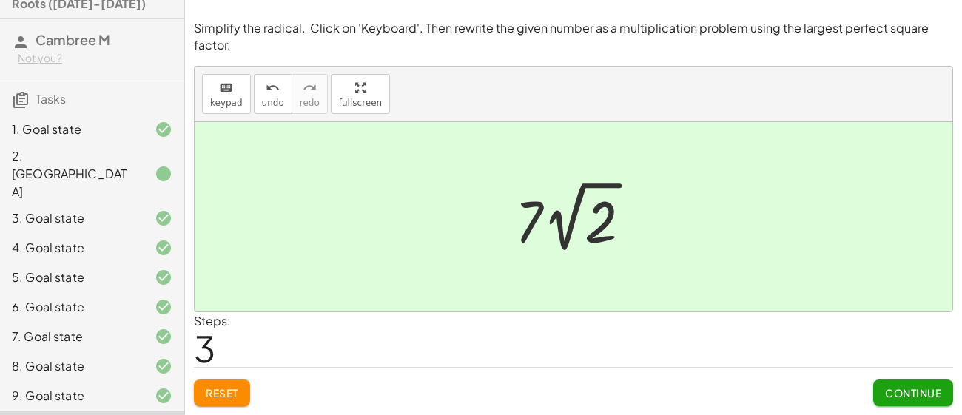
click at [380, 369] on div "Reset Continue" at bounding box center [573, 386] width 759 height 39
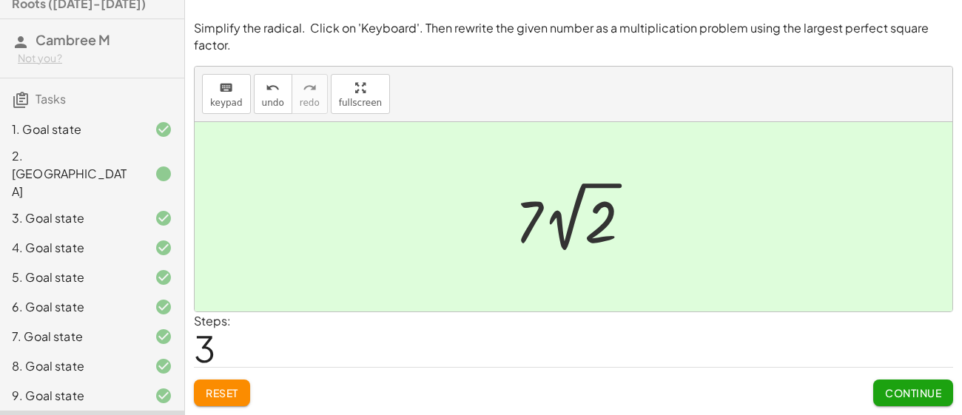
click at [380, 369] on div "Reset Continue" at bounding box center [573, 386] width 759 height 39
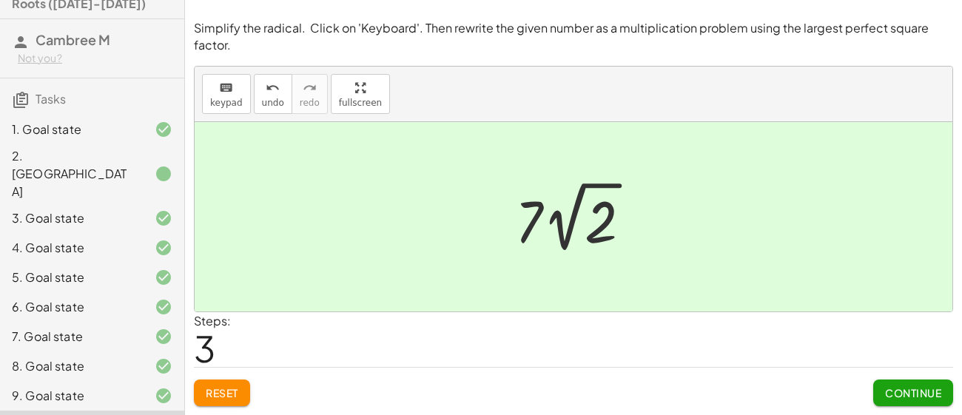
click at [380, 369] on div "Reset Continue" at bounding box center [573, 386] width 759 height 39
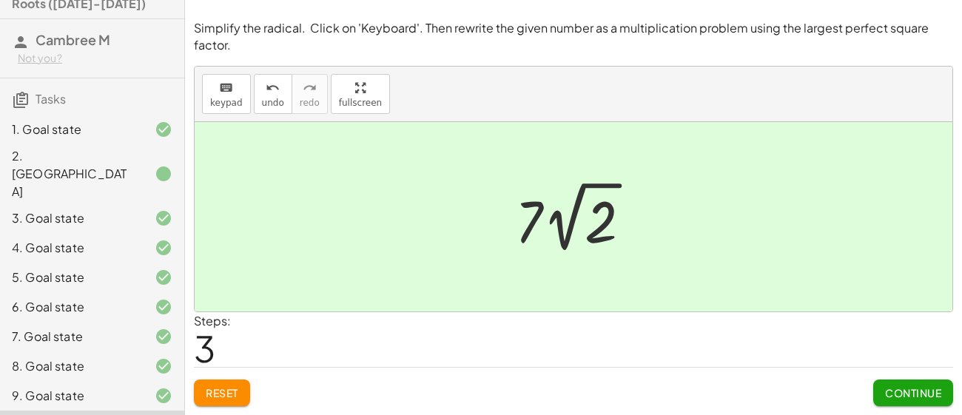
click at [380, 369] on div "Reset Continue" at bounding box center [573, 386] width 759 height 39
click at [941, 383] on button "Continue" at bounding box center [913, 393] width 80 height 27
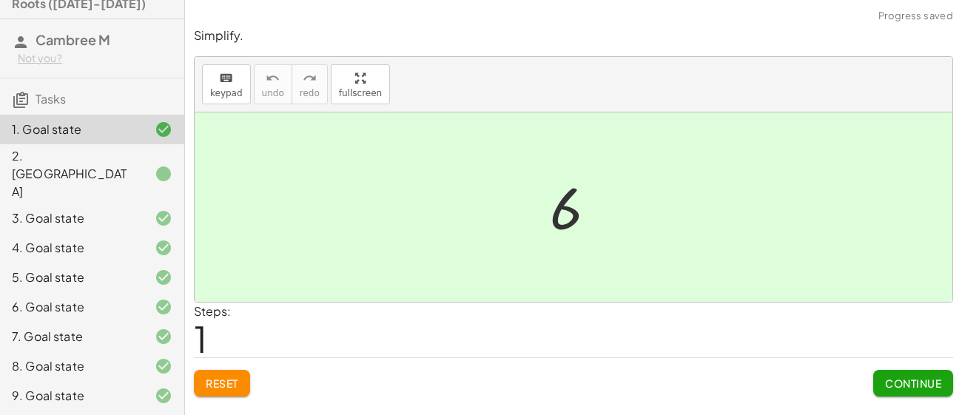
scroll to position [0, 0]
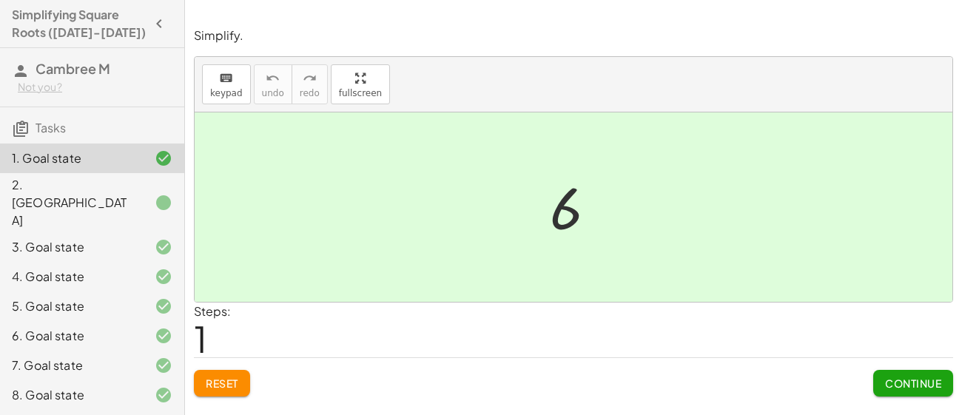
click at [167, 22] on icon "button" at bounding box center [159, 24] width 18 height 18
